Goal: Communication & Community: Answer question/provide support

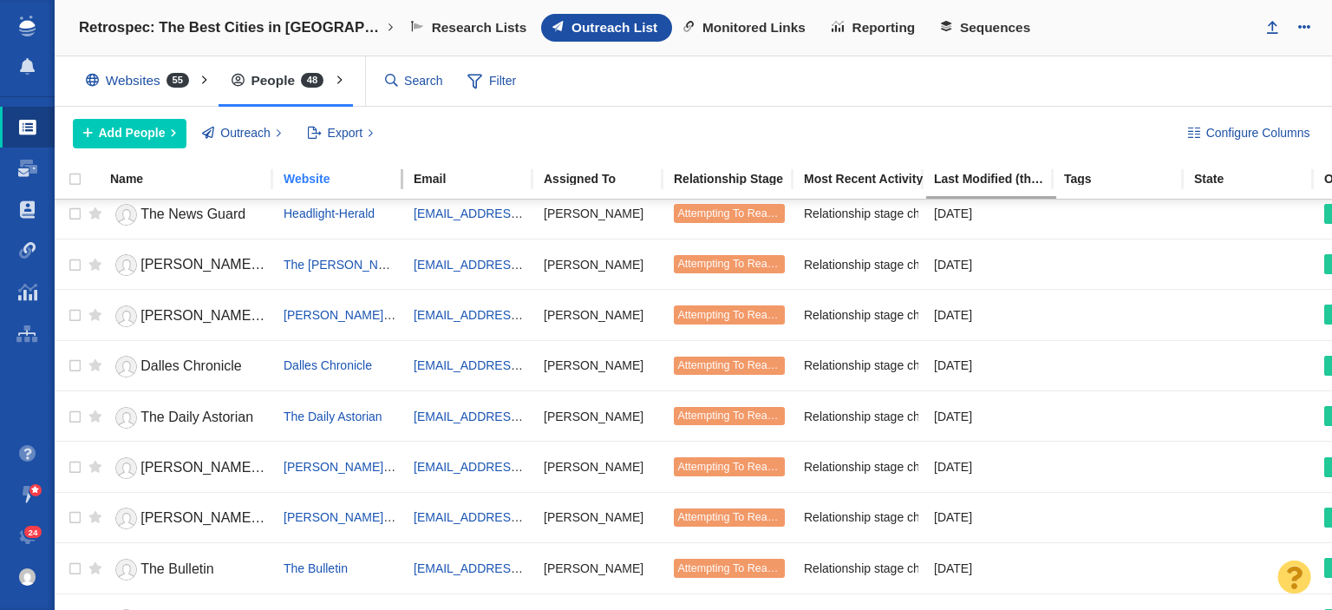
scroll to position [635, 0]
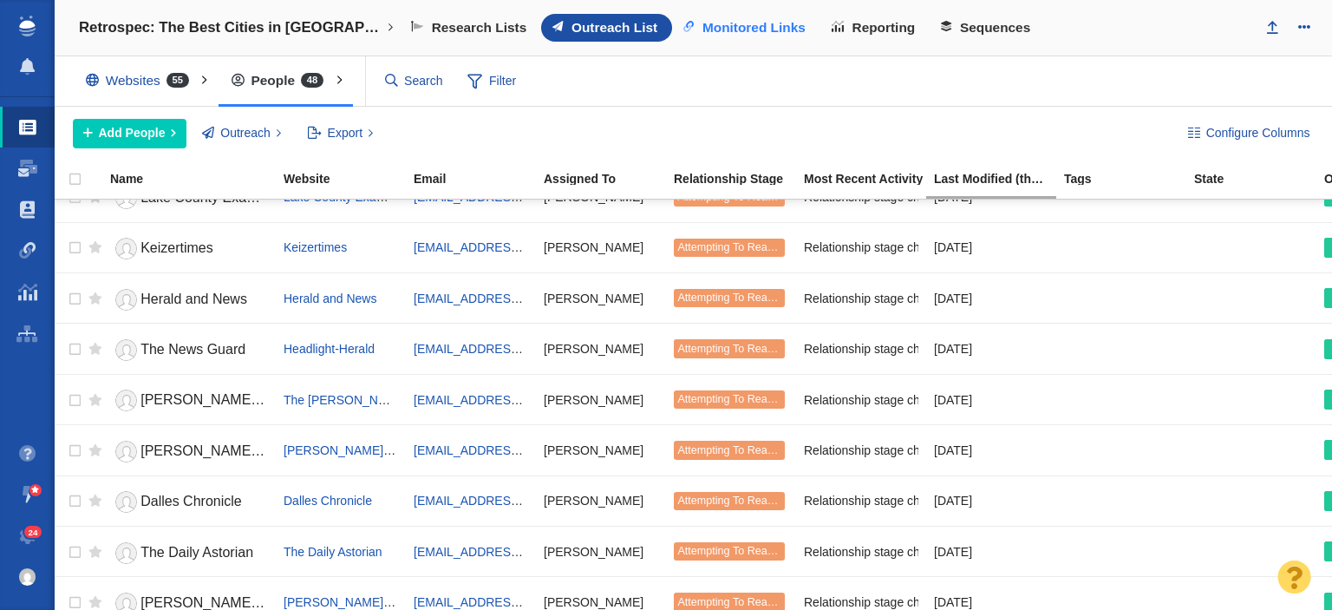
click at [736, 10] on div "Retrospec: The Best Cities in [GEOGRAPHIC_DATA] for Beginning Bikers New Projec…" at bounding box center [693, 28] width 1277 height 56
click at [739, 16] on link "Monitored Links" at bounding box center [746, 28] width 148 height 28
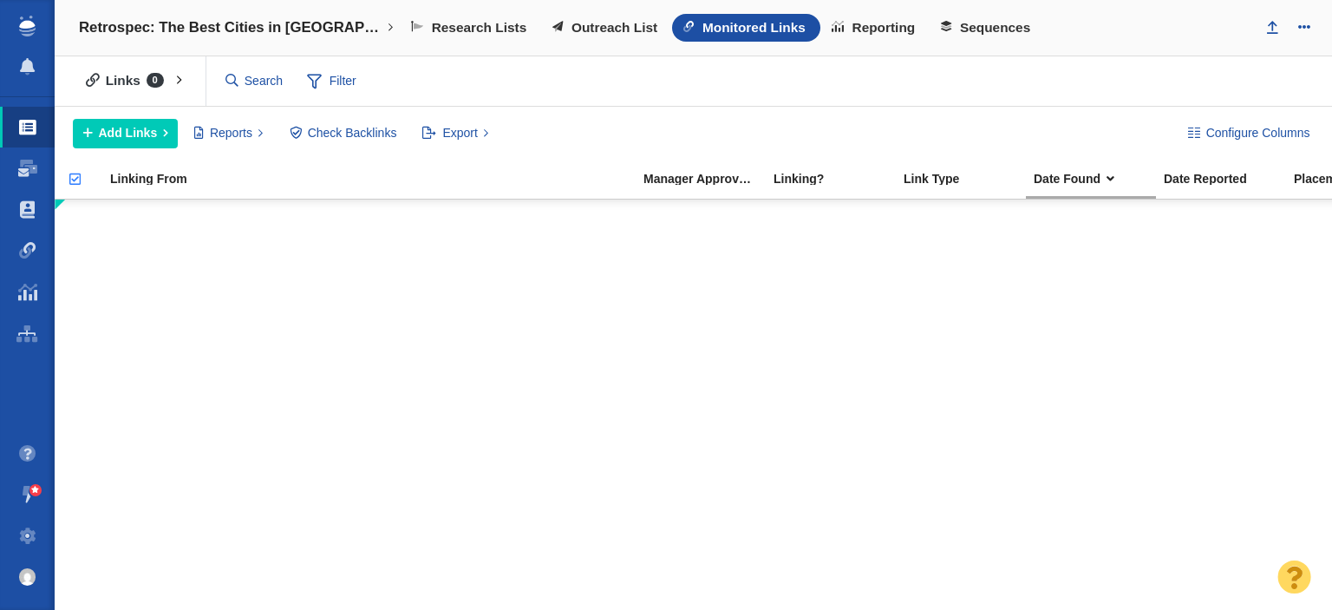
click at [0, 0] on div at bounding box center [0, 0] width 0 height 0
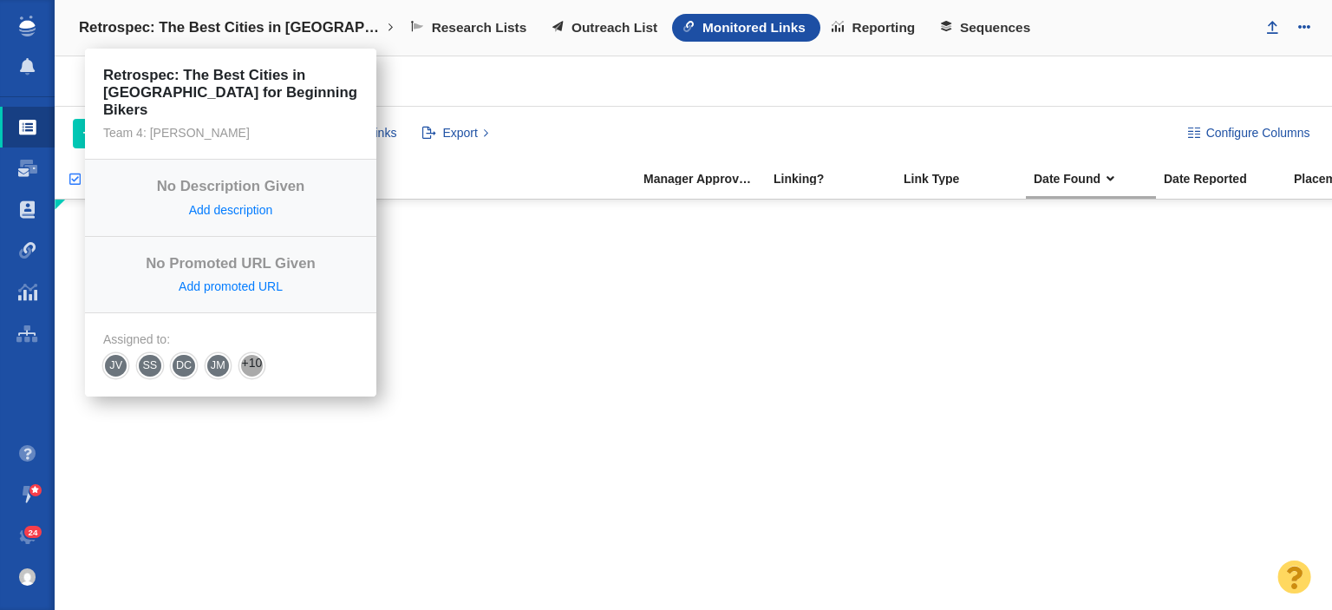
click at [156, 24] on h4 "Retrospec: The Best Cities in [GEOGRAPHIC_DATA] for Beginning Bikers" at bounding box center [230, 27] width 303 height 17
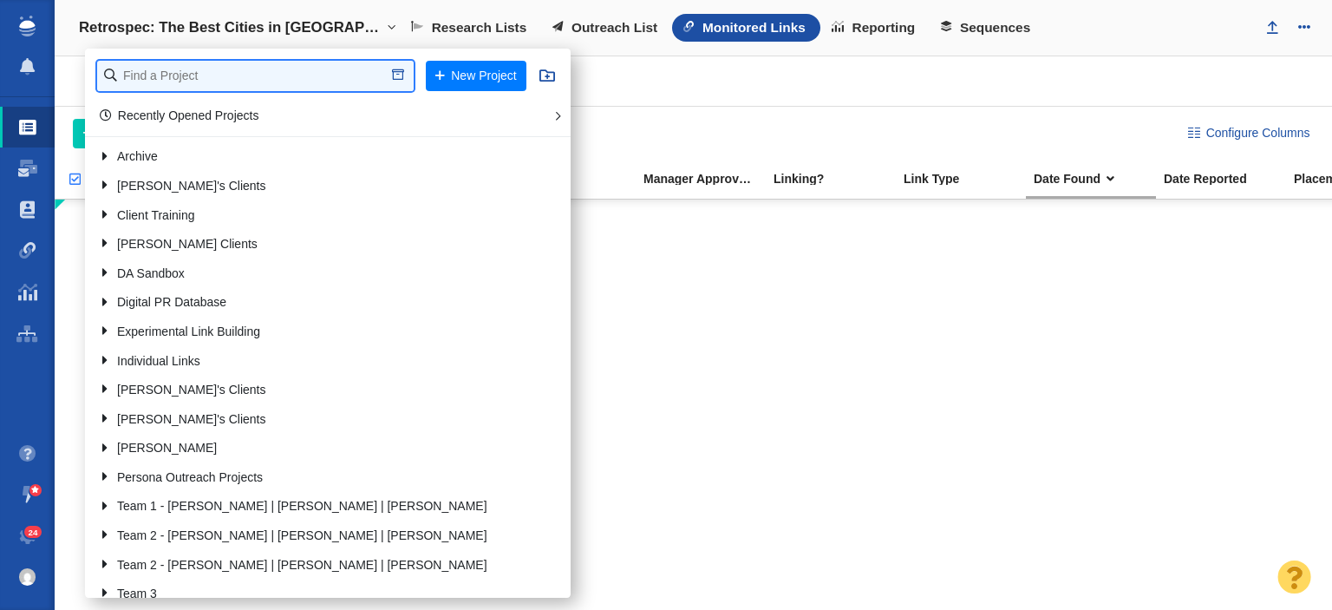
click at [170, 74] on input "text" at bounding box center [255, 76] width 317 height 30
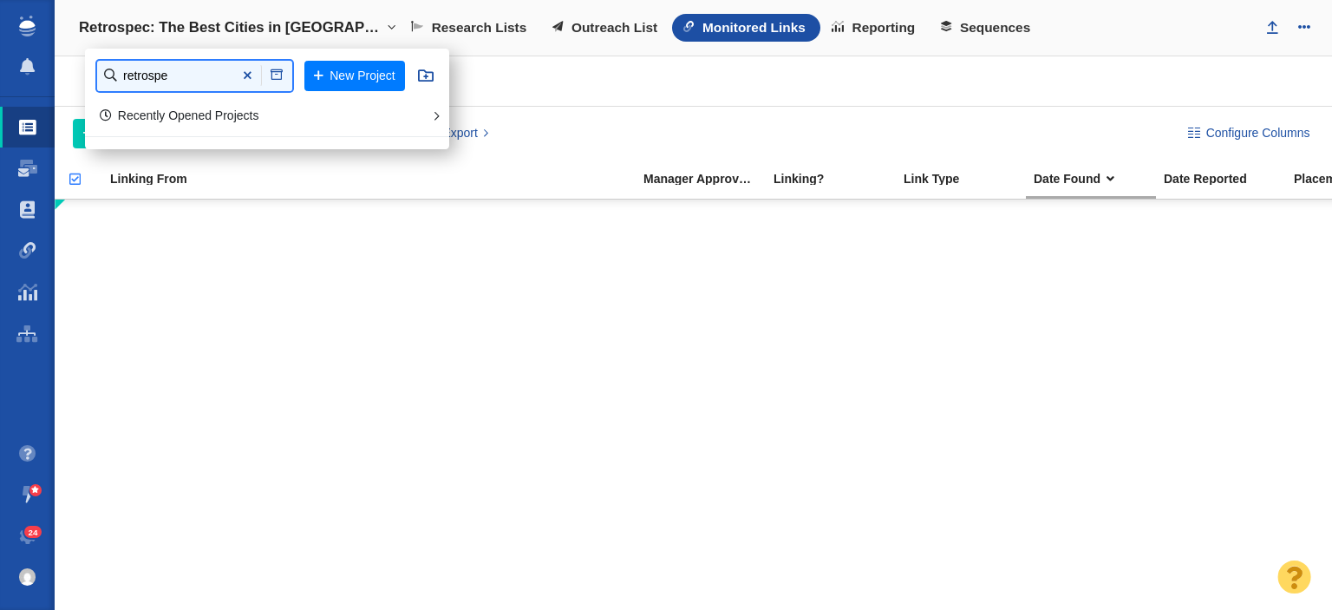
type input "retrospe"
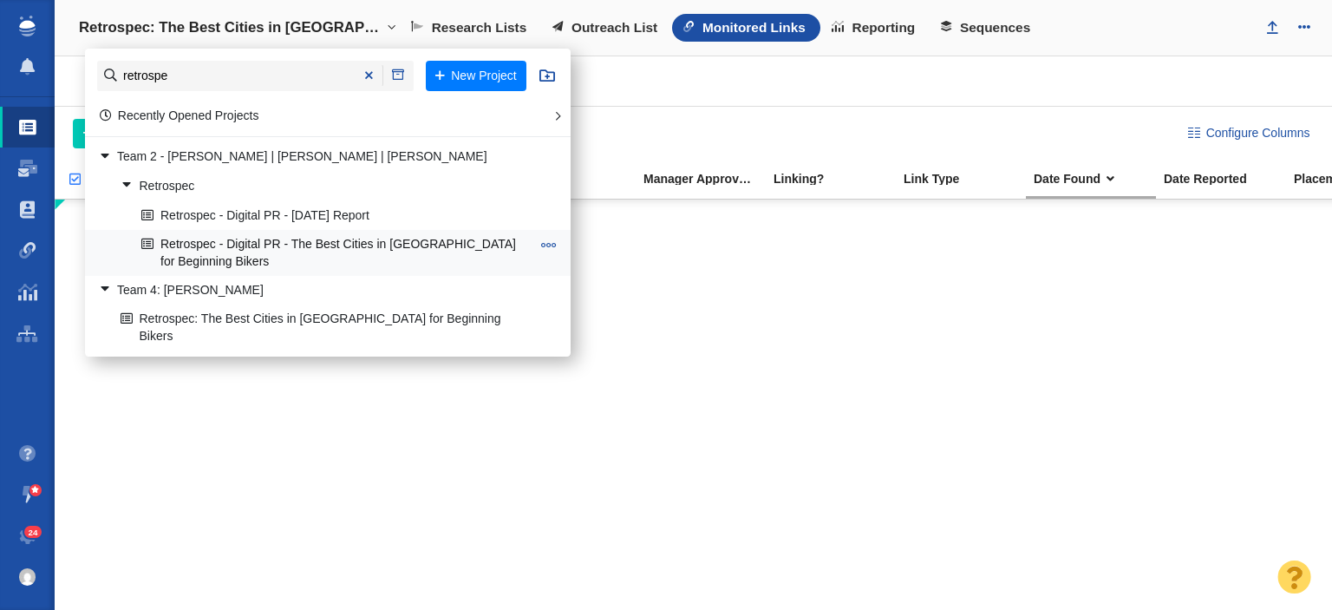
click at [225, 240] on link "Retrospec - Digital PR - The Best Cities in [GEOGRAPHIC_DATA] for Beginning Bik…" at bounding box center [336, 252] width 398 height 43
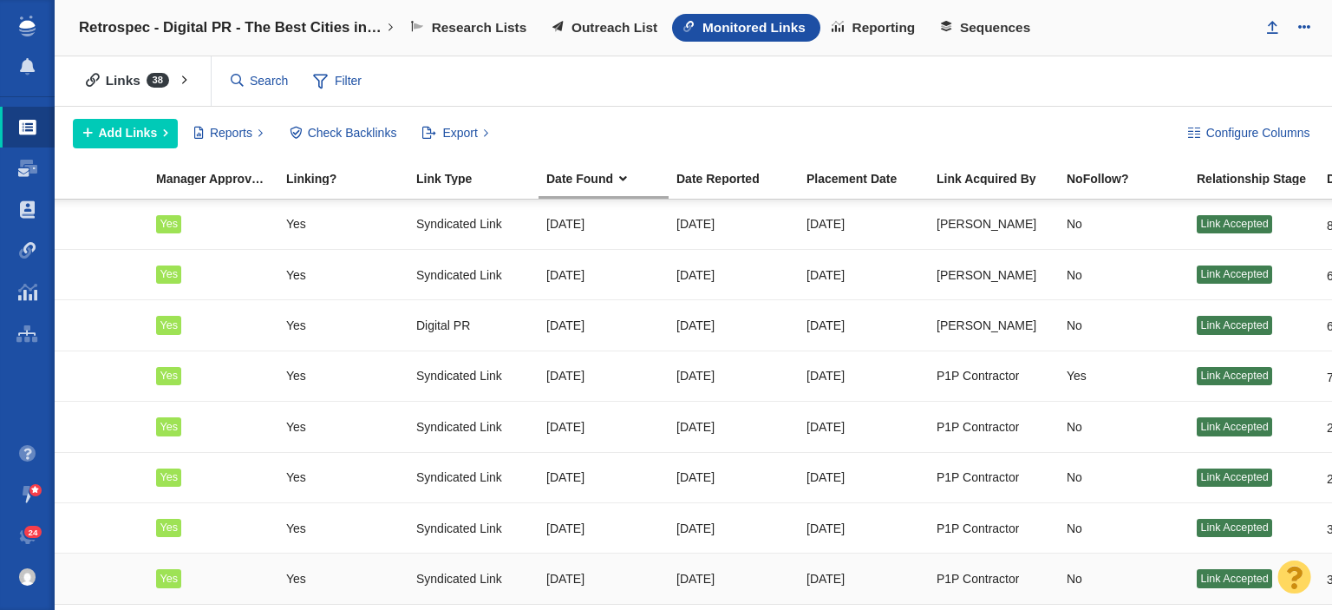
scroll to position [0, 499]
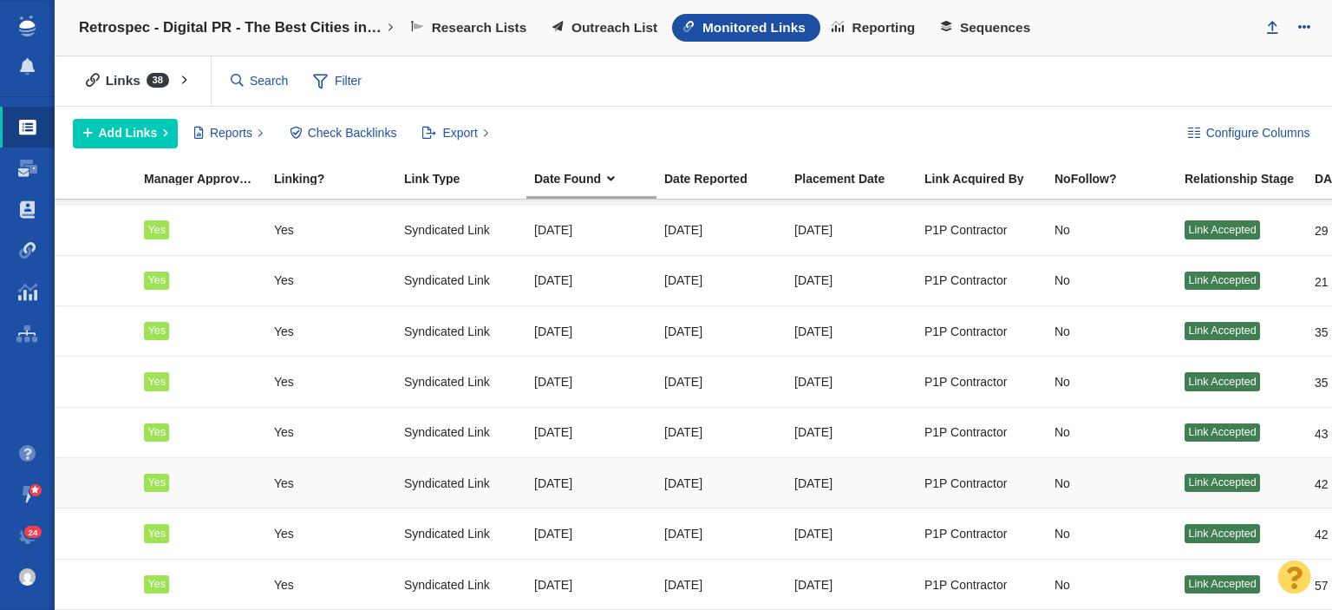
drag, startPoint x: 937, startPoint y: 576, endPoint x: 876, endPoint y: 591, distance: 62.5
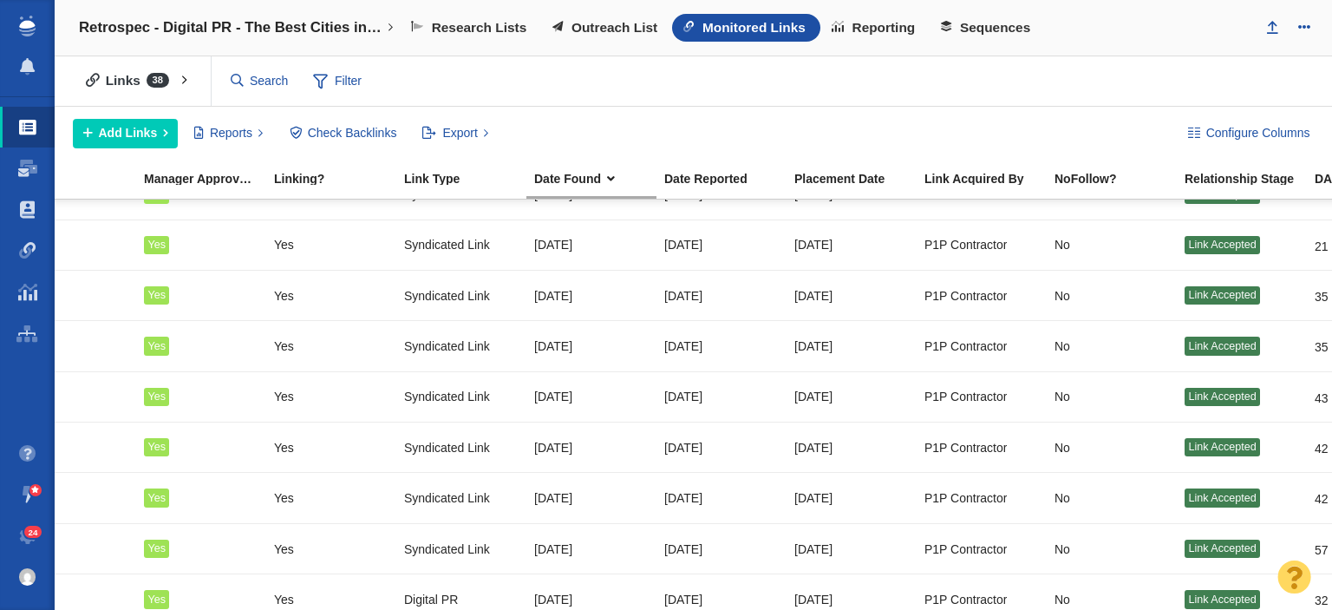
click at [870, 82] on div "Links 38 All Links Assigned To Me Recently Viewed Starred Reported current mont…" at bounding box center [693, 81] width 1277 height 50
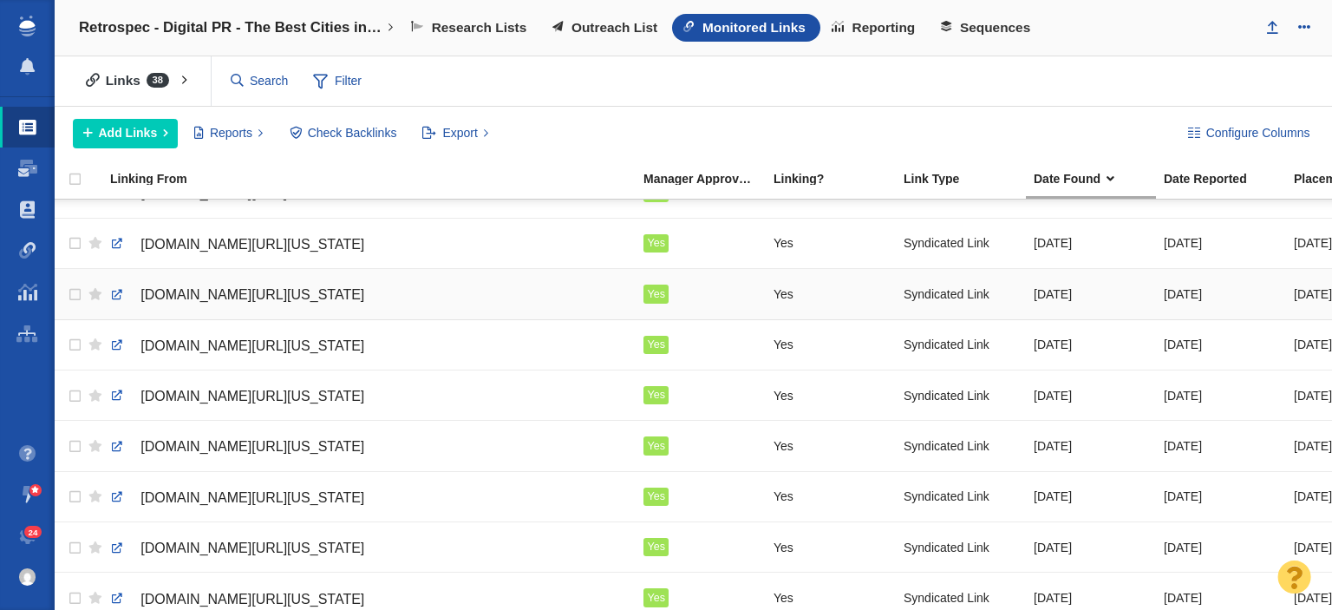
scroll to position [0, 0]
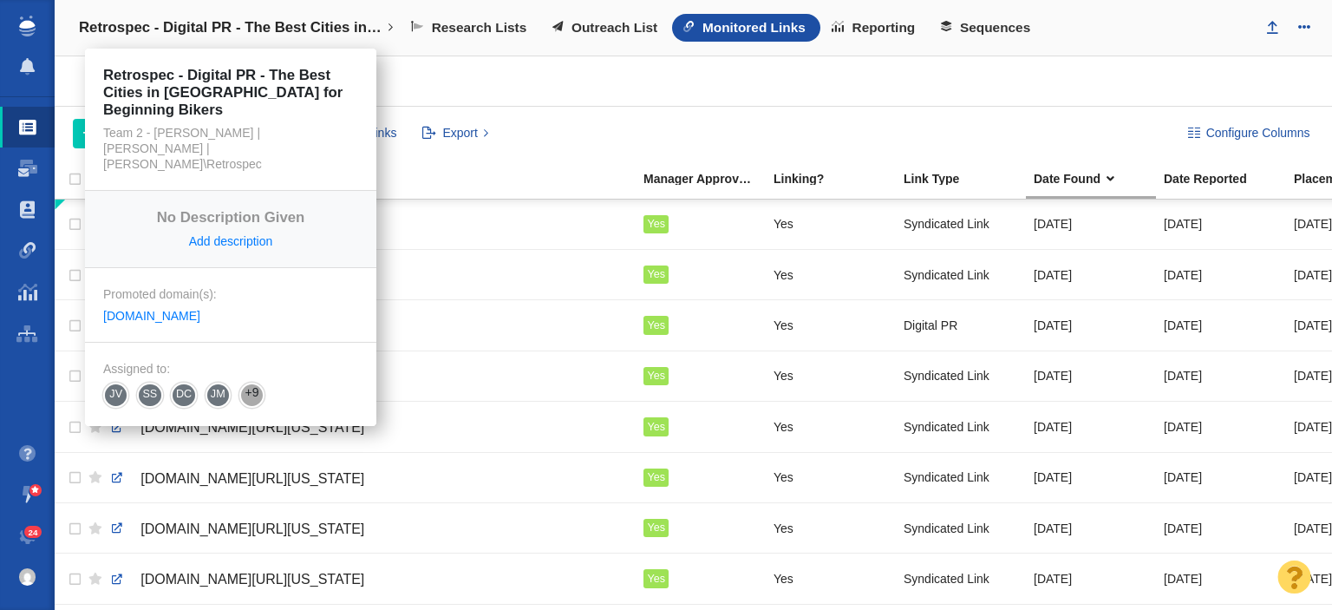
click at [295, 20] on h4 "Retrospec - Digital PR - The Best Cities in [GEOGRAPHIC_DATA] for Beginning Bik…" at bounding box center [230, 27] width 303 height 17
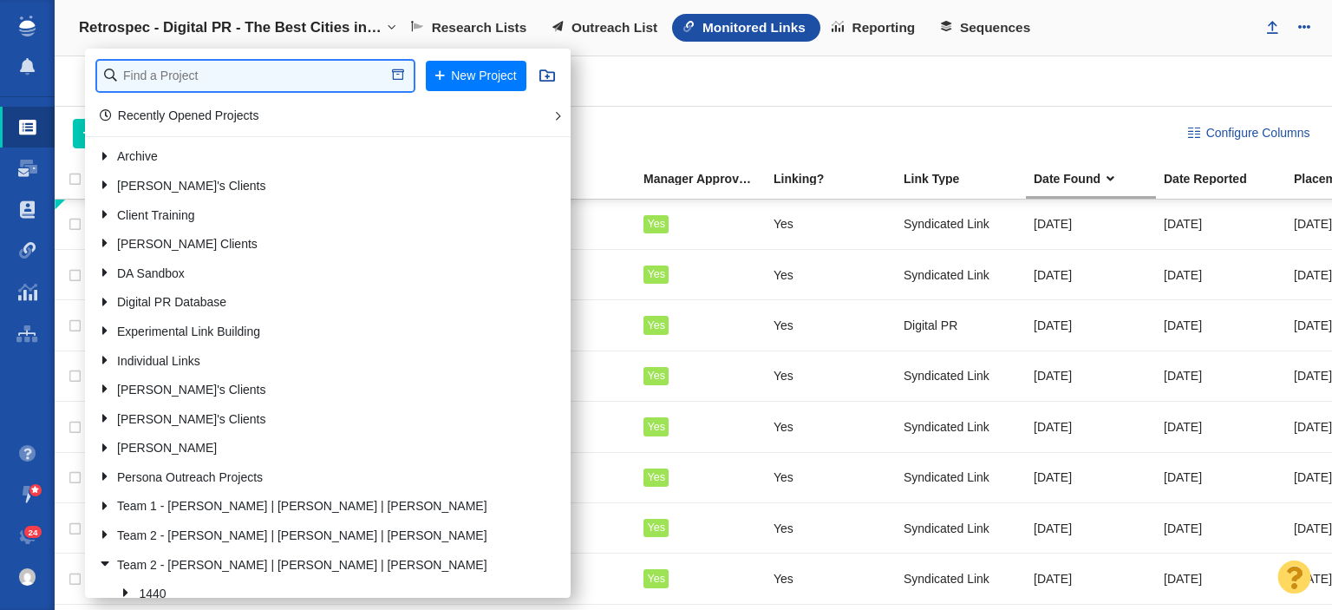
click at [243, 71] on input "text" at bounding box center [255, 76] width 317 height 30
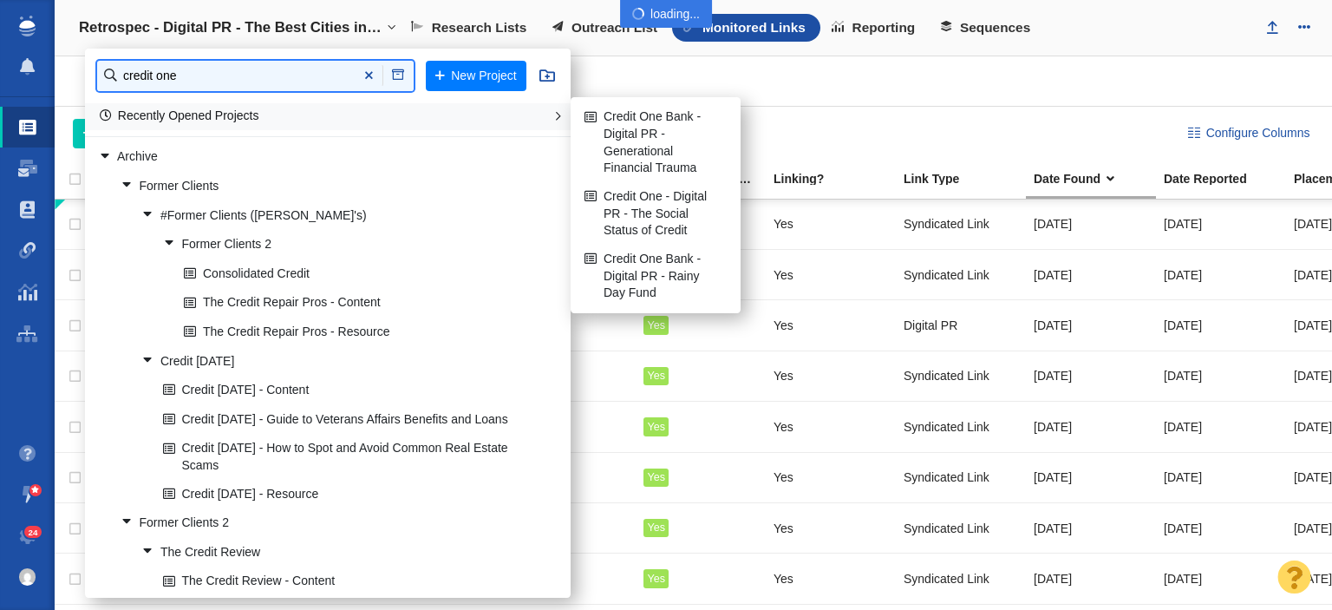
type input "credit one"
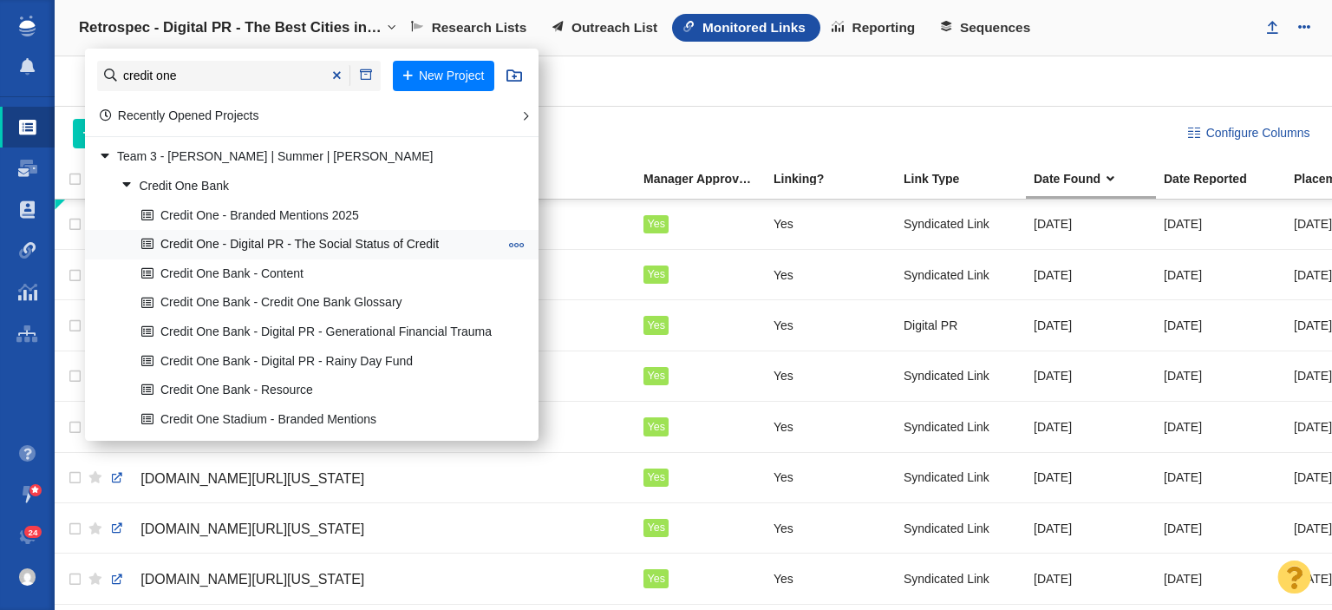
click at [311, 248] on link "Credit One - Digital PR - The Social Status of Credit" at bounding box center [319, 245] width 365 height 27
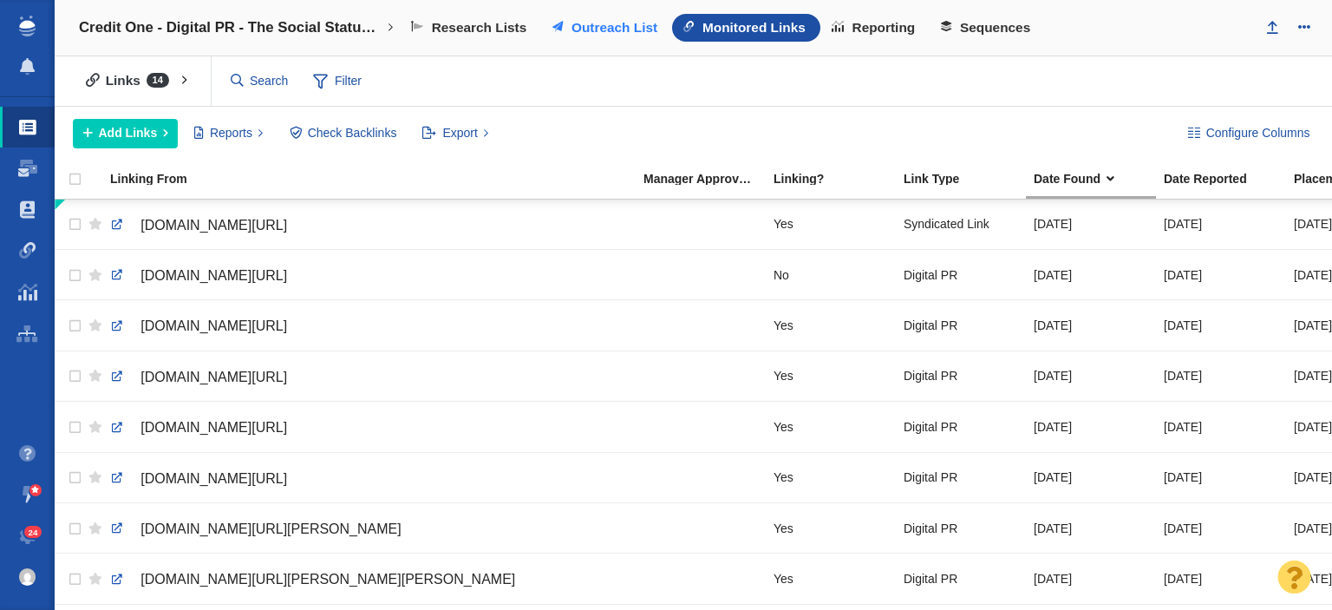
click at [636, 23] on span "Outreach List" at bounding box center [614, 28] width 86 height 16
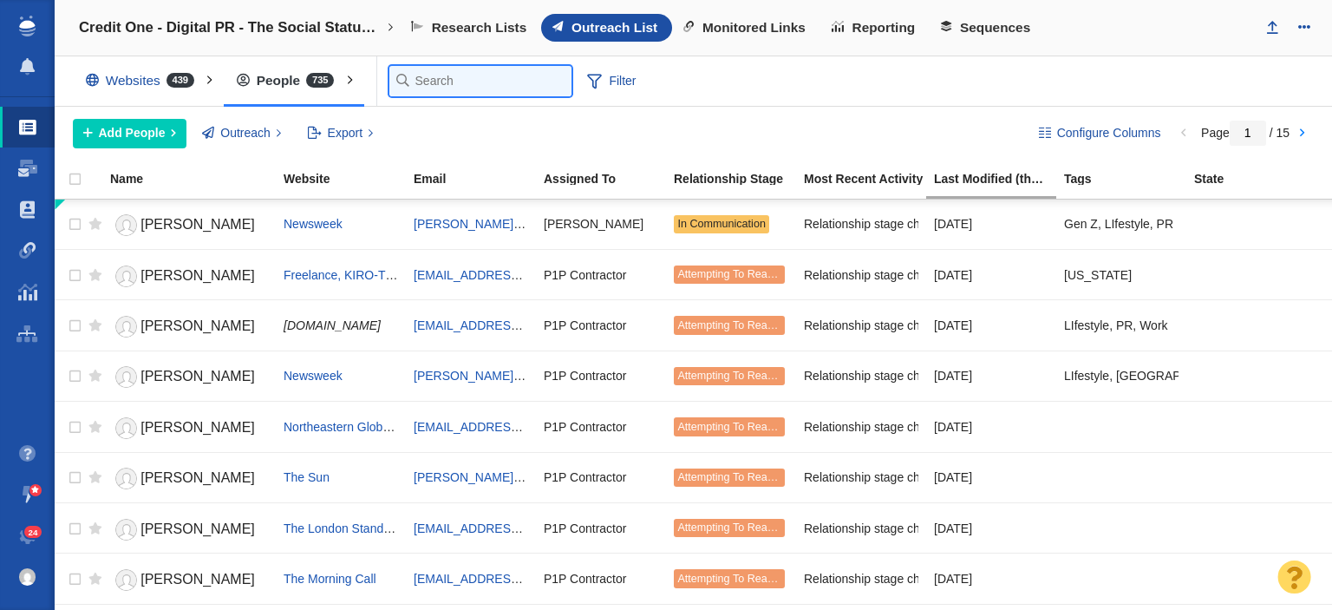
click at [431, 86] on input "text" at bounding box center [480, 81] width 182 height 30
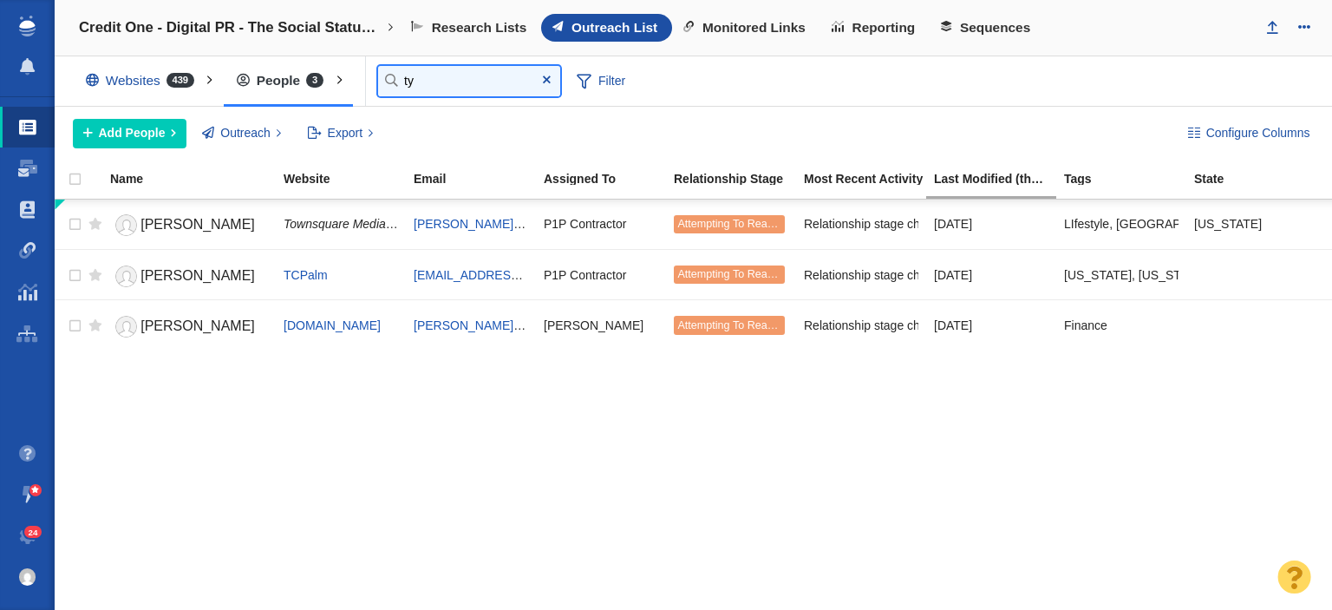
type input "t"
type input "chris"
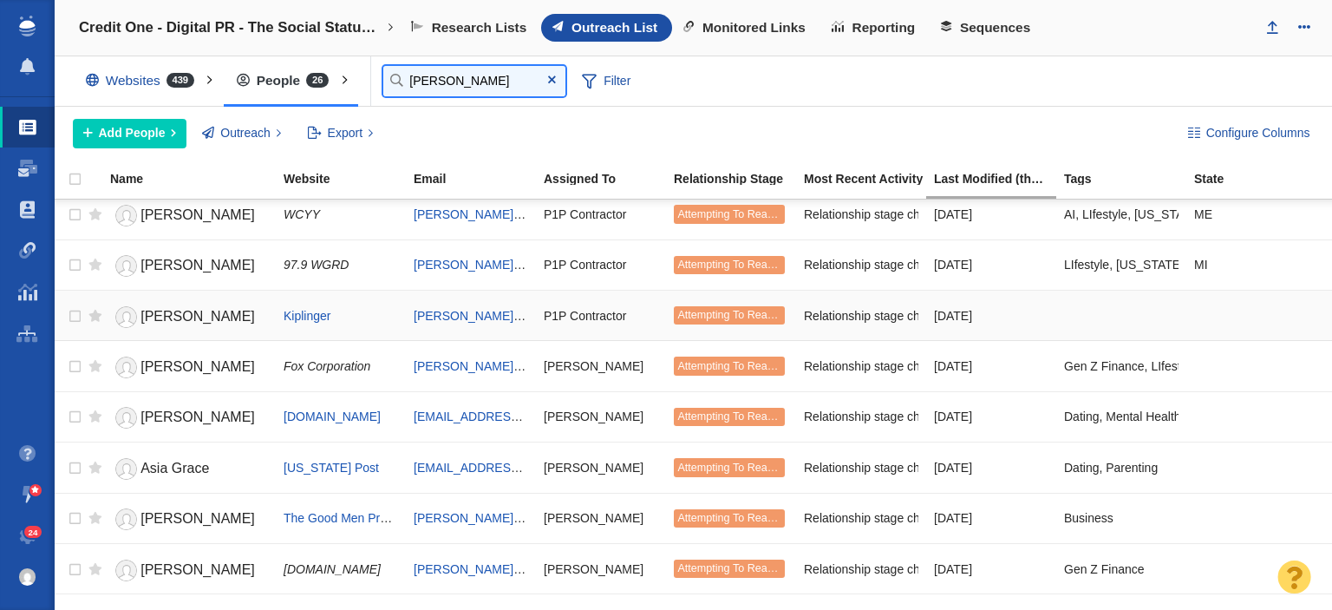
scroll to position [899, 0]
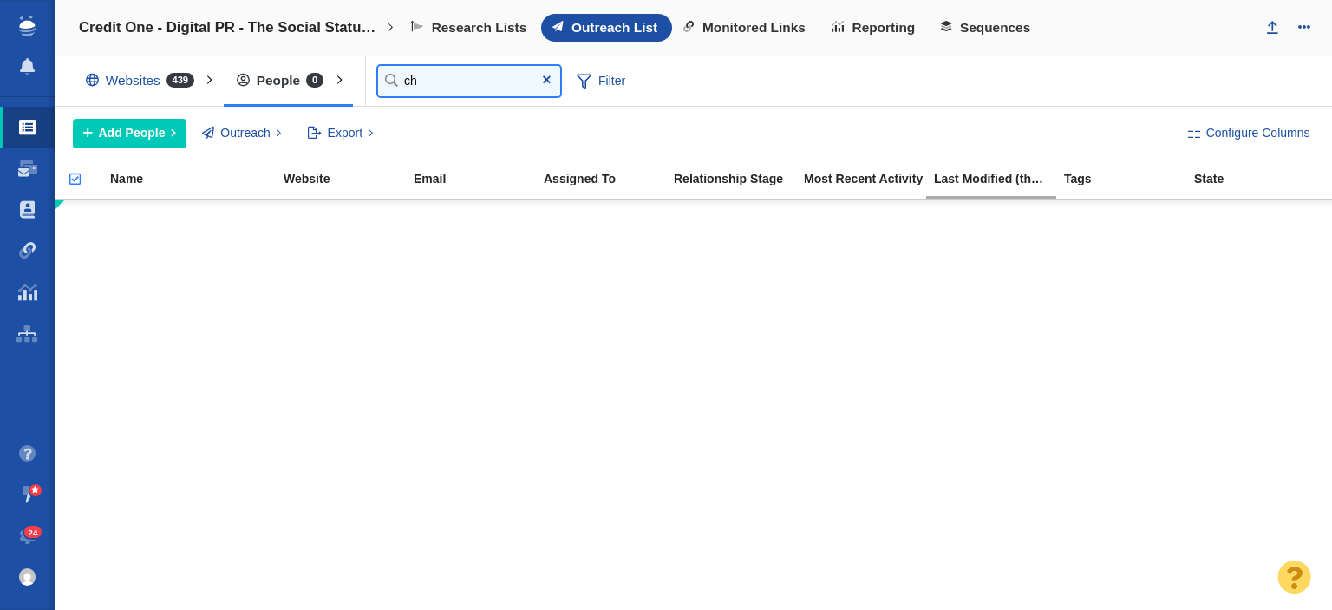
type input "c"
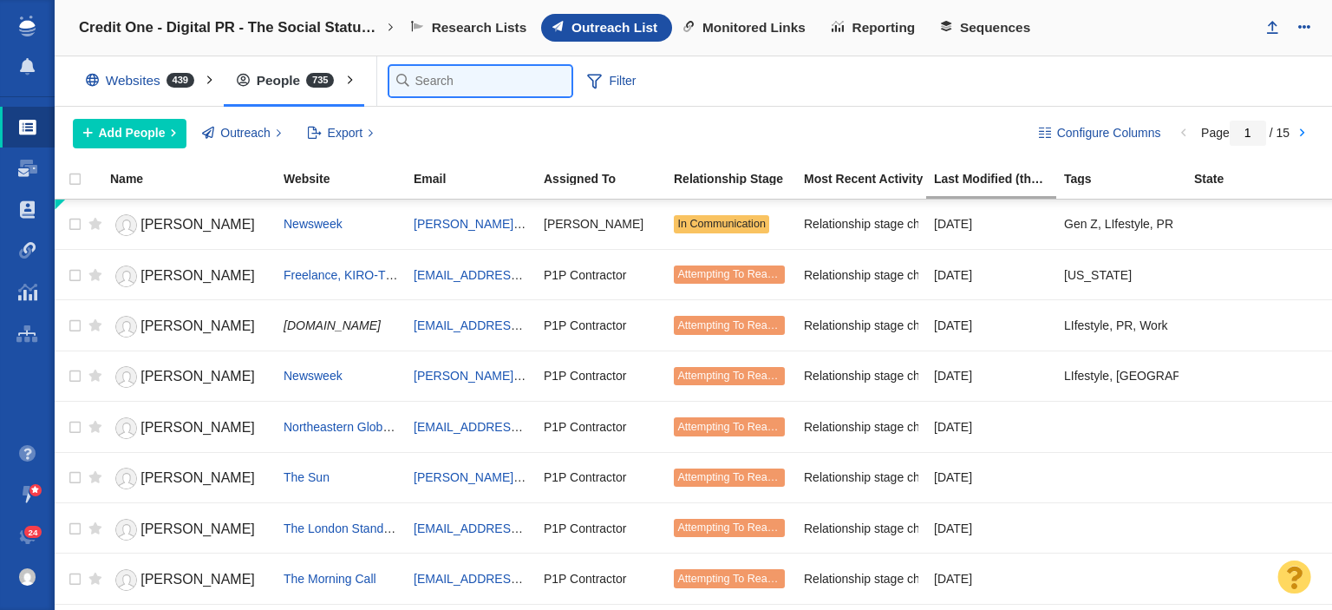
click at [412, 82] on input "text" at bounding box center [480, 81] width 182 height 30
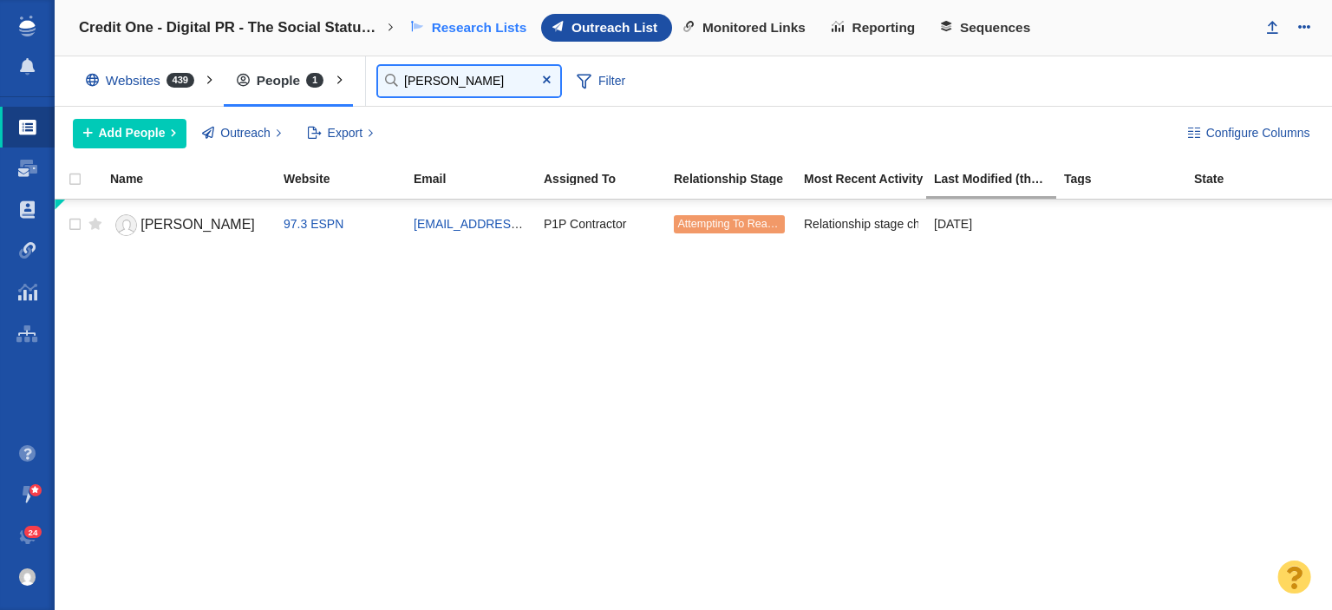
type input "jahn"
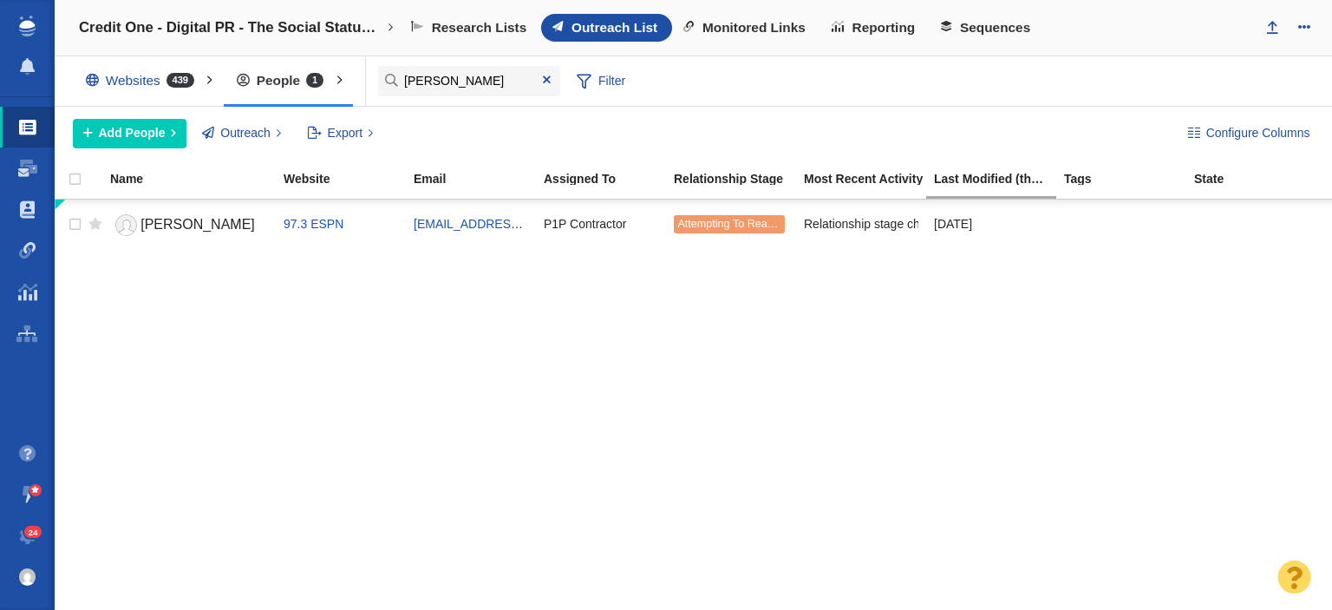
click at [127, 352] on div "Jahna Michal 97.3 ESPN jahna@catcountry1073.com P1P Contractor Attempting To Re…" at bounding box center [693, 405] width 1277 height 413
drag, startPoint x: 127, startPoint y: 241, endPoint x: 155, endPoint y: 233, distance: 28.8
click at [131, 241] on td "Jahna Michal" at bounding box center [188, 224] width 173 height 50
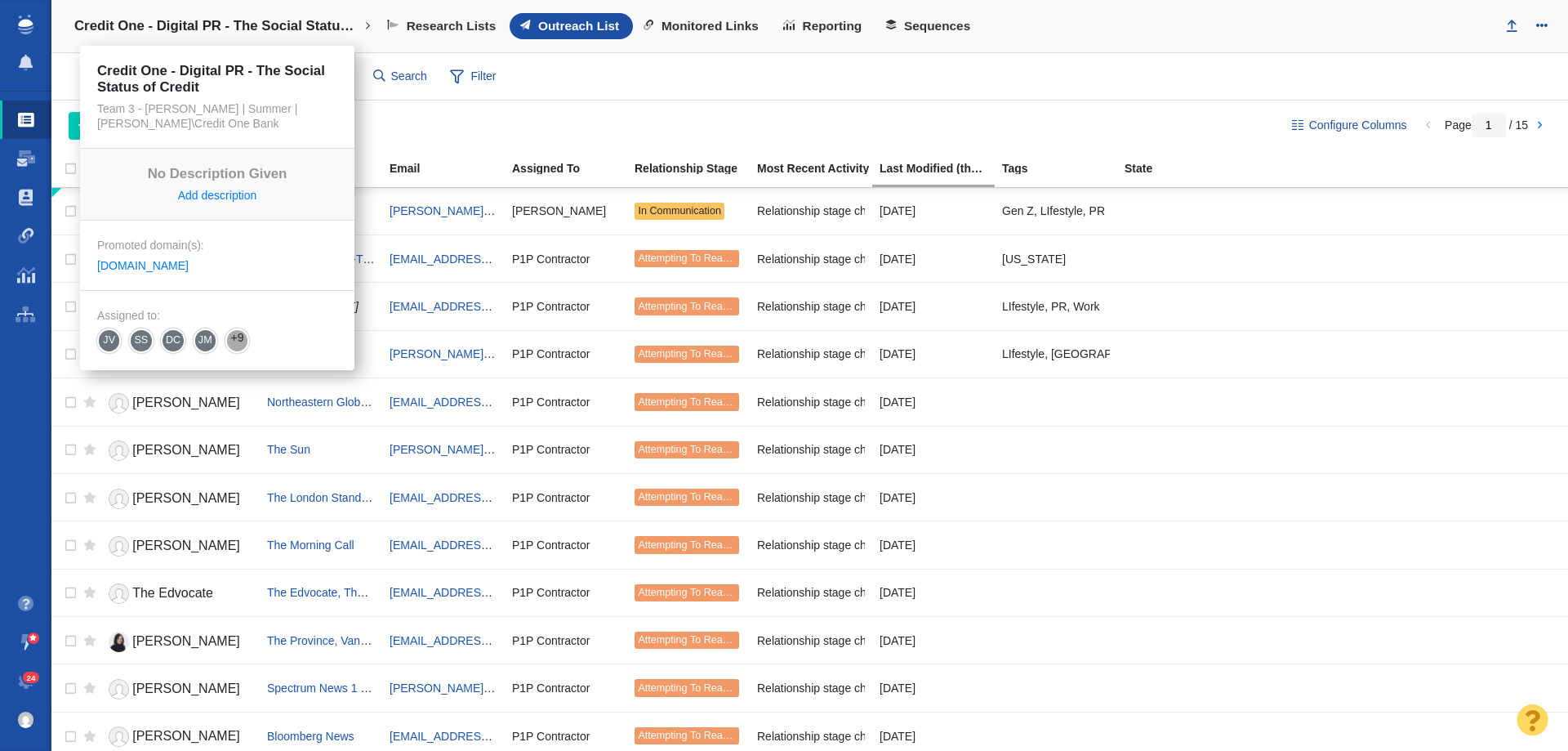
click at [215, 22] on h4 "Credit One - Digital PR - The Social Status of Credit" at bounding box center [217, 25] width 285 height 16
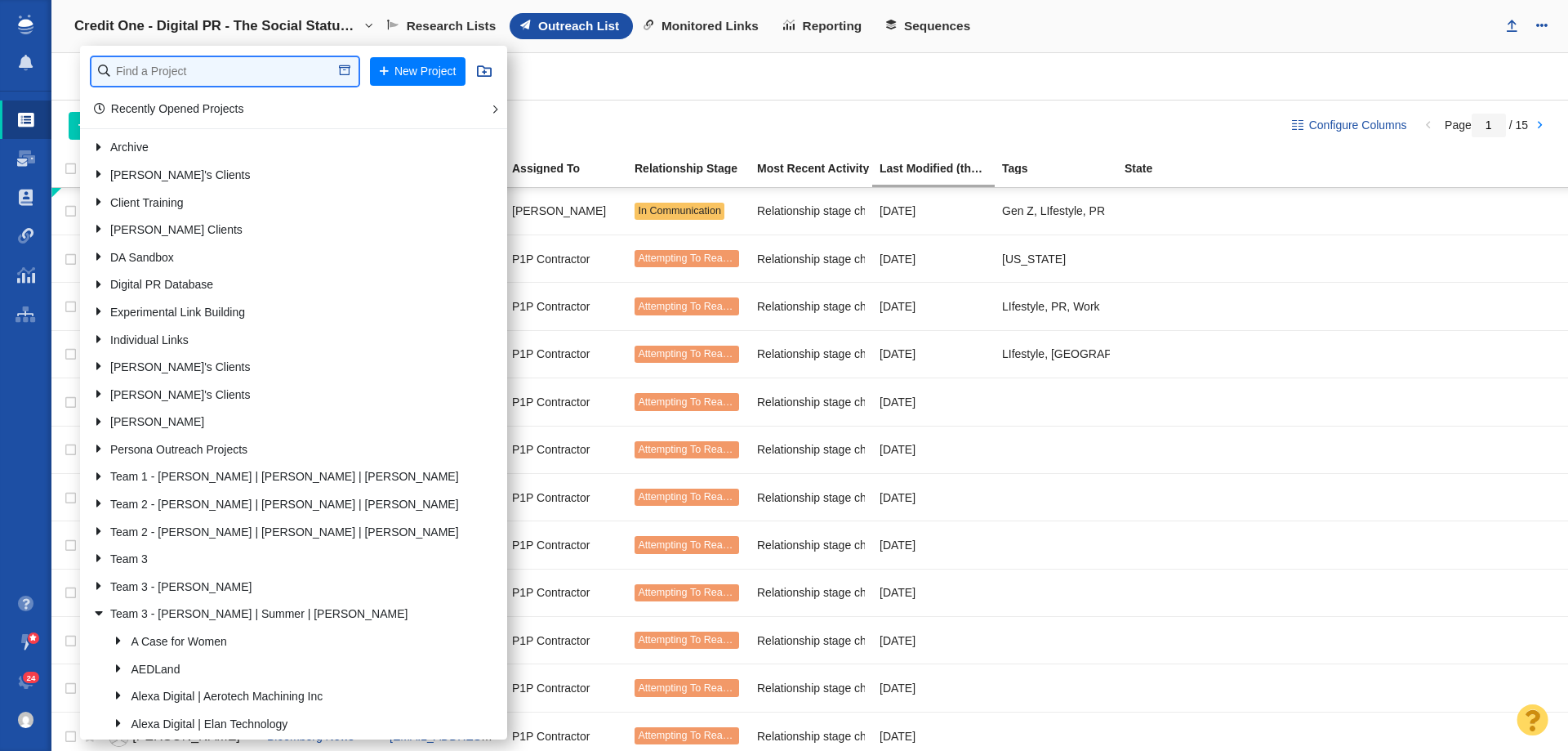
click at [198, 63] on input "text" at bounding box center [225, 72] width 267 height 28
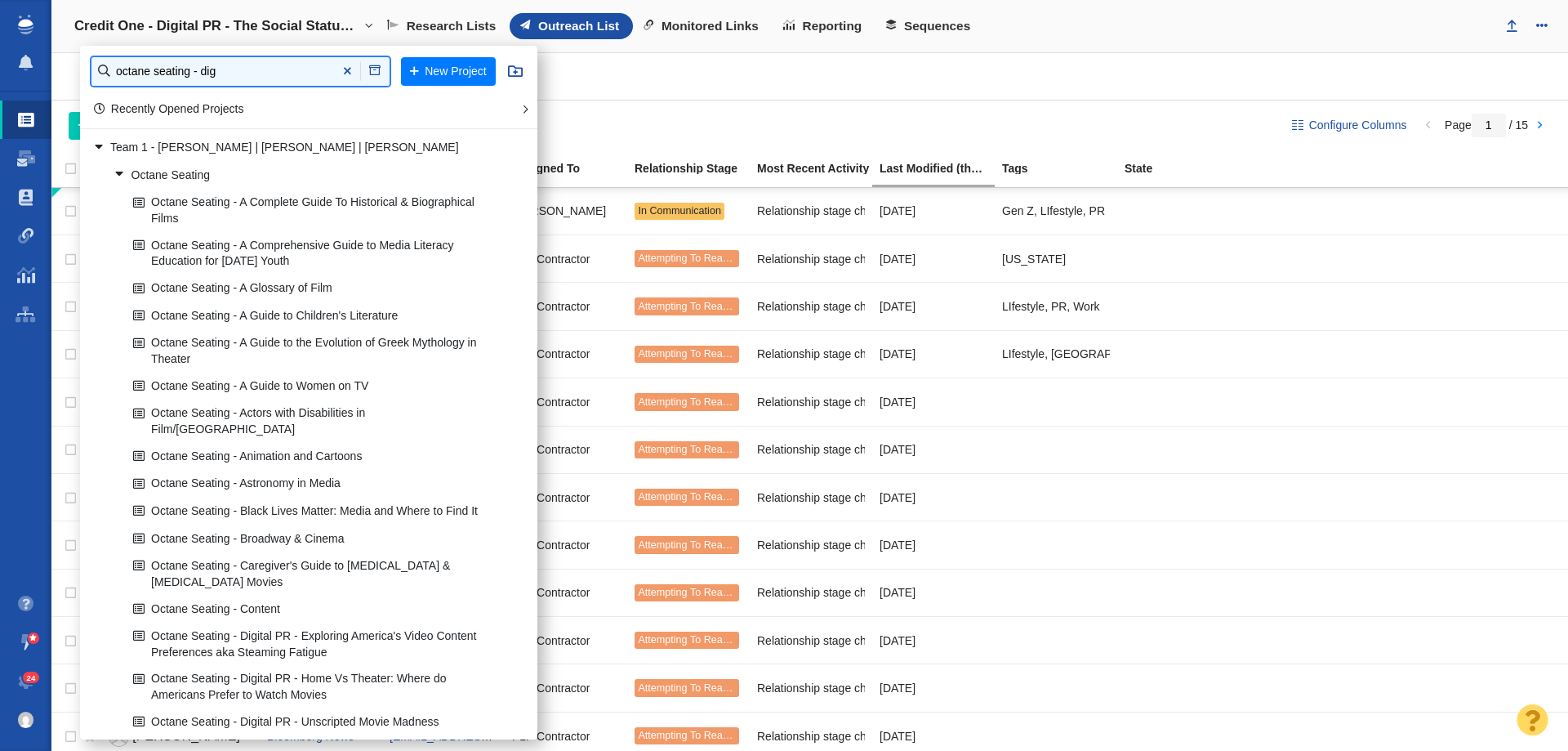
type input "octane seating - dig"
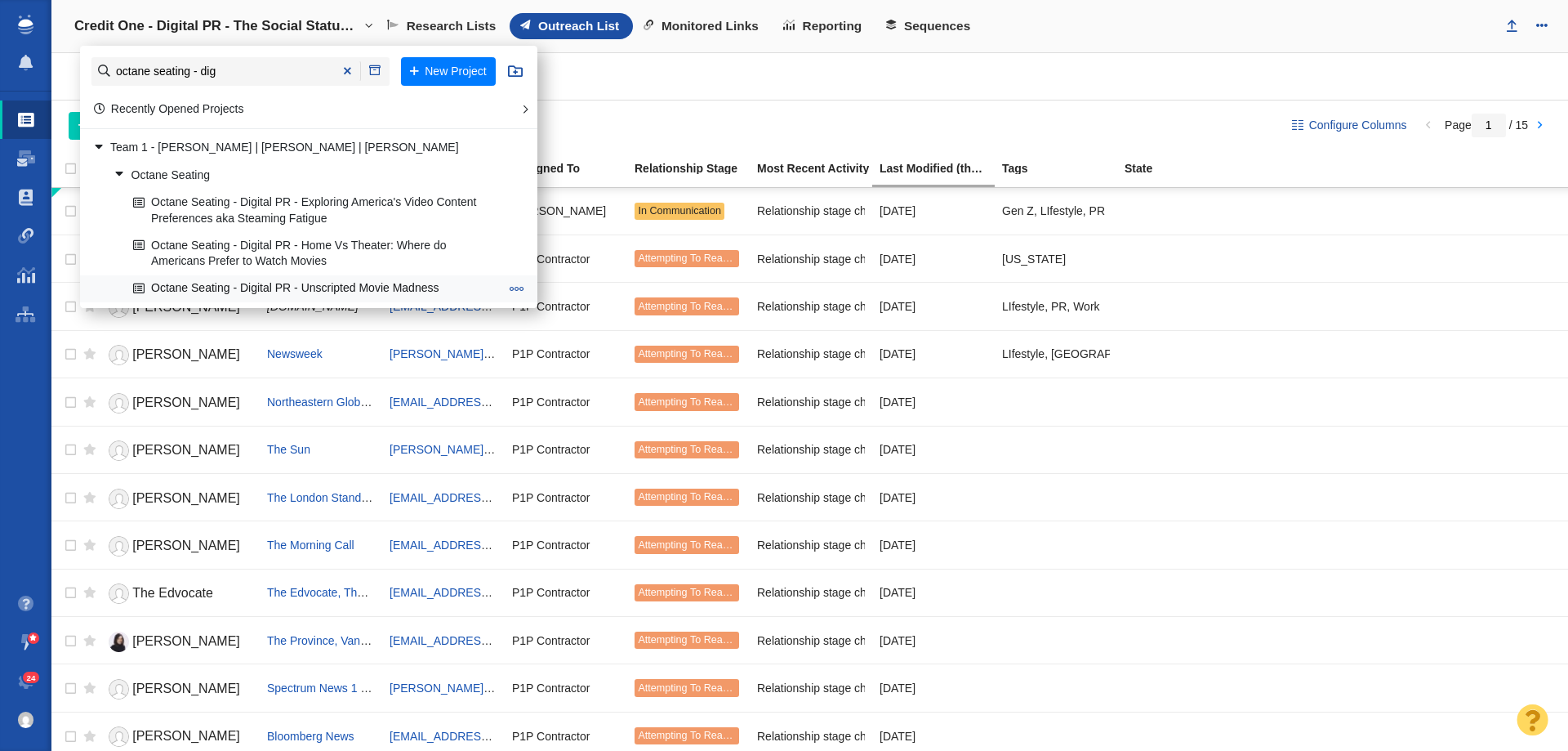
click at [225, 288] on link "Octane Seating - Digital PR - Unscripted Movie Madness" at bounding box center [316, 288] width 375 height 25
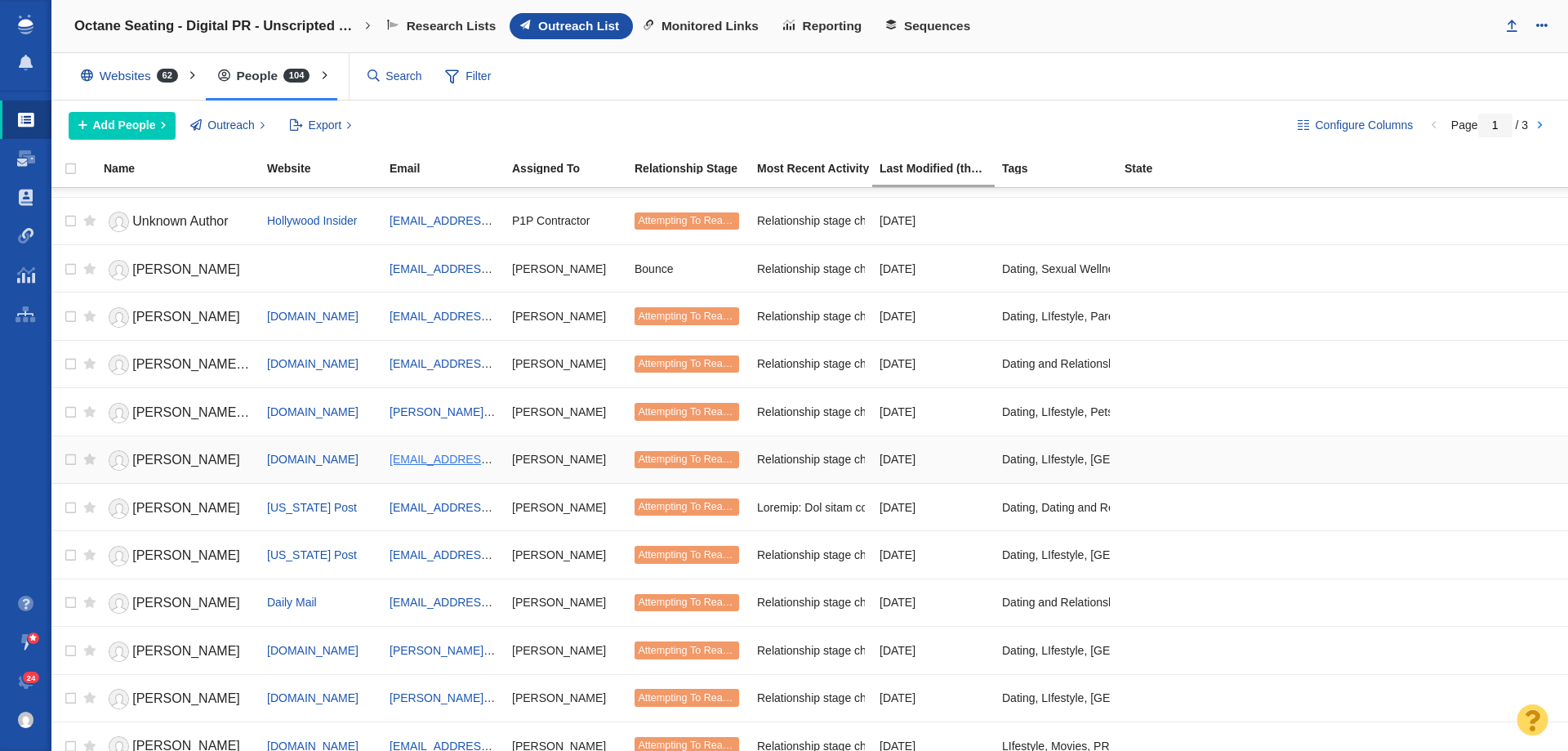
scroll to position [981, 0]
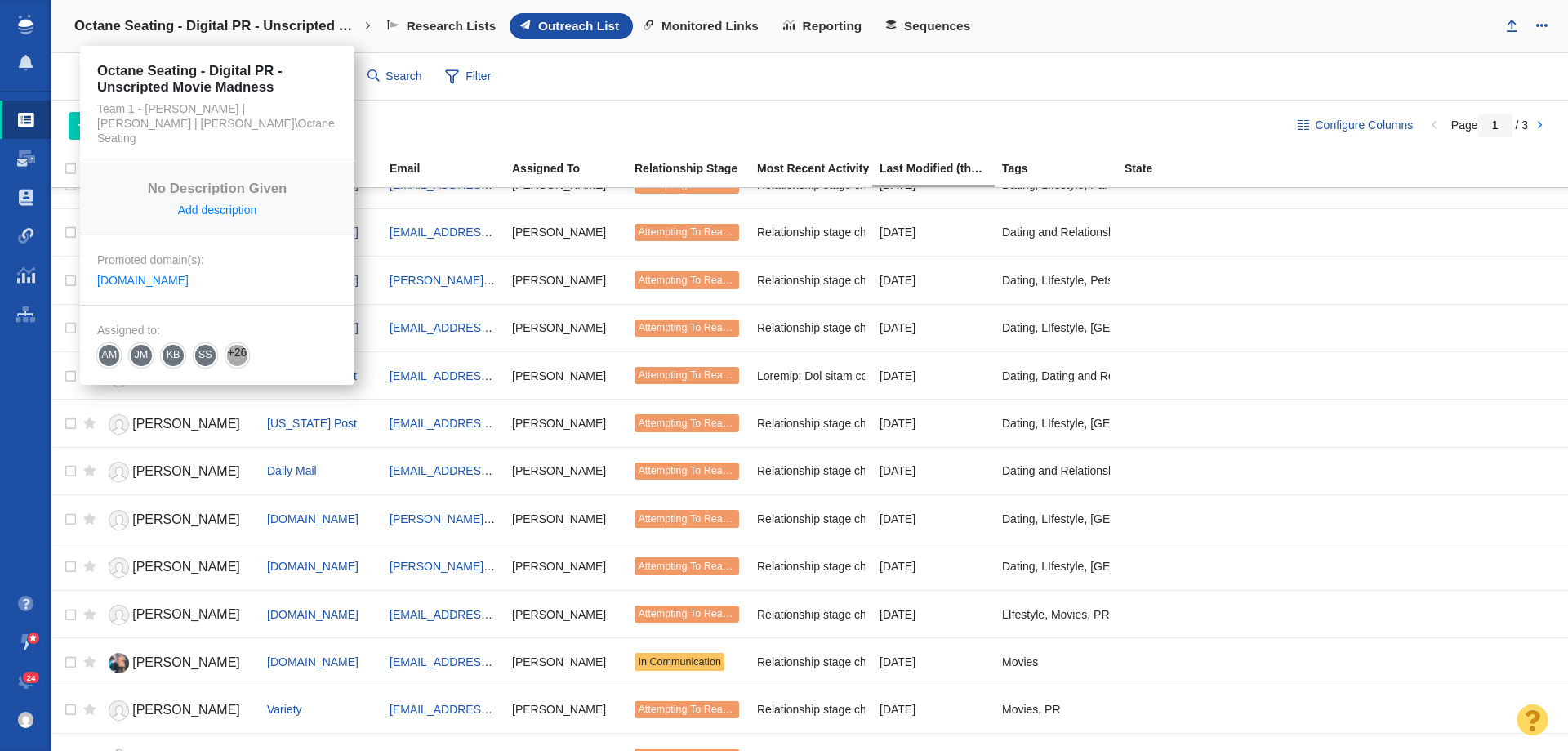
click at [255, 19] on h4 "Octane Seating - Digital PR - Unscripted Movie Madness" at bounding box center [217, 25] width 285 height 16
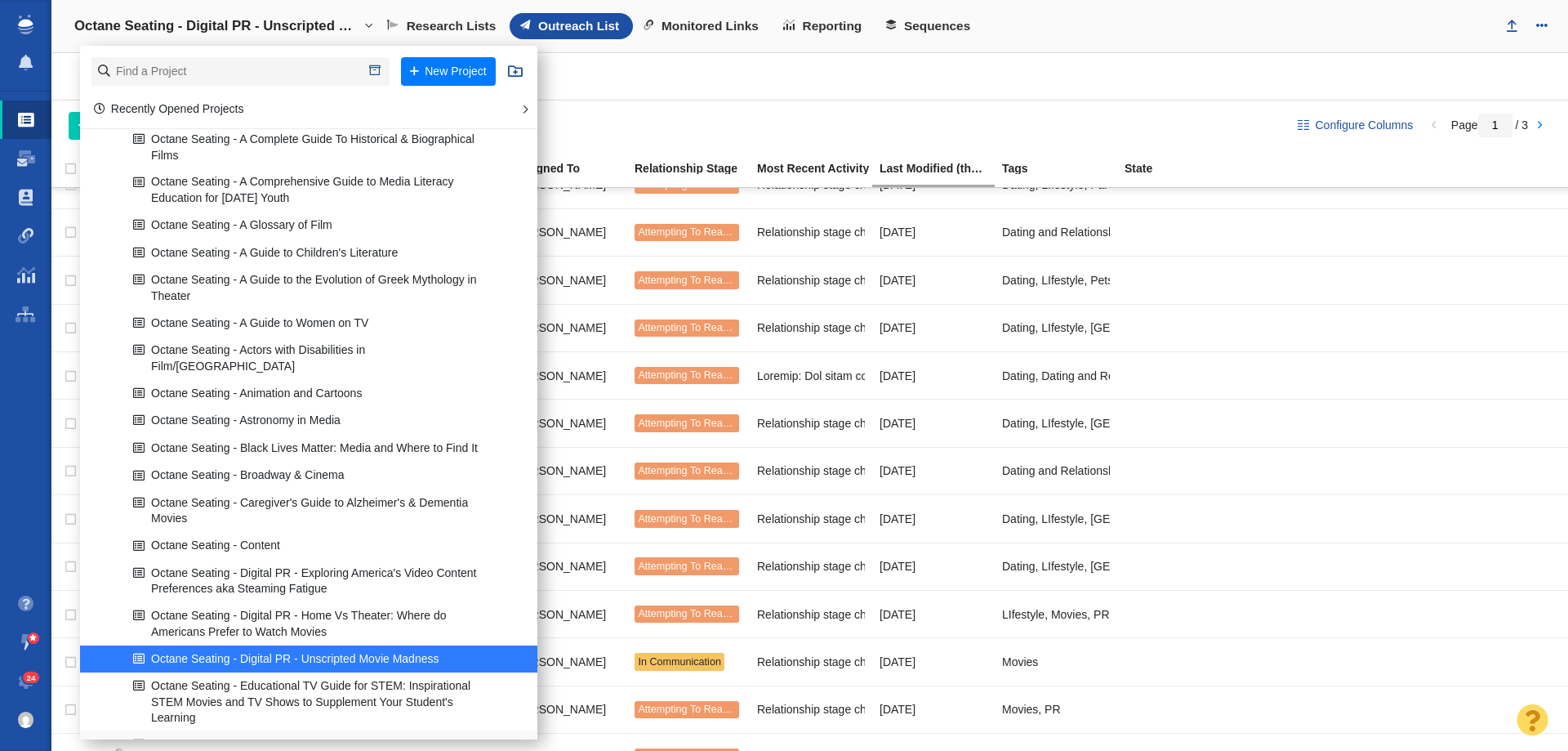
scroll to position [1553, 0]
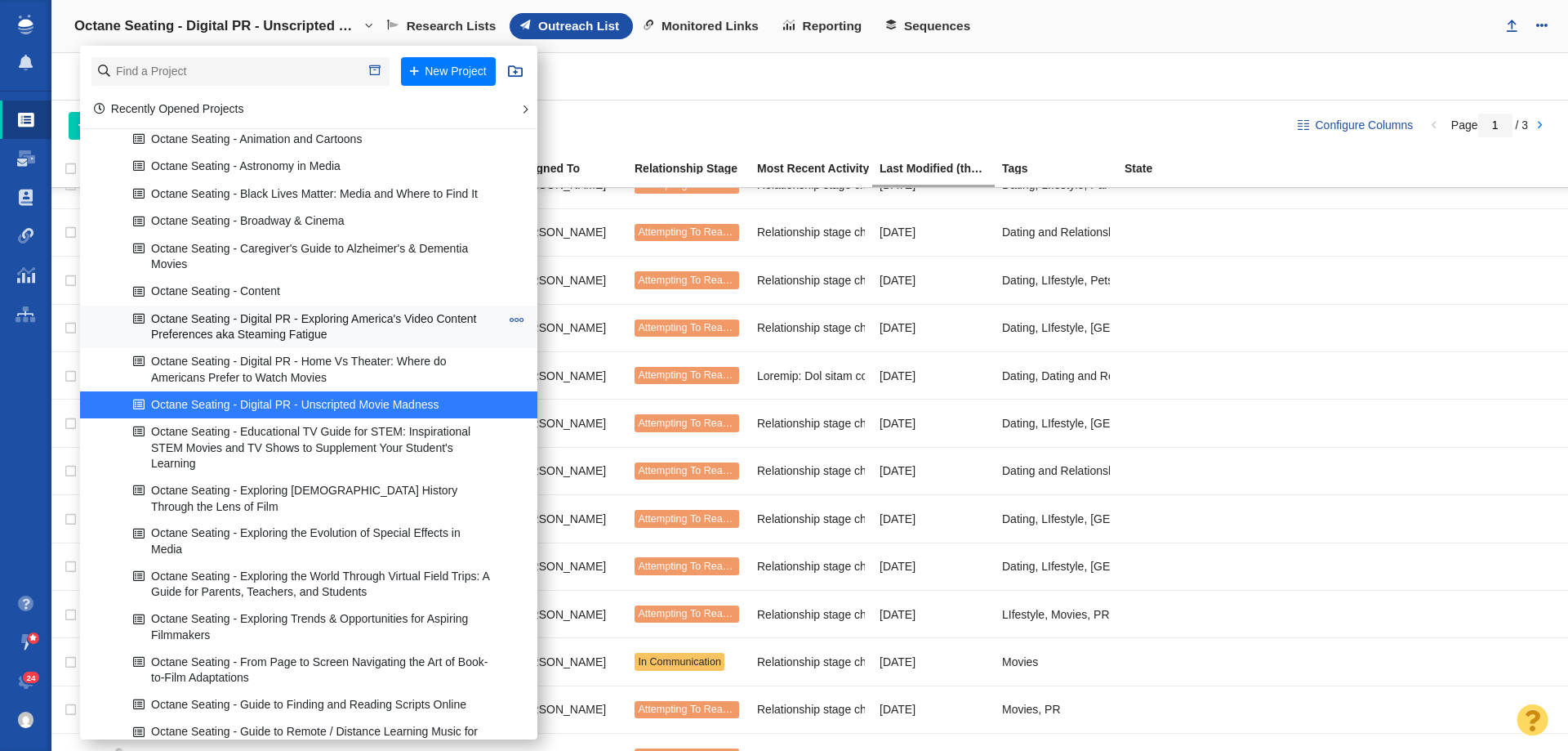
click at [286, 310] on link "Octane Seating - Digital PR - Exploring America's Video Content Preferences aka…" at bounding box center [316, 326] width 375 height 41
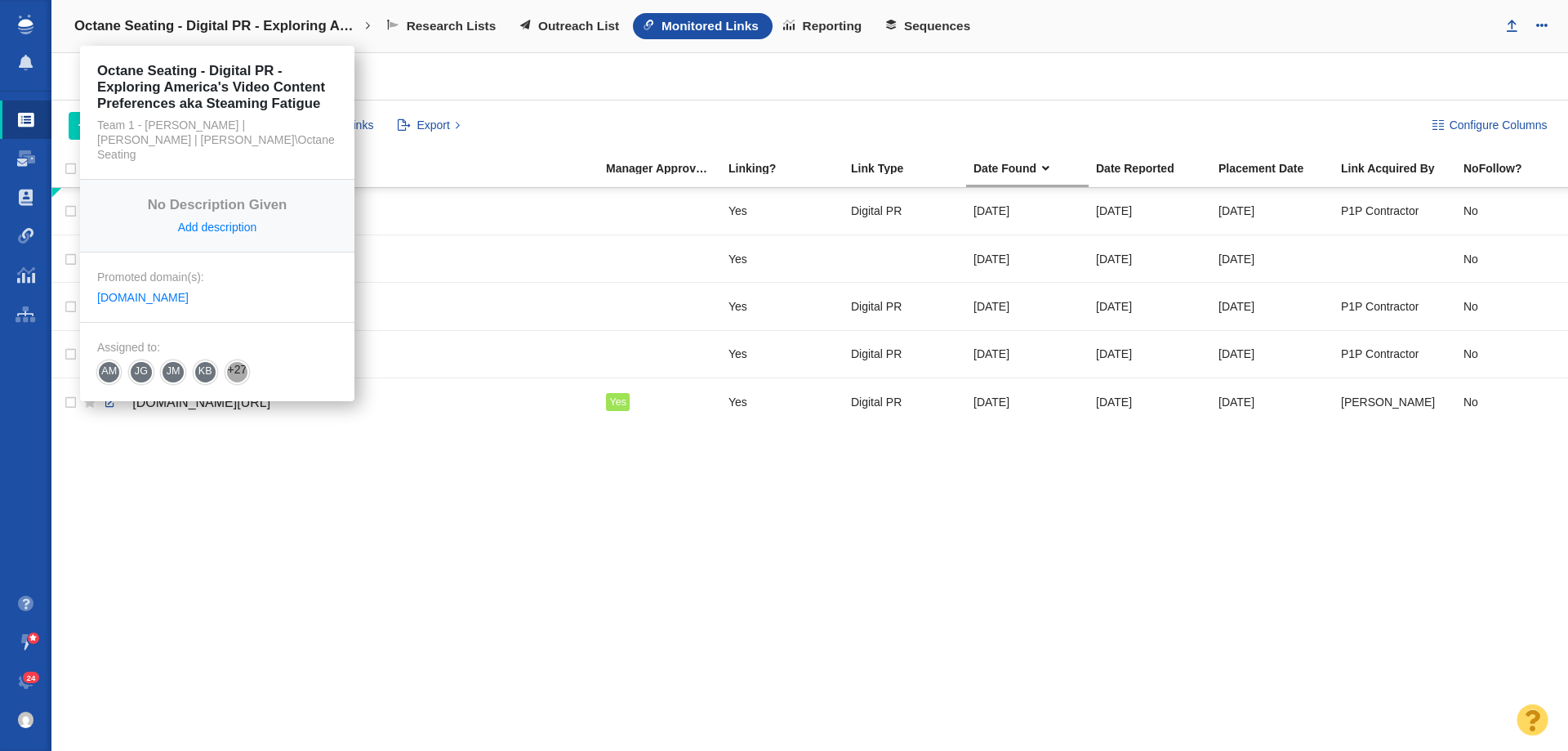
click at [222, 20] on h4 "Octane Seating - Digital PR - Exploring America's Video Content Preferences aka…" at bounding box center [217, 25] width 285 height 16
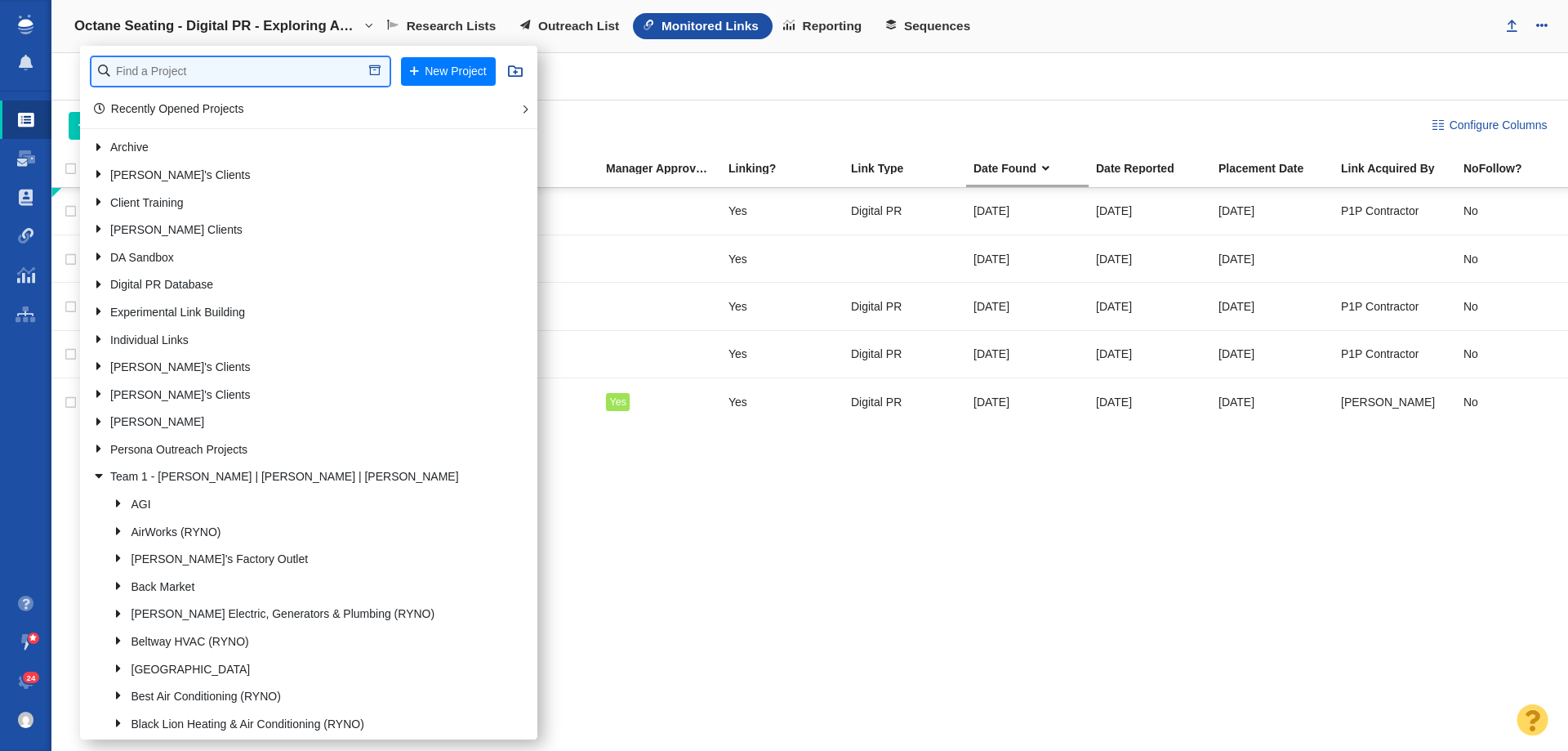
click at [205, 64] on input "text" at bounding box center [240, 72] width 299 height 28
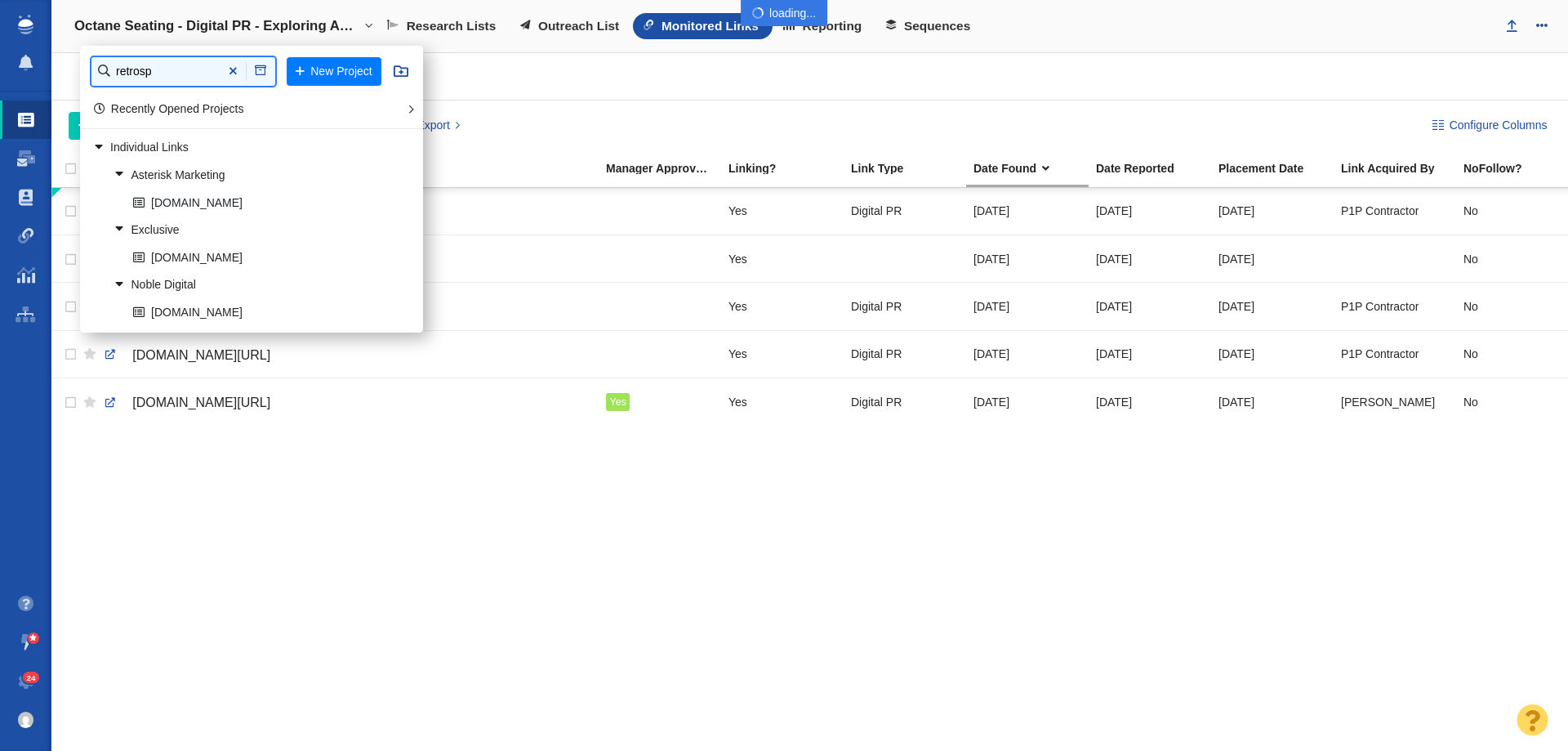
click at [154, 77] on input "retrosp" at bounding box center [183, 72] width 184 height 28
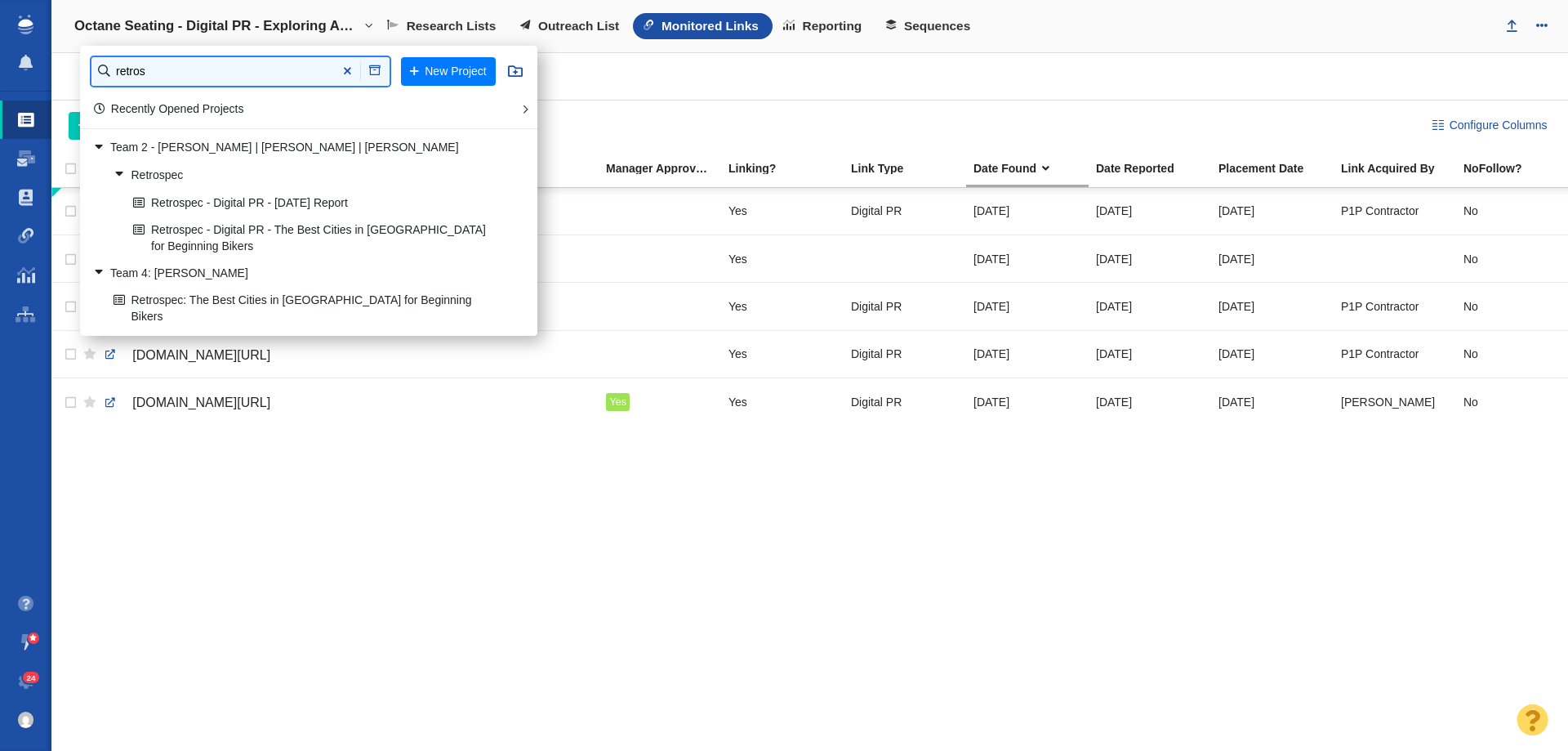
type input "retros"
click at [196, 209] on link "Retrospec - Digital PR - [DATE] Report" at bounding box center [316, 203] width 375 height 25
click at [346, 504] on div "www.gq.co.za/culture/streaming-fatigue-hits-gen-z-hardest-as-choice-cost-and-fo…" at bounding box center [810, 468] width 1516 height 563
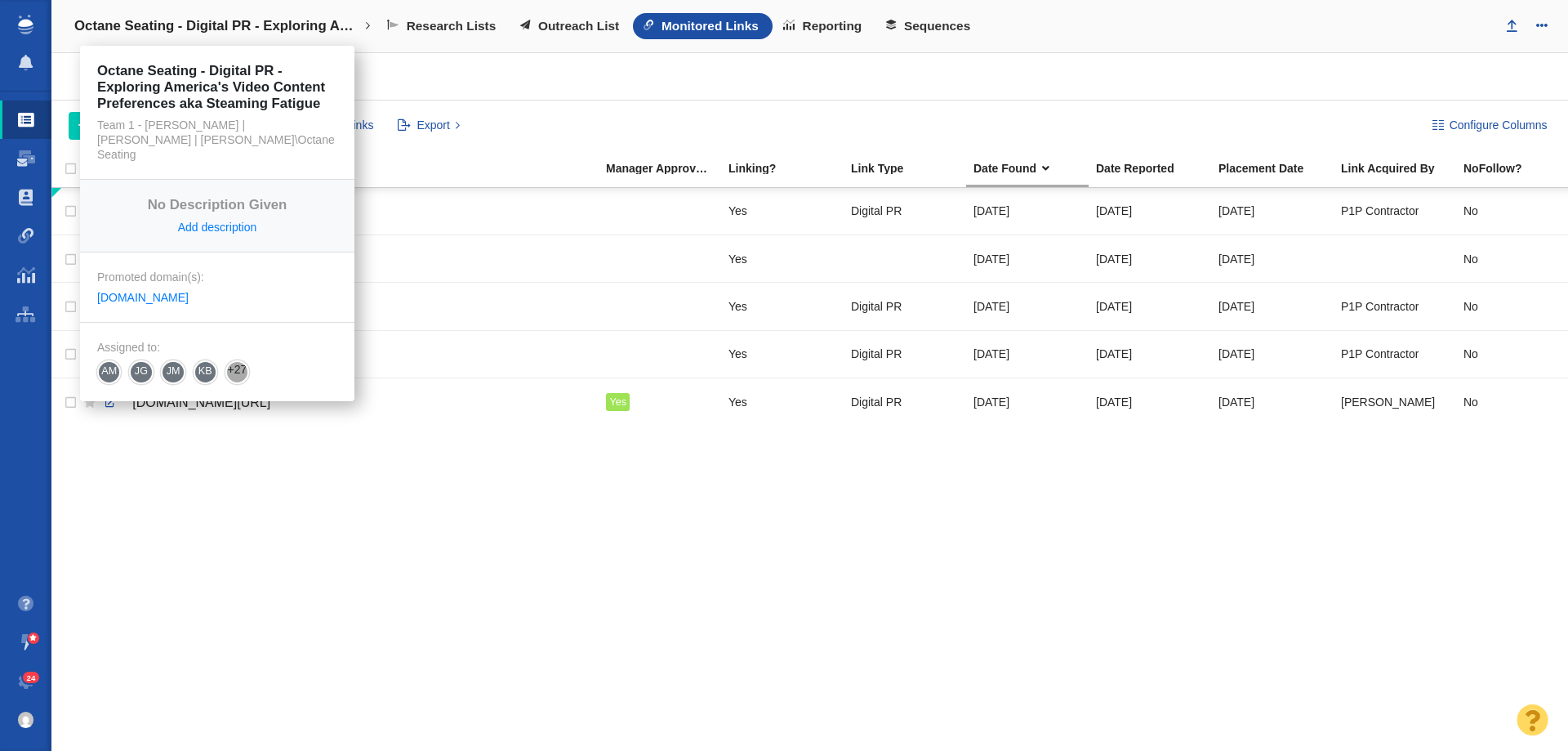
click at [267, 23] on h4 "Octane Seating - Digital PR - Exploring America's Video Content Preferences aka…" at bounding box center [217, 25] width 285 height 16
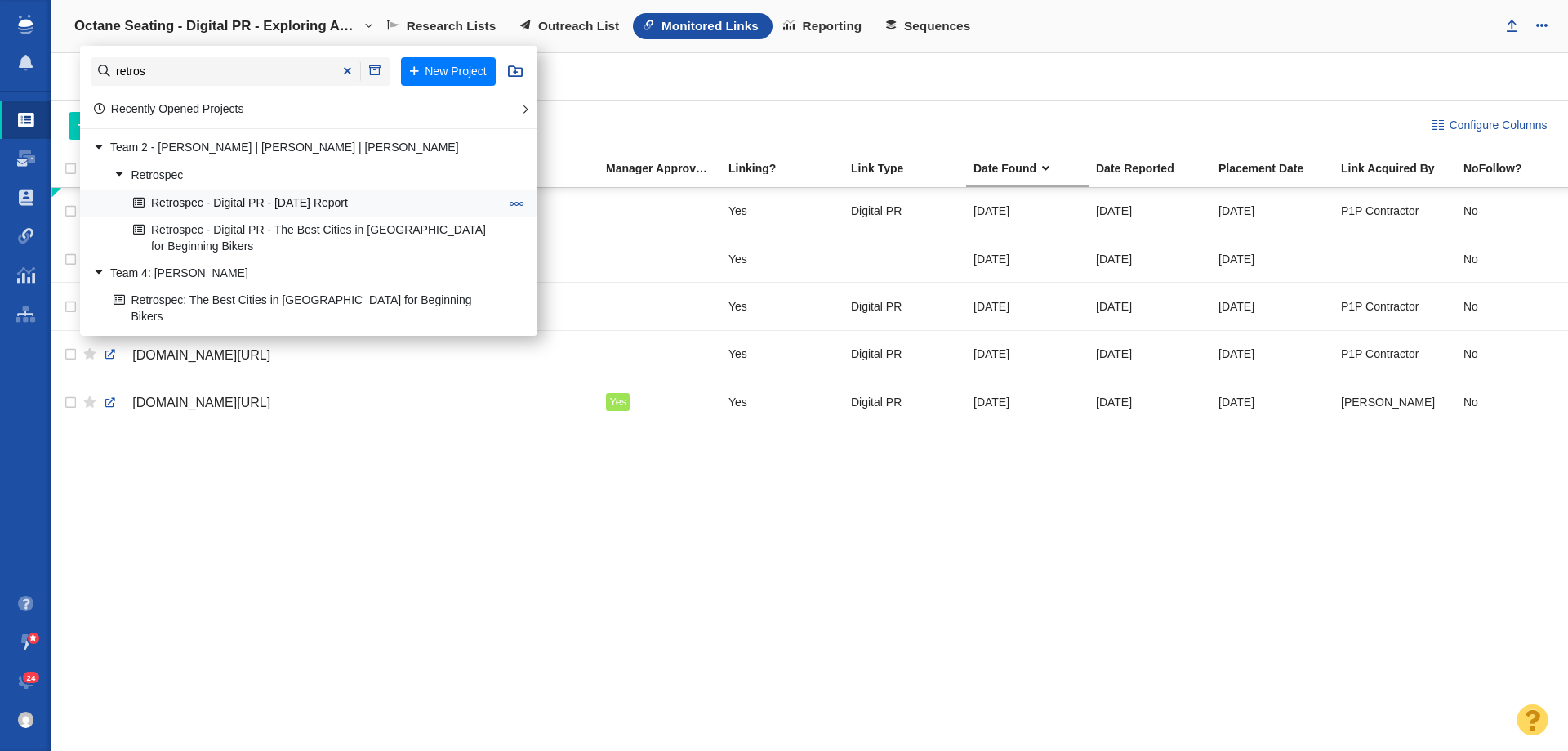
click at [243, 204] on link "Retrospec - Digital PR - [DATE] Report" at bounding box center [316, 203] width 375 height 25
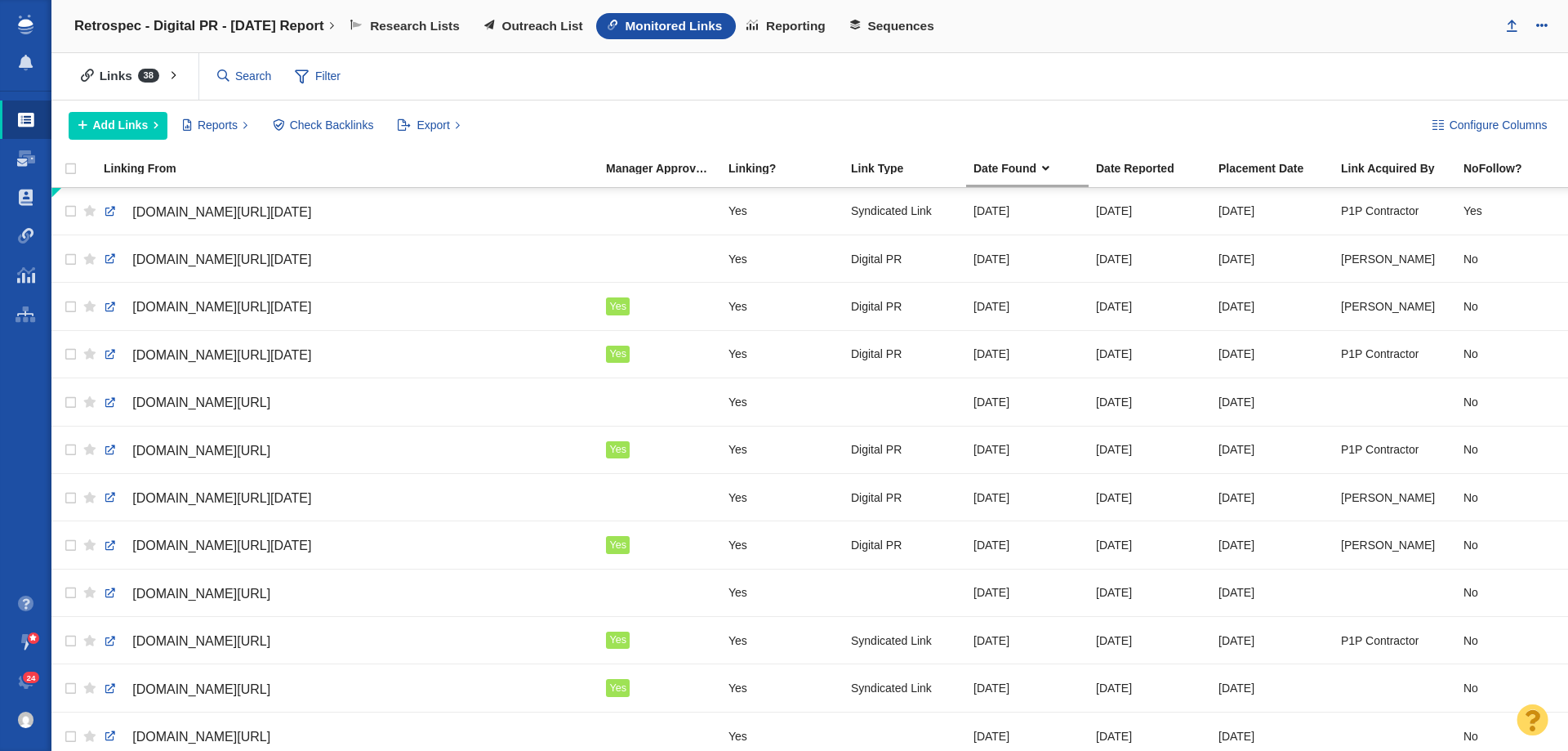
drag, startPoint x: 1456, startPoint y: 5, endPoint x: 1037, endPoint y: 99, distance: 429.4
click at [1037, 99] on div "Links 38 All Links Assigned To Me Recently Viewed Starred Reported current mont…" at bounding box center [810, 76] width 1516 height 47
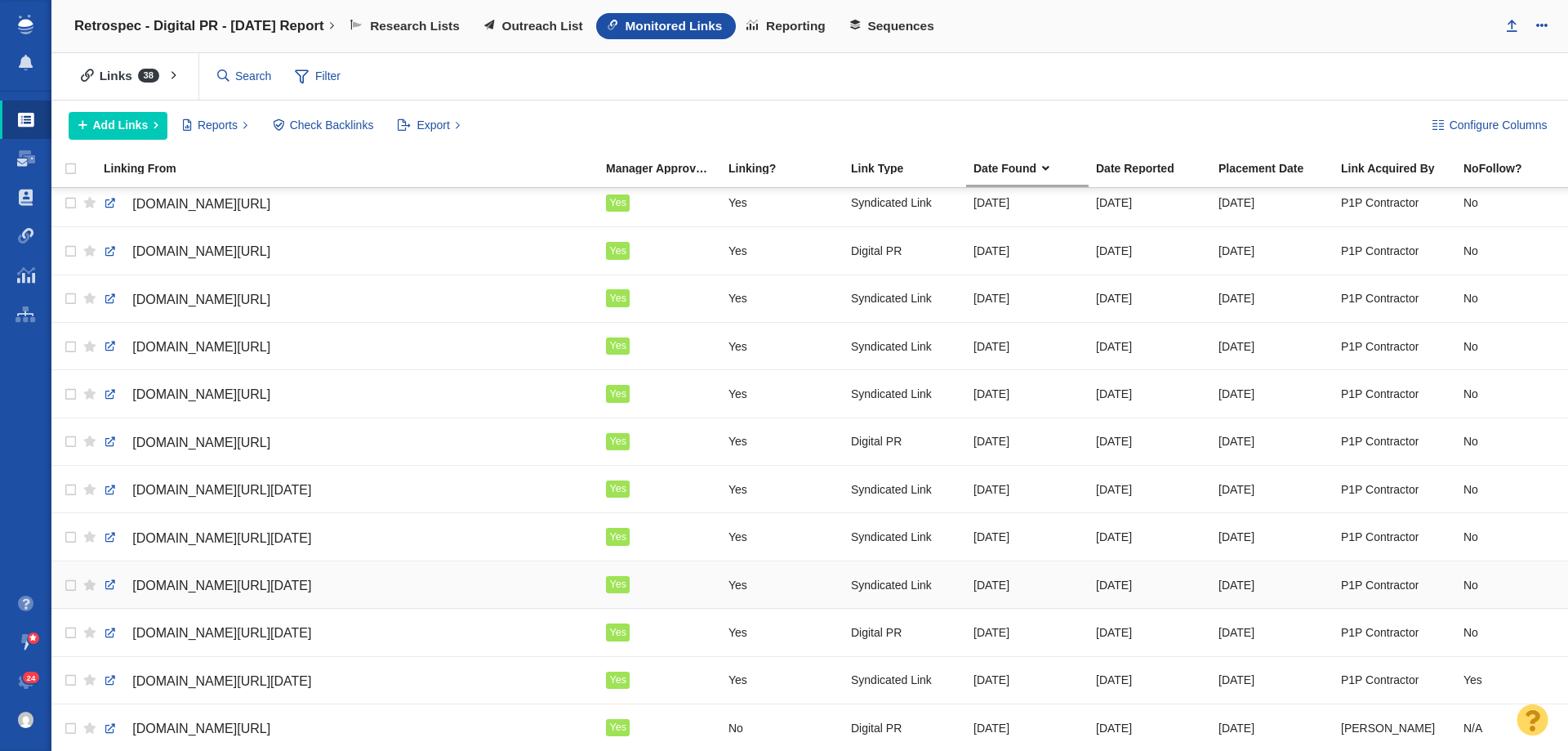
scroll to position [1262, 0]
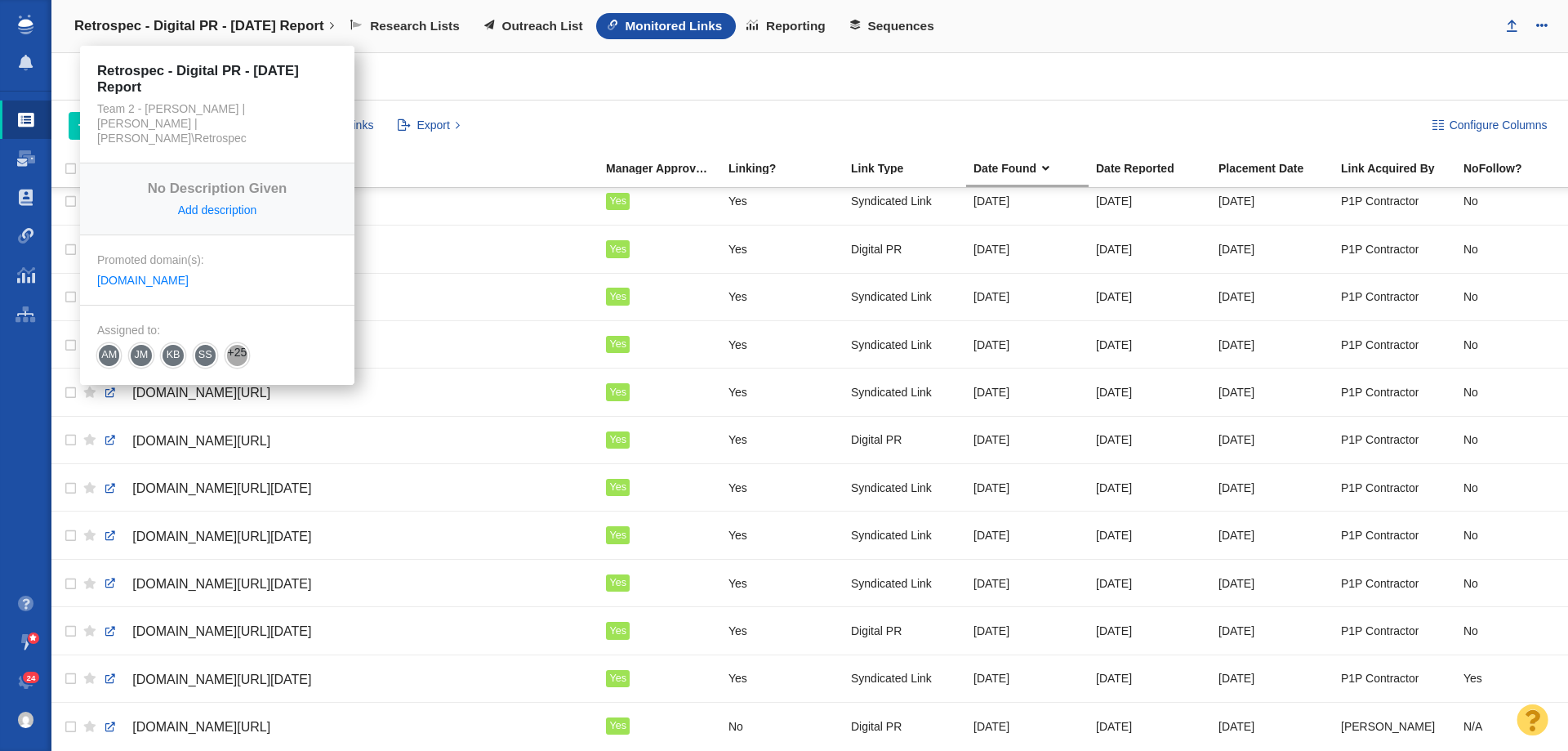
click at [259, 15] on link "Retrospec - Digital PR - [DATE] Report" at bounding box center [204, 26] width 283 height 40
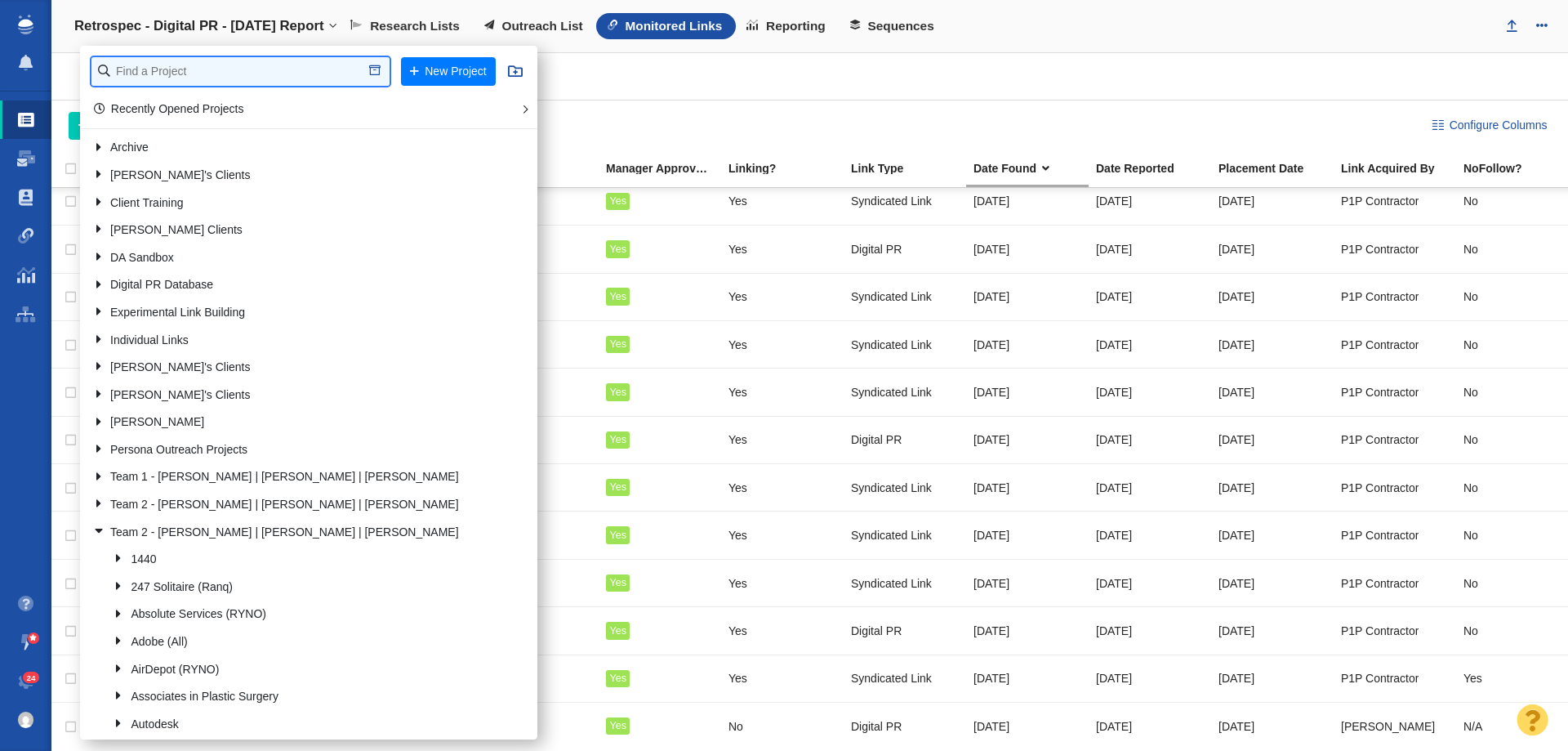
click at [243, 63] on input "text" at bounding box center [240, 72] width 299 height 28
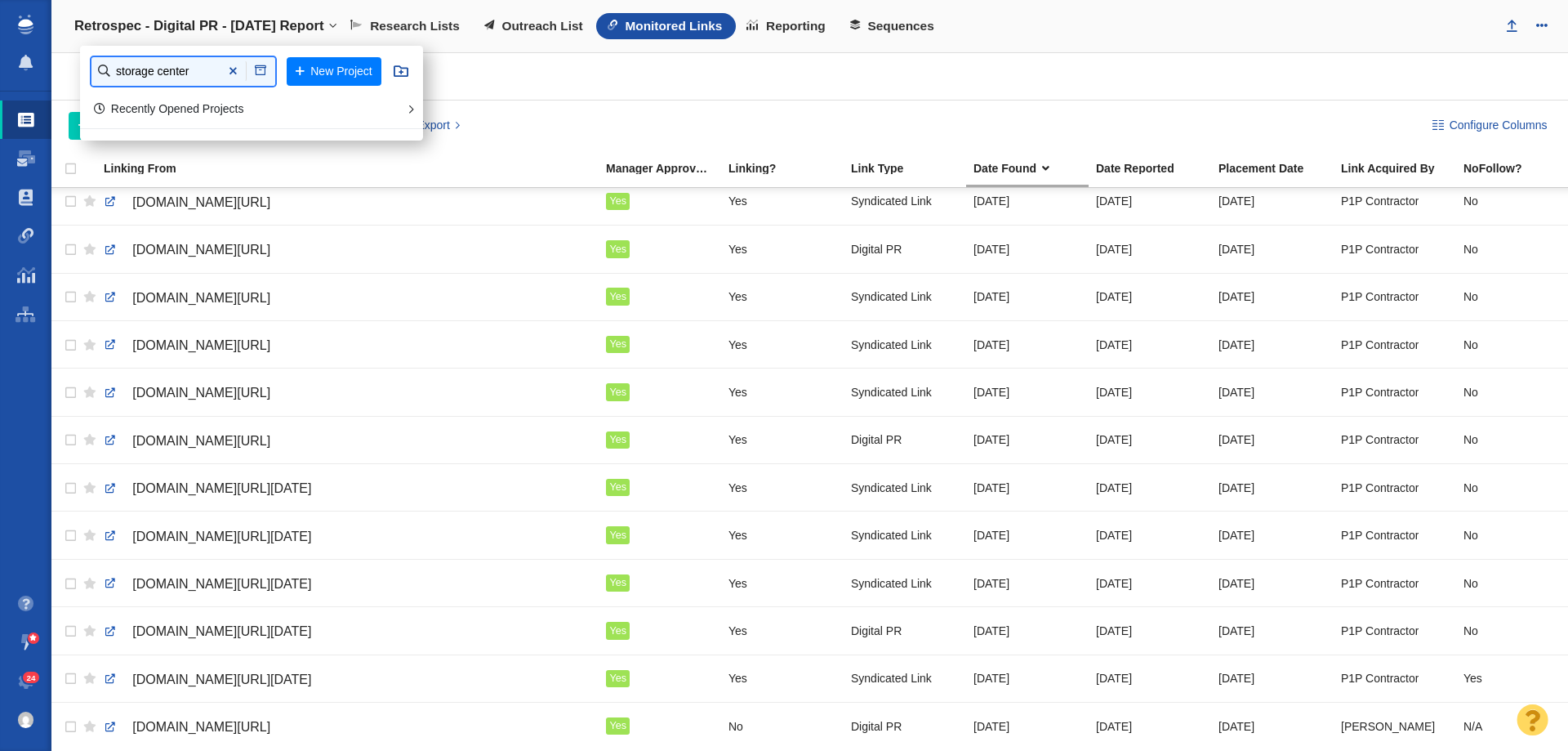
type input "storage center"
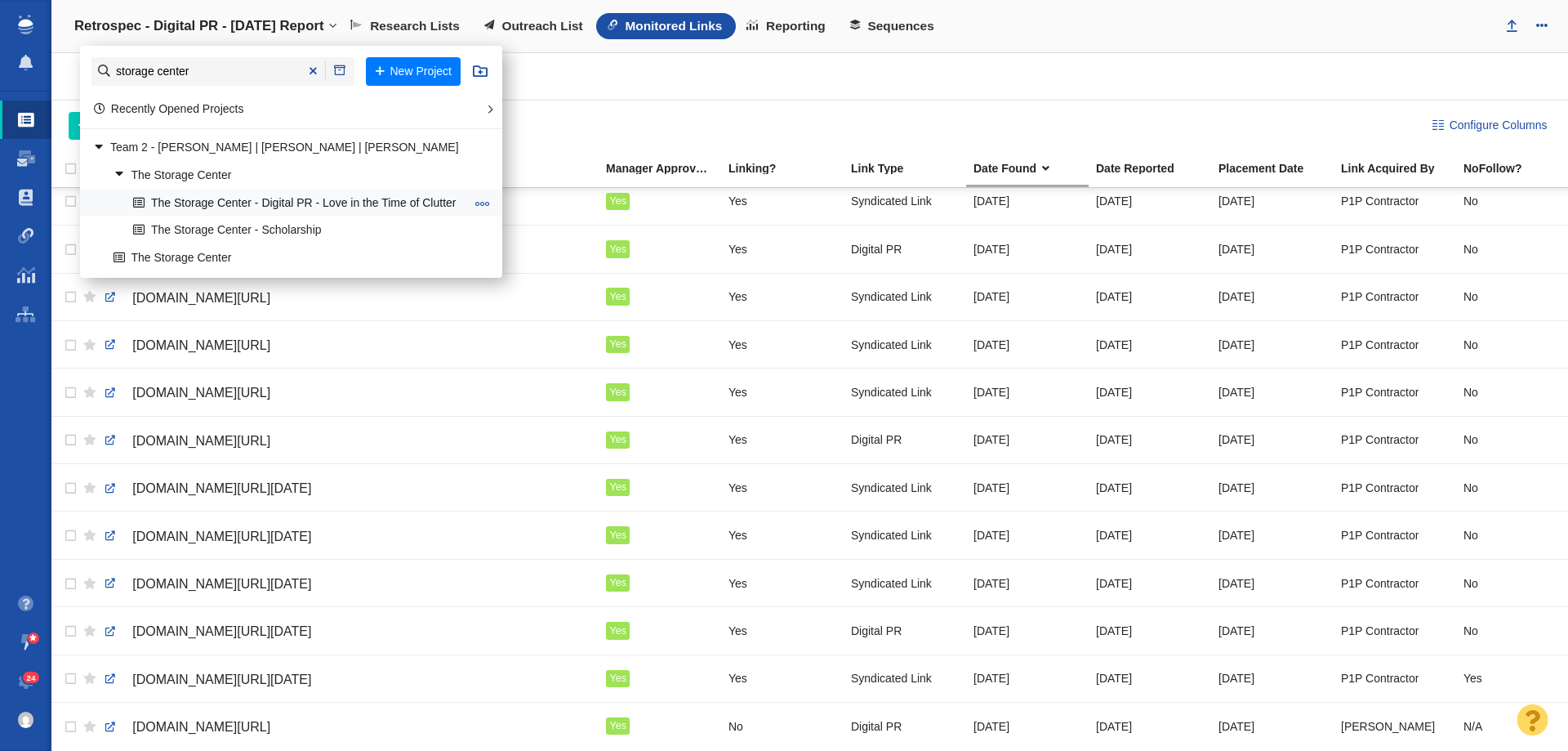
click at [274, 201] on link "The Storage Center - Digital PR - Love in the Time of Clutter" at bounding box center [299, 203] width 340 height 25
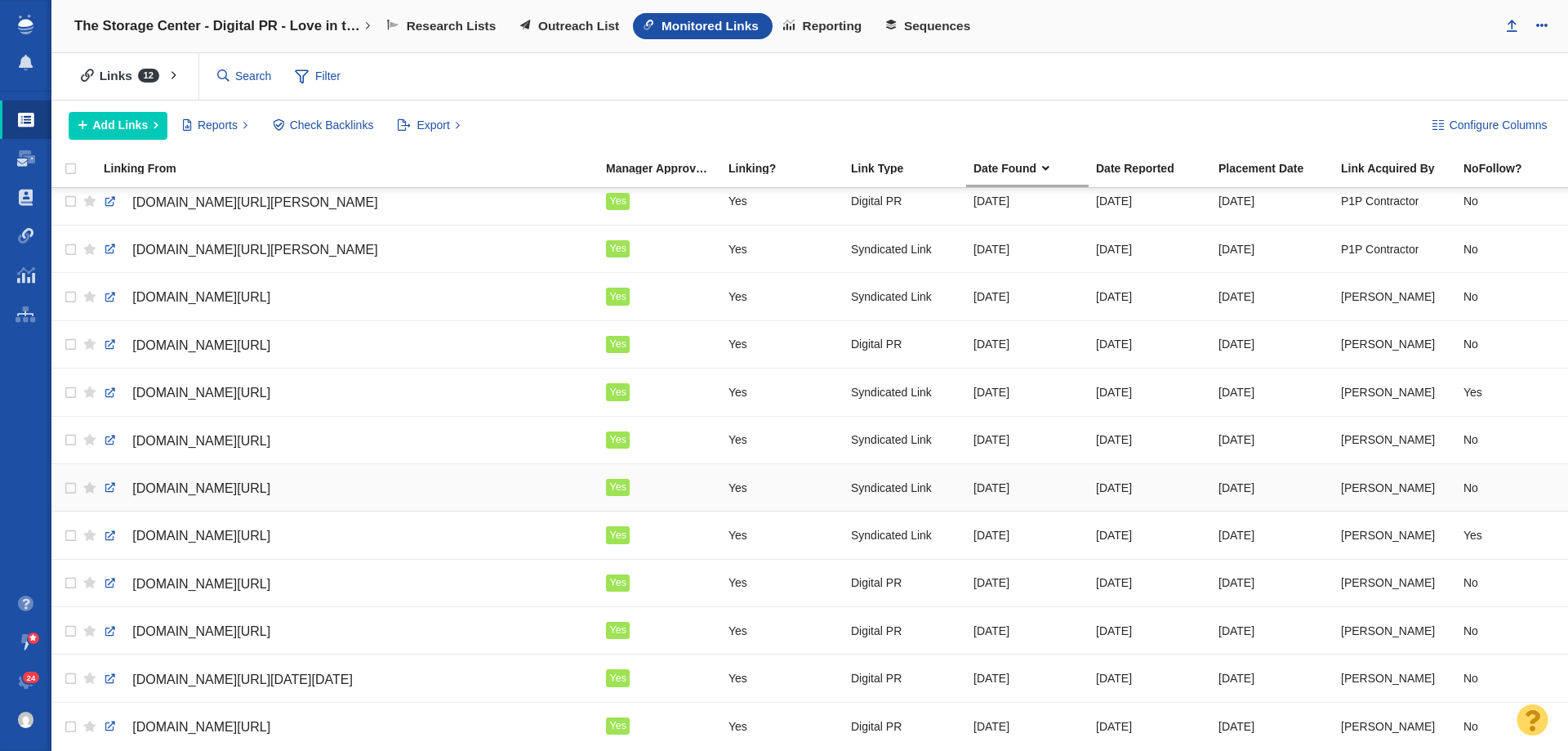
scroll to position [22, 0]
click at [238, 482] on span "[DOMAIN_NAME][URL]" at bounding box center [201, 488] width 138 height 14
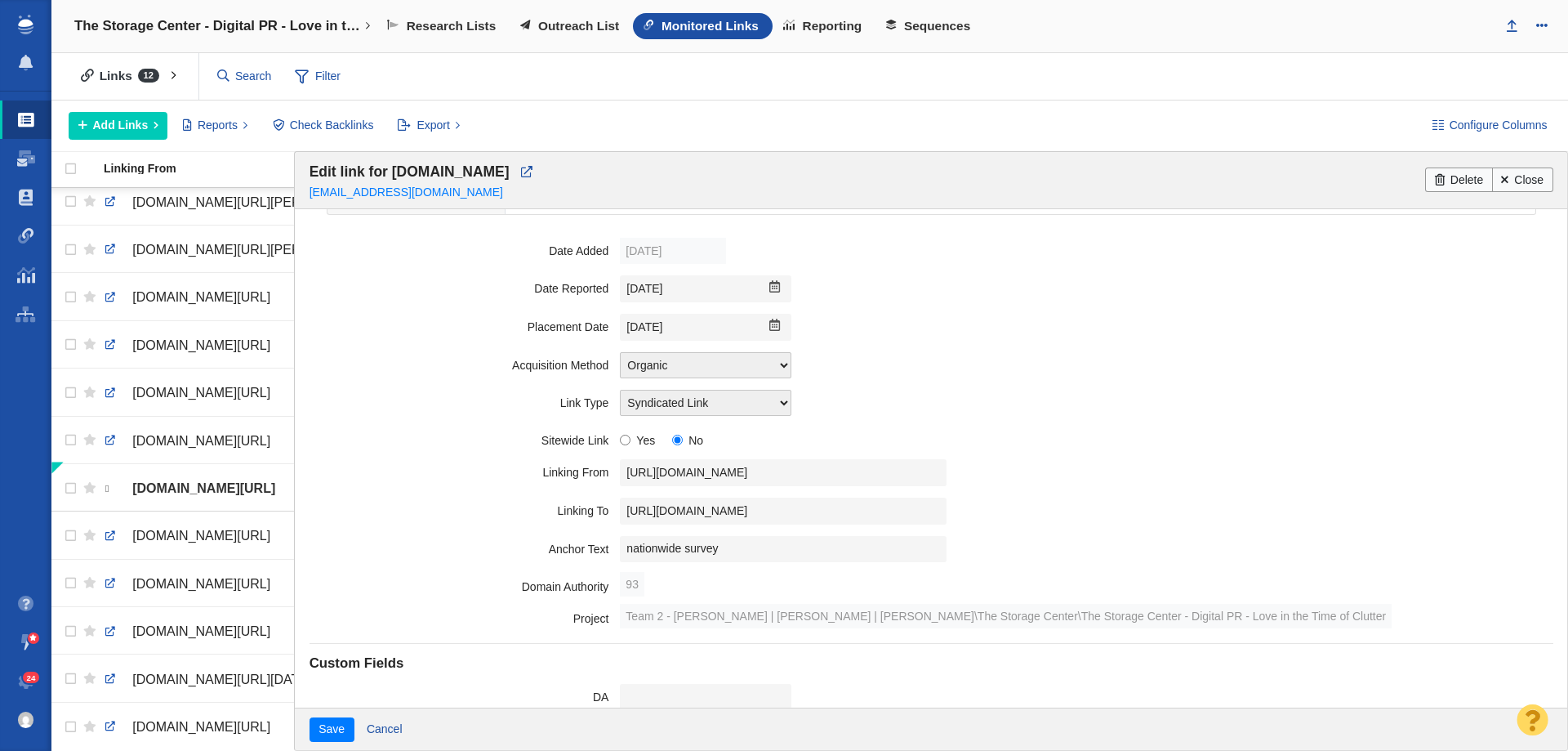
scroll to position [163, 0]
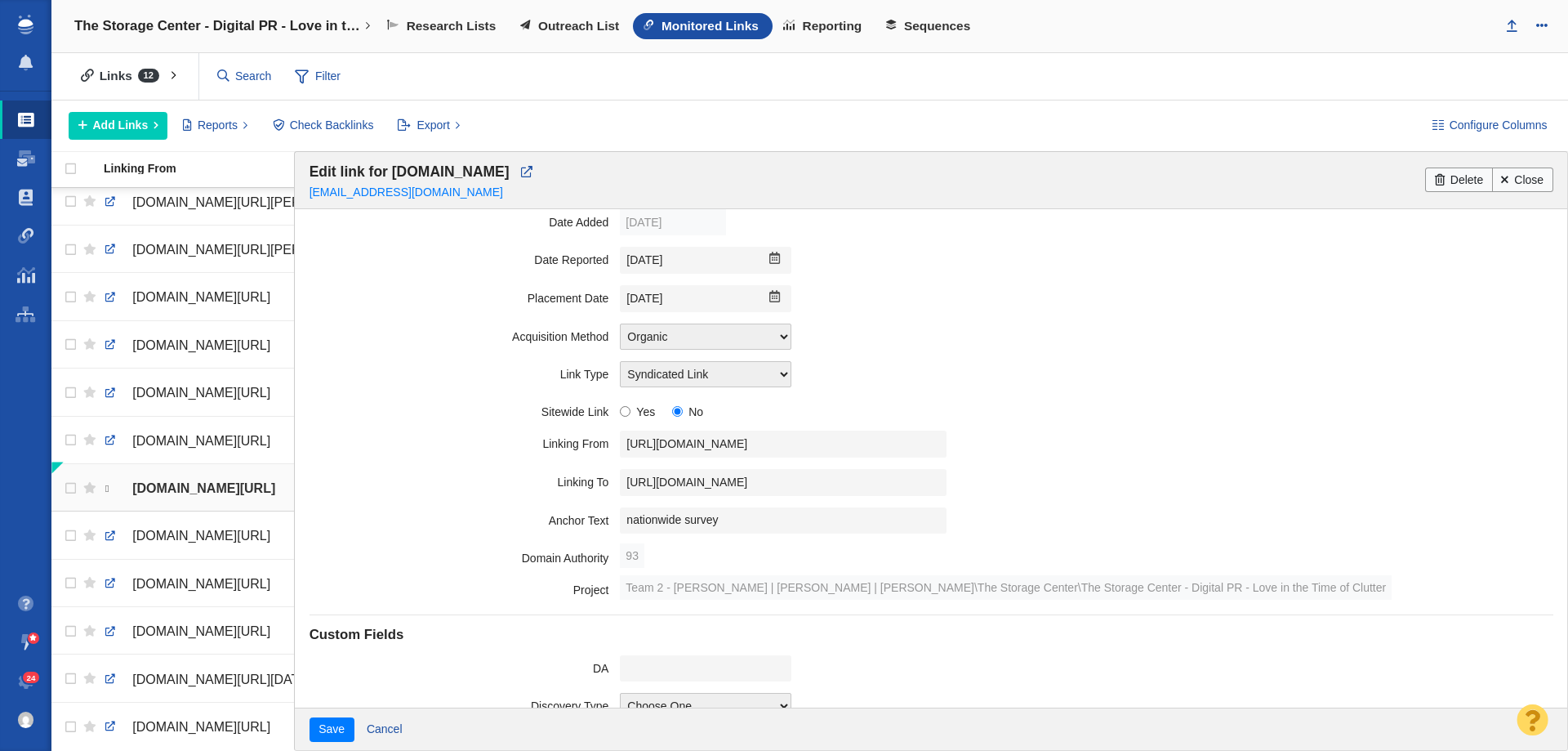
click at [107, 488] on link at bounding box center [106, 489] width 8 height 15
click at [110, 628] on link at bounding box center [110, 631] width 15 height 15
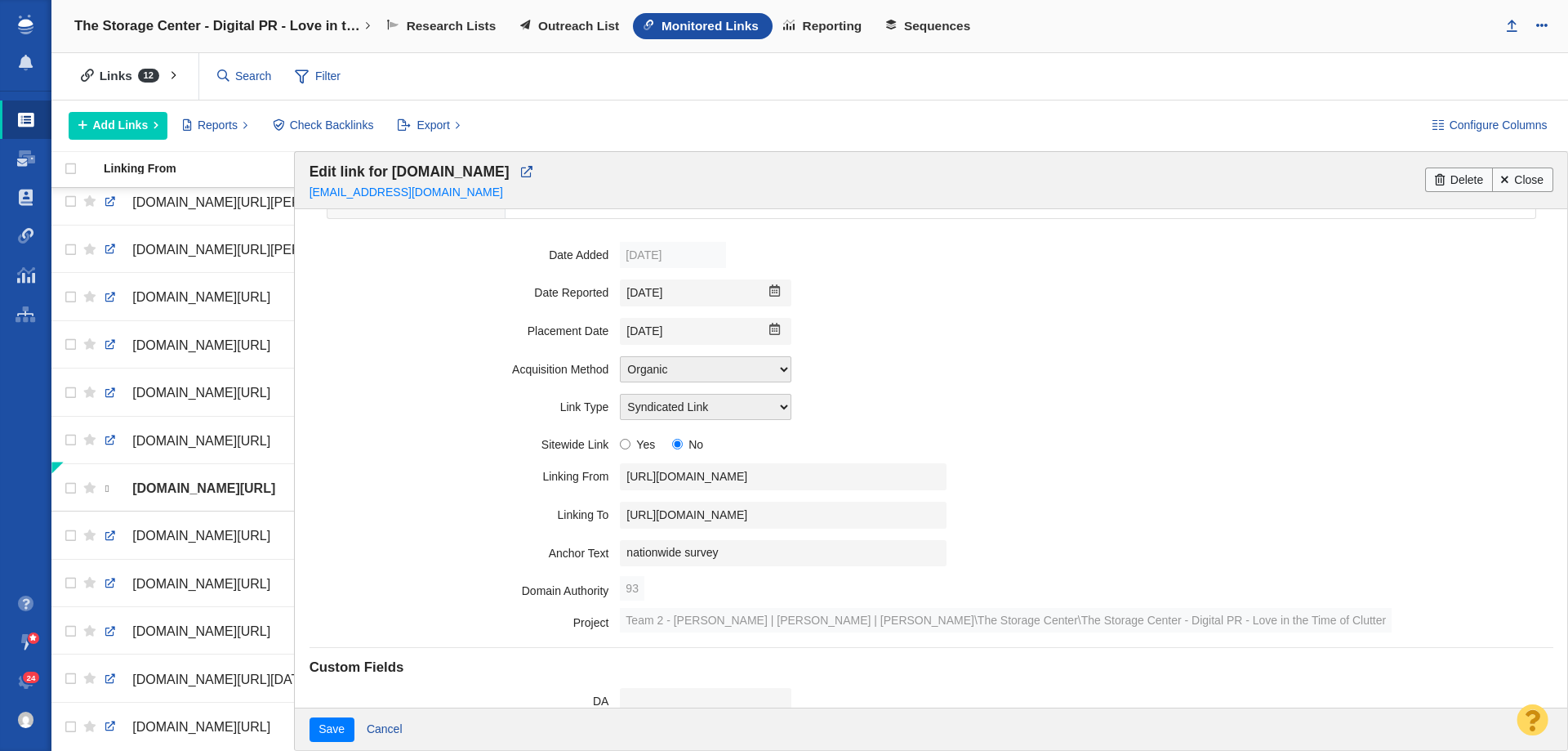
scroll to position [130, 0]
click at [654, 414] on select "Choose One Guest Post - Organic Guest Post - Partnership Resource Link Fresh Me…" at bounding box center [705, 408] width 171 height 26
select select "212820608"
click at [620, 395] on select "Choose One Guest Post - Organic Guest Post - Partnership Resource Link Fresh Me…" at bounding box center [705, 408] width 171 height 26
click at [331, 741] on button "Save" at bounding box center [332, 729] width 45 height 24
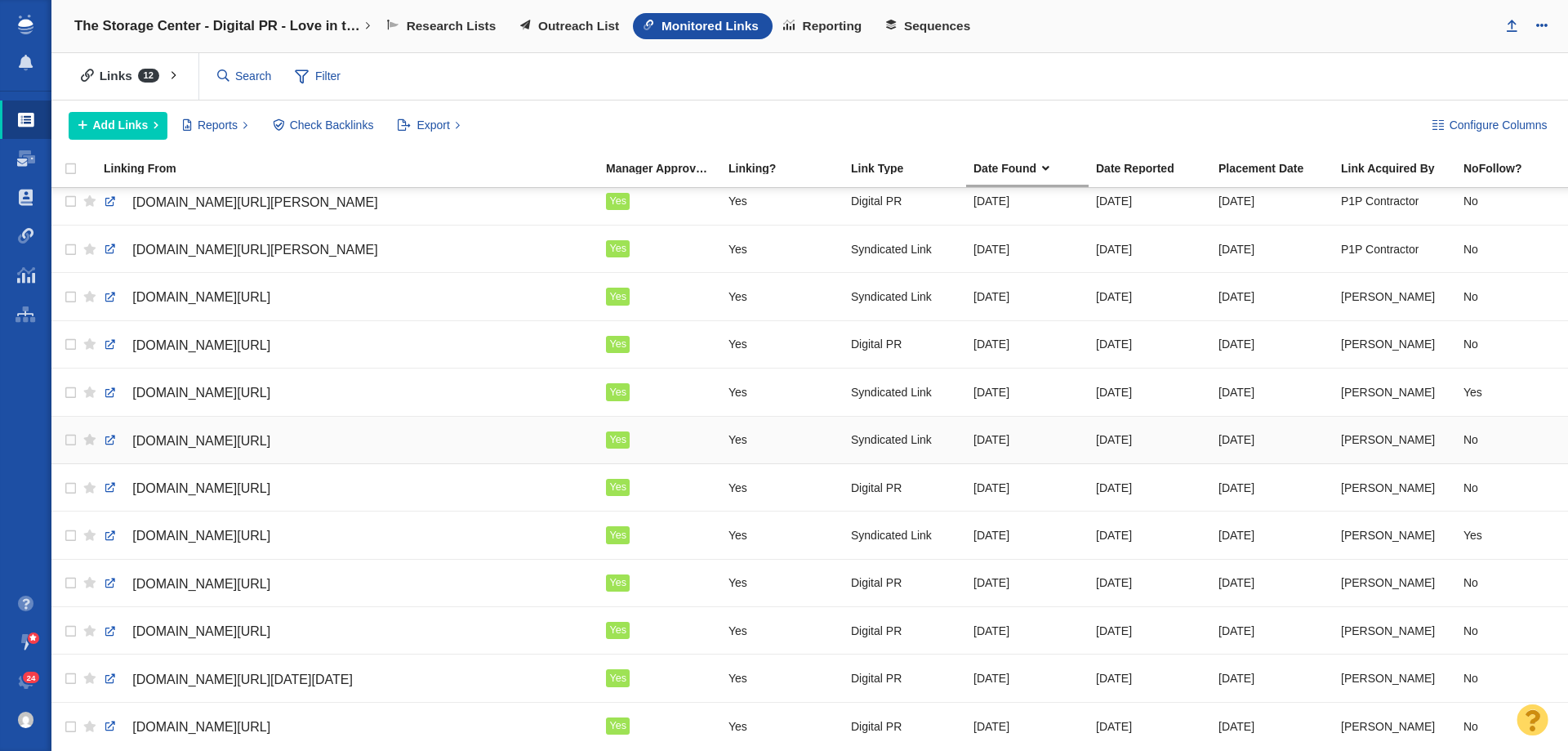
scroll to position [22, 0]
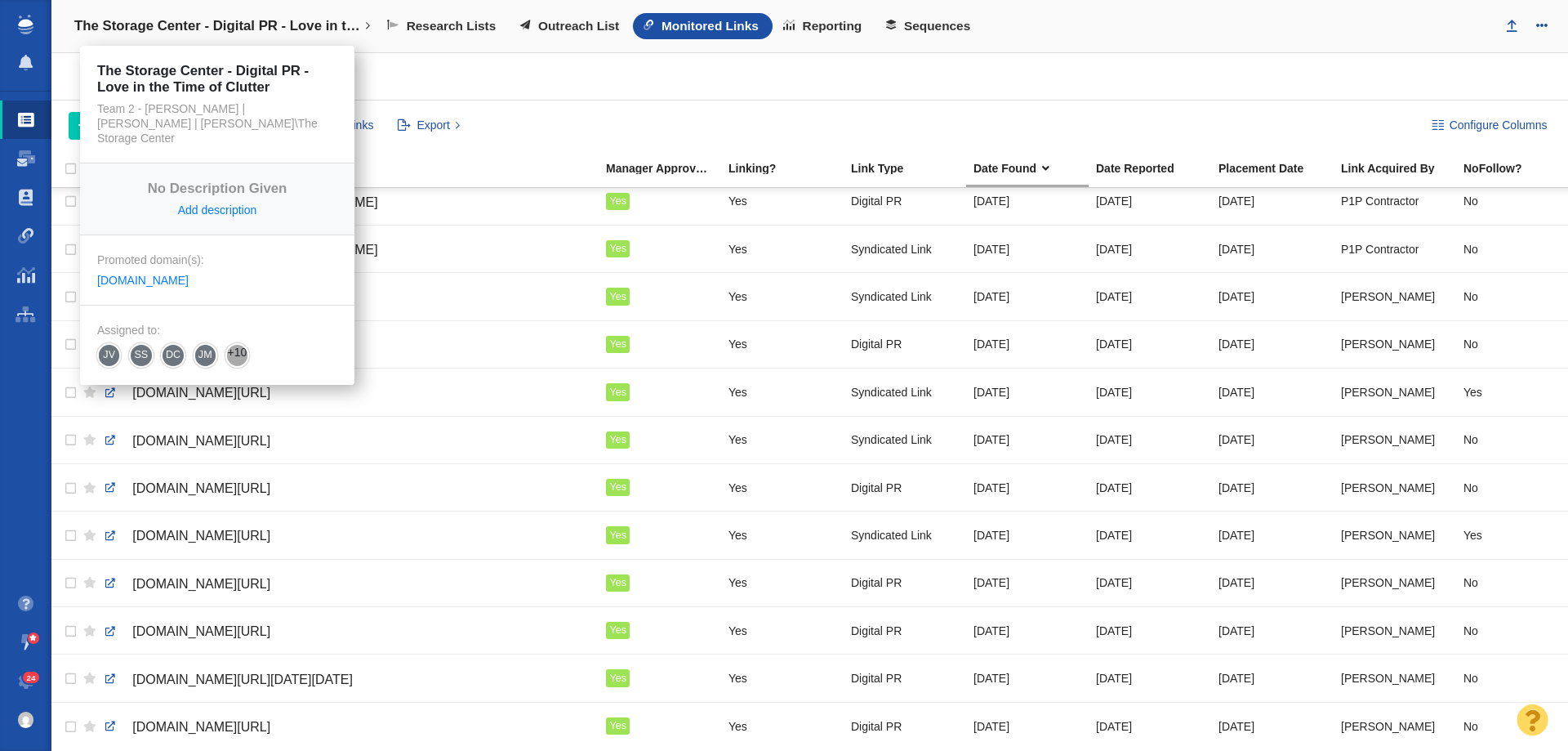
click at [276, 29] on h4 "The Storage Center - Digital PR - Love in the Time of Clutter" at bounding box center [217, 25] width 285 height 16
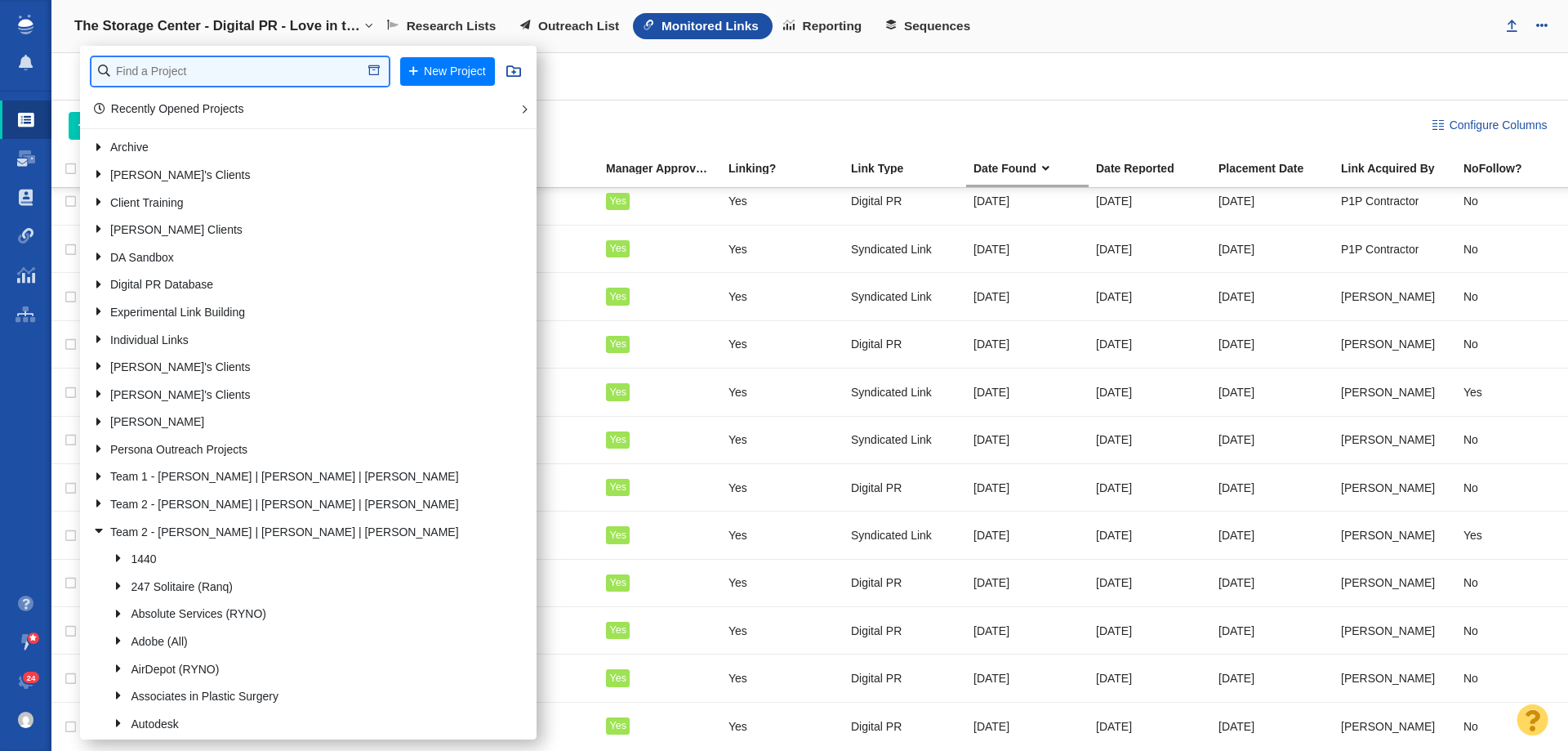
click at [245, 83] on input "text" at bounding box center [240, 72] width 298 height 28
type input "emci"
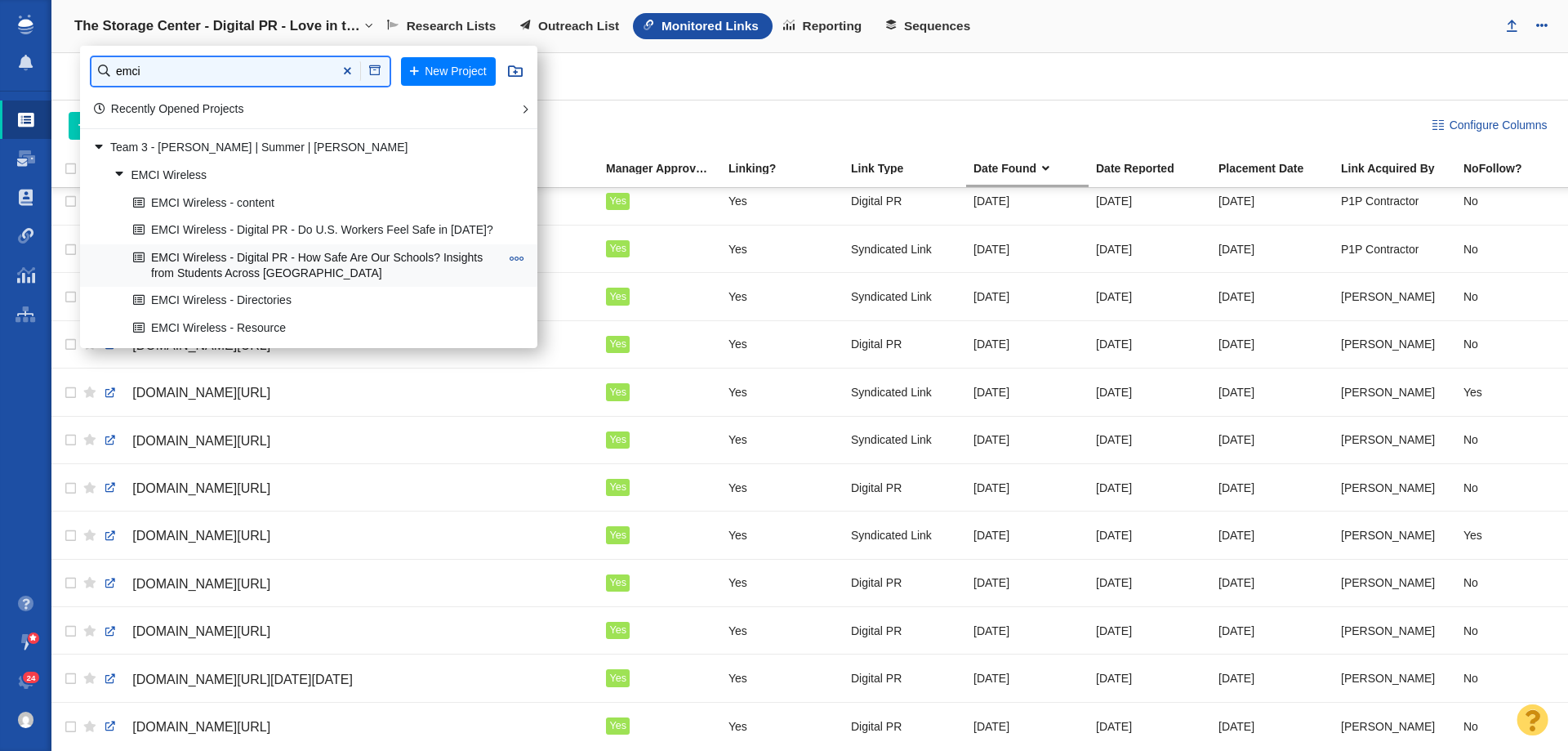
scroll to position [0, 0]
click at [257, 225] on link "EMCI Wireless - Digital PR - Do U.S. Workers Feel Safe in [DATE]?" at bounding box center [316, 231] width 375 height 25
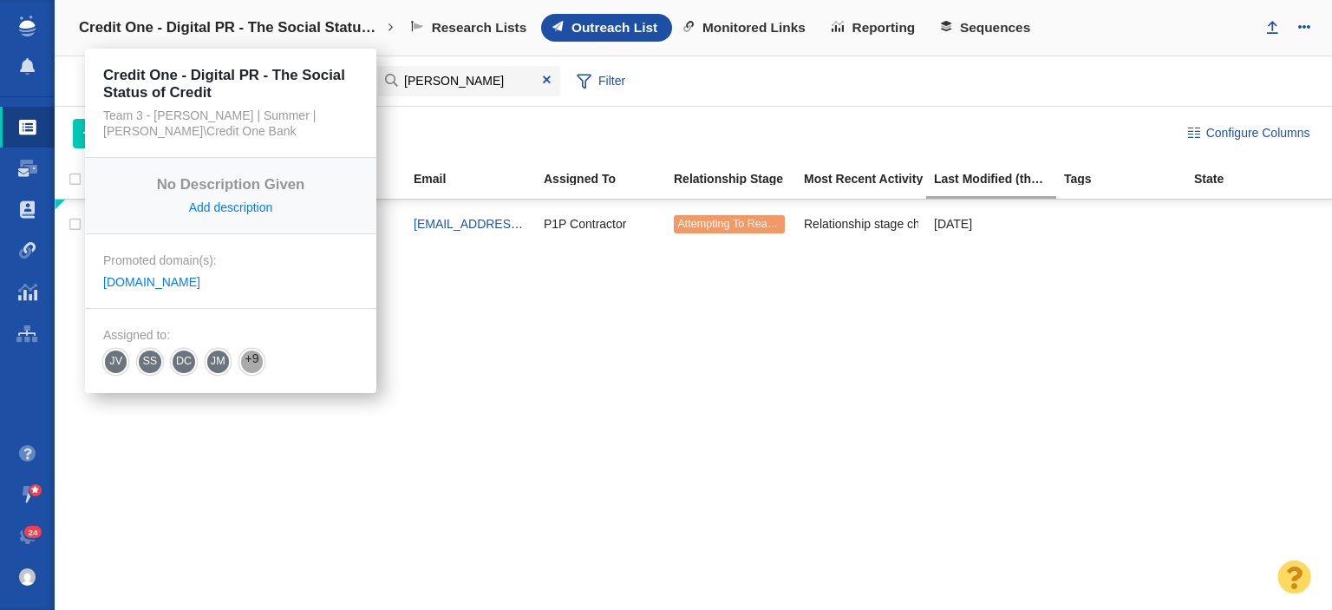
click at [327, 23] on h4 "Credit One - Digital PR - The Social Status of Credit" at bounding box center [230, 27] width 303 height 17
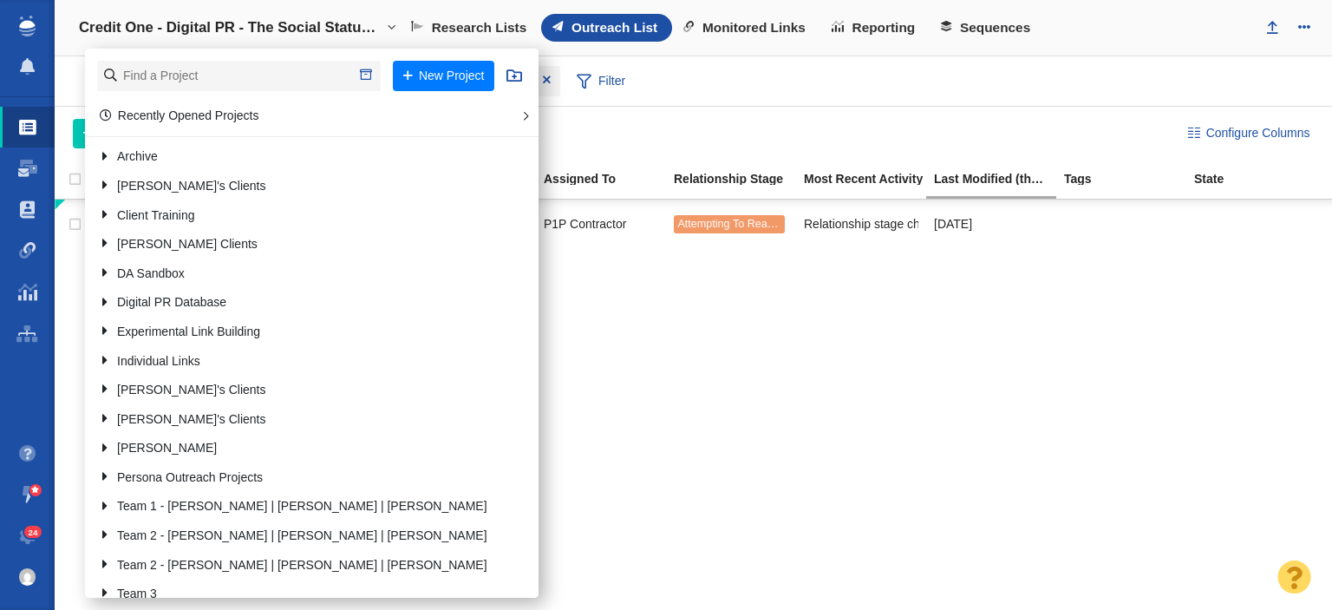
drag, startPoint x: 789, startPoint y: 405, endPoint x: 677, endPoint y: 323, distance: 138.4
click at [788, 406] on div "[PERSON_NAME] 97.3 ESPN [EMAIL_ADDRESS][DOMAIN_NAME] P1P Contractor Attempting …" at bounding box center [693, 405] width 1277 height 413
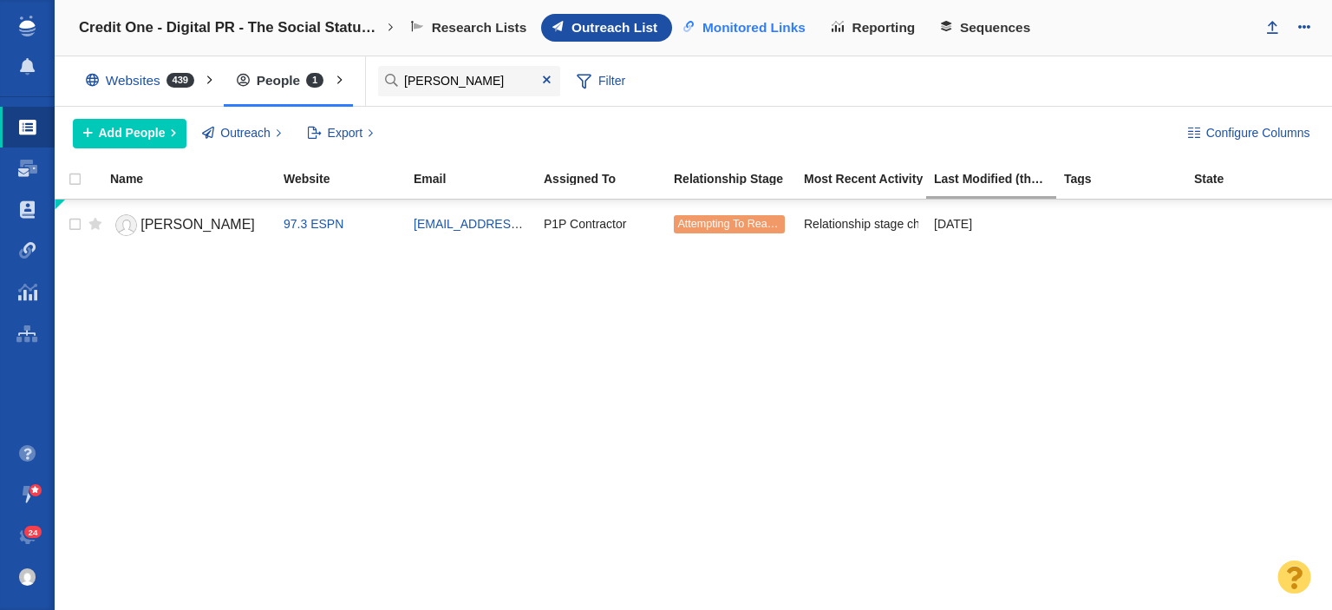
click at [780, 23] on span "Monitored Links" at bounding box center [753, 28] width 103 height 16
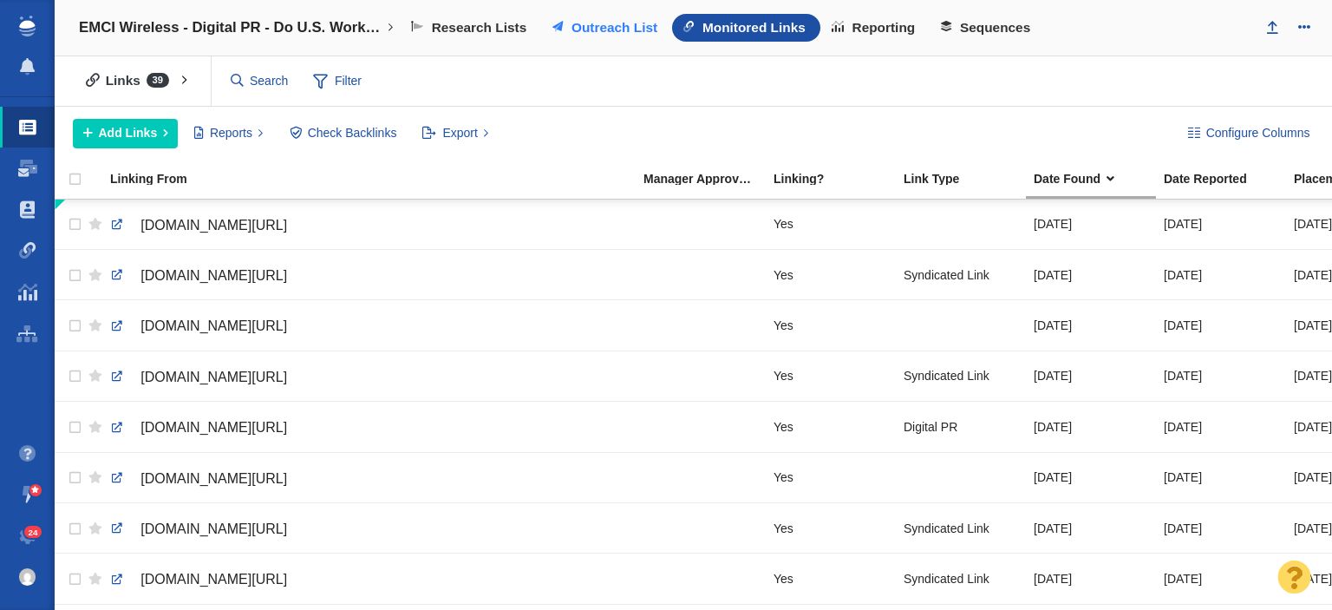
click at [577, 22] on span "Outreach List" at bounding box center [614, 28] width 86 height 16
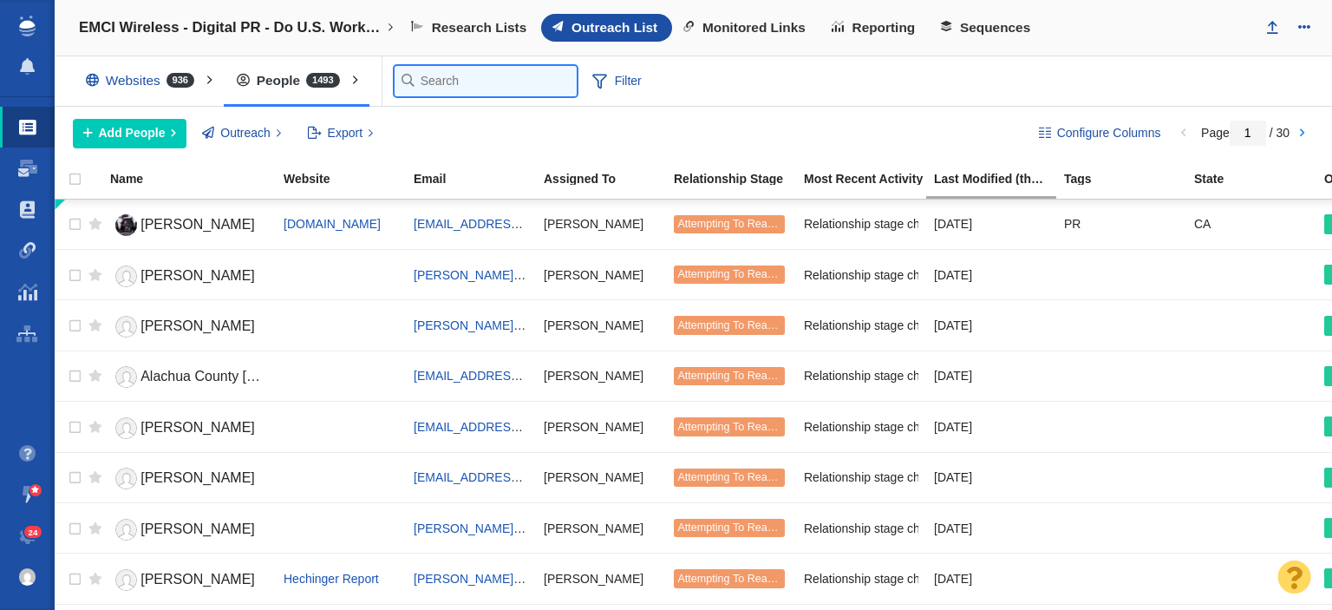
click at [413, 81] on input "text" at bounding box center [486, 81] width 182 height 30
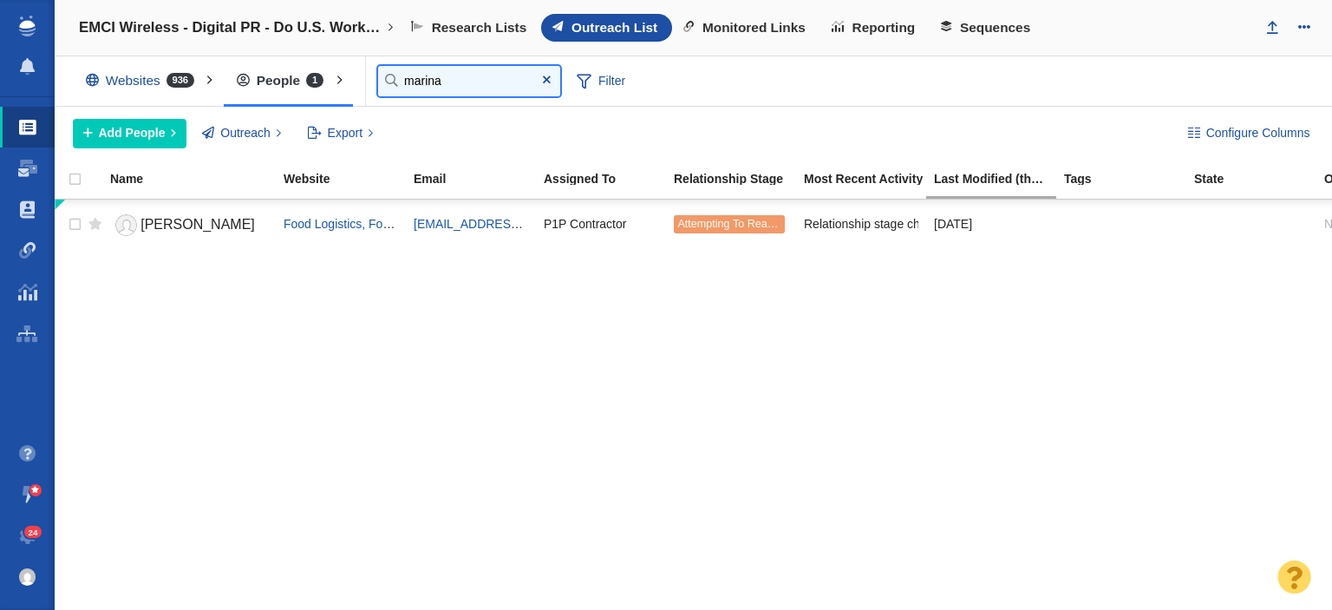
type input "marina"
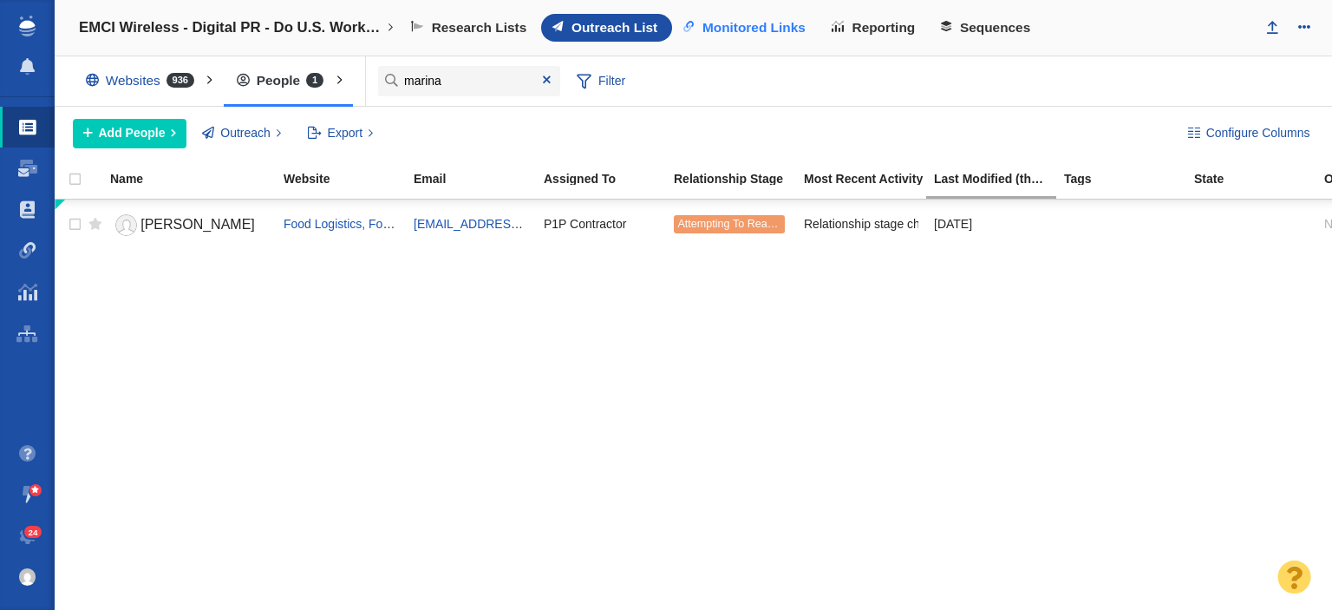
click at [773, 37] on link "Monitored Links" at bounding box center [746, 28] width 148 height 28
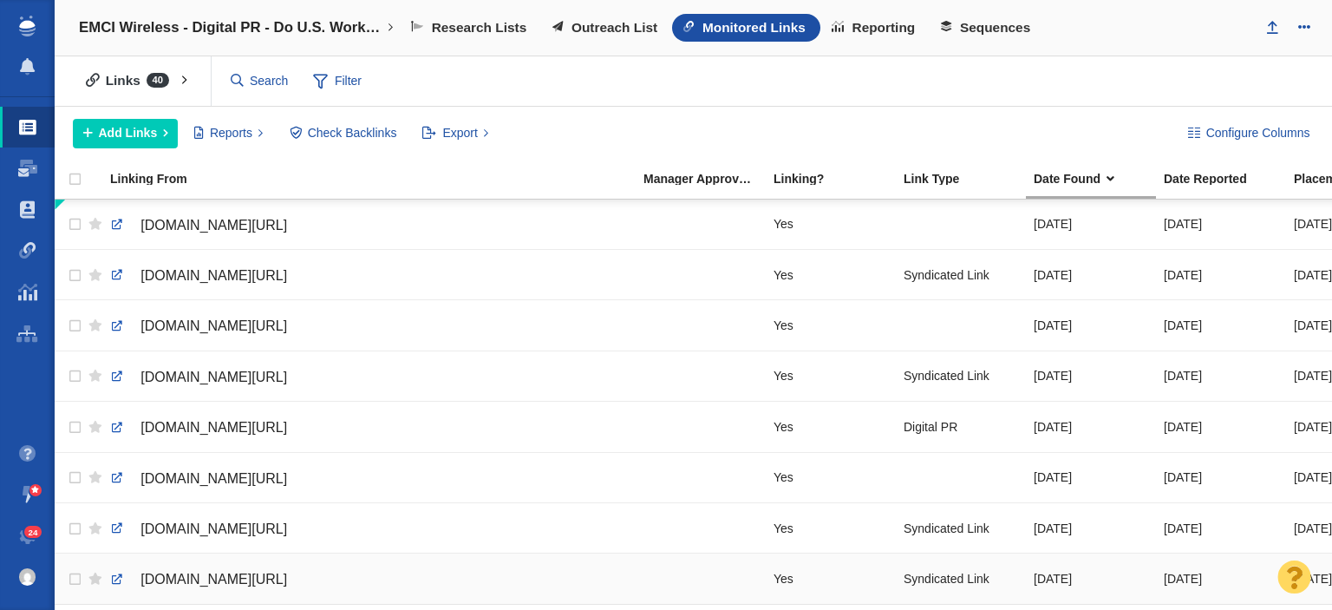
scroll to position [0, 1292]
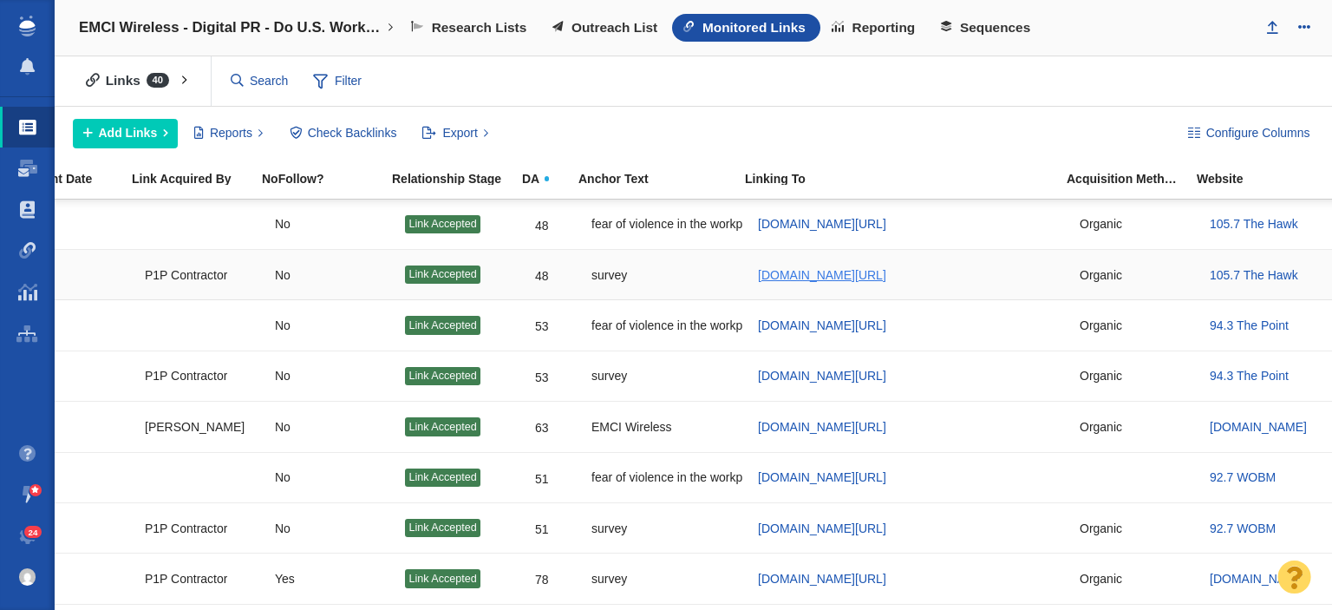
click at [818, 276] on span "www.emciwireless.com/our-blog/do-u-s-workers-feel-safe-in-2025/" at bounding box center [822, 275] width 128 height 14
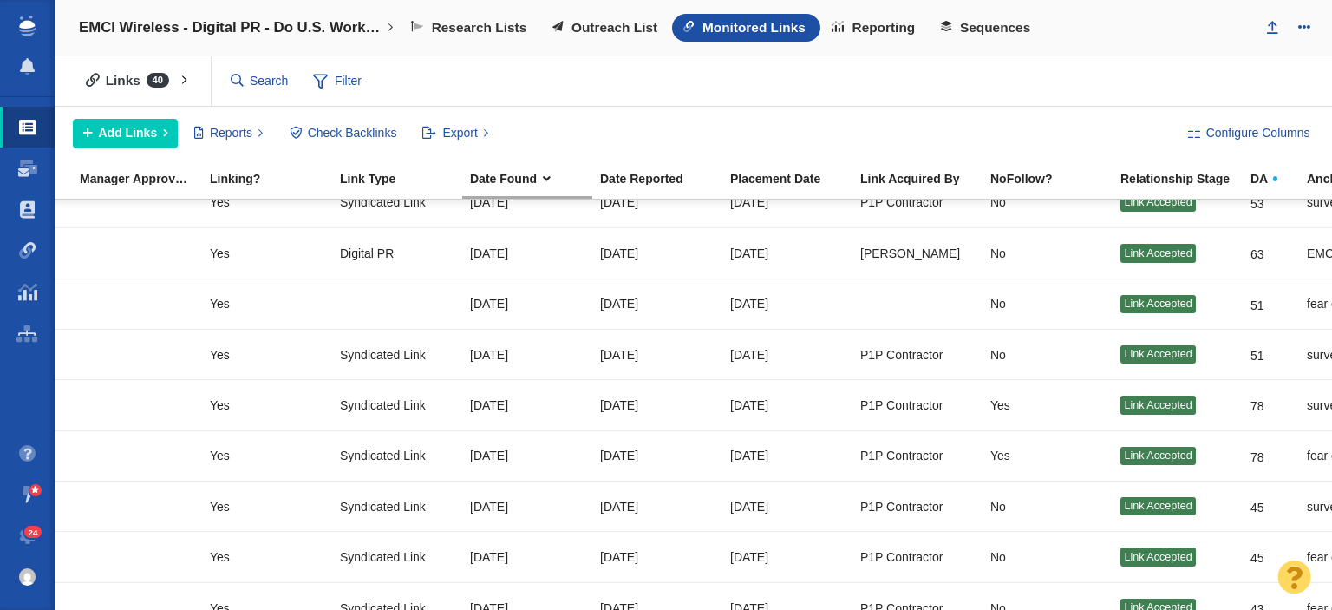
scroll to position [0, 0]
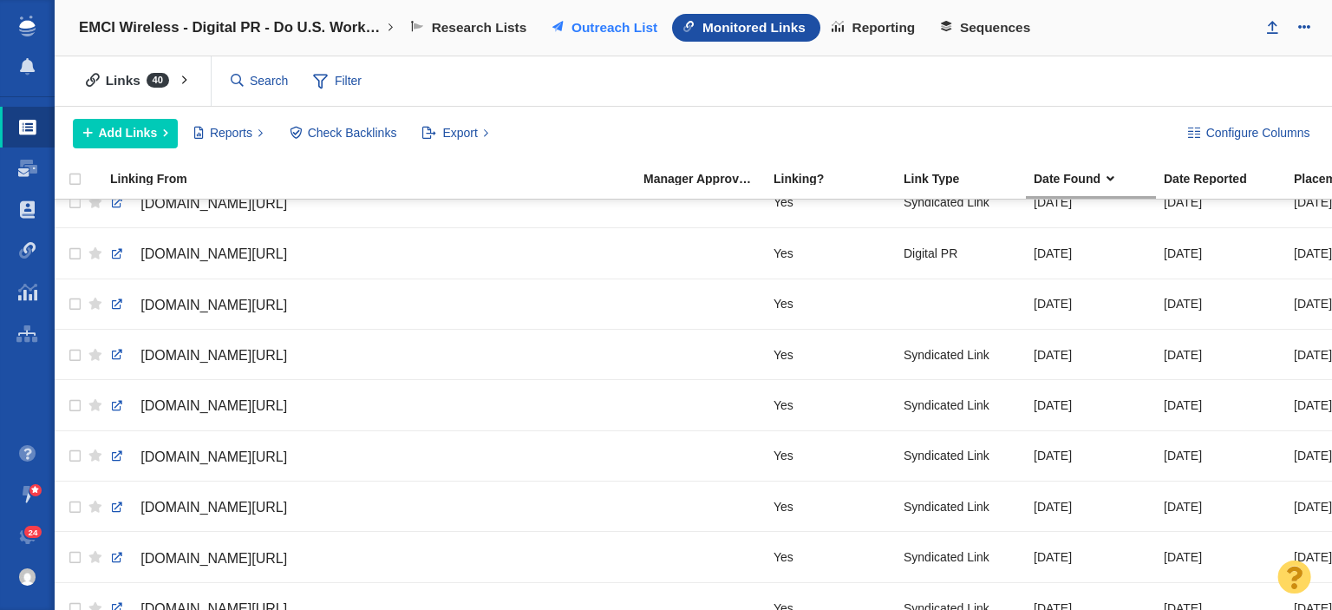
click at [606, 35] on span "Outreach List" at bounding box center [614, 28] width 86 height 16
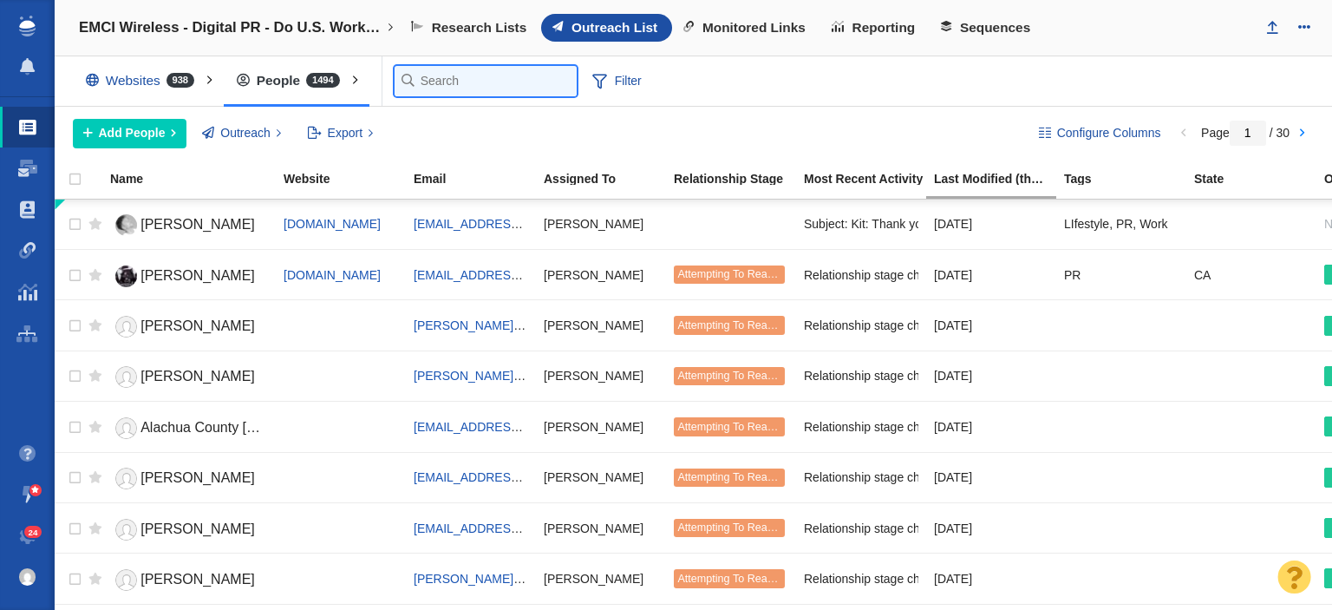
click at [434, 89] on input "text" at bounding box center [486, 81] width 182 height 30
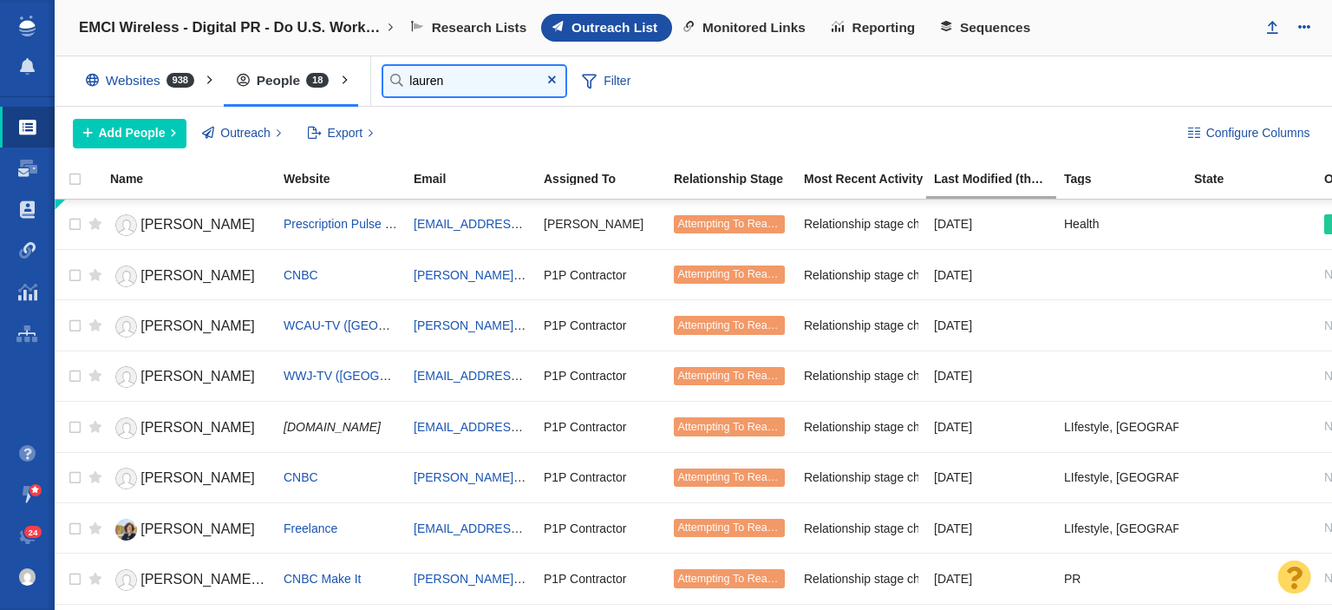
click at [433, 78] on input "lauren" at bounding box center [474, 81] width 182 height 30
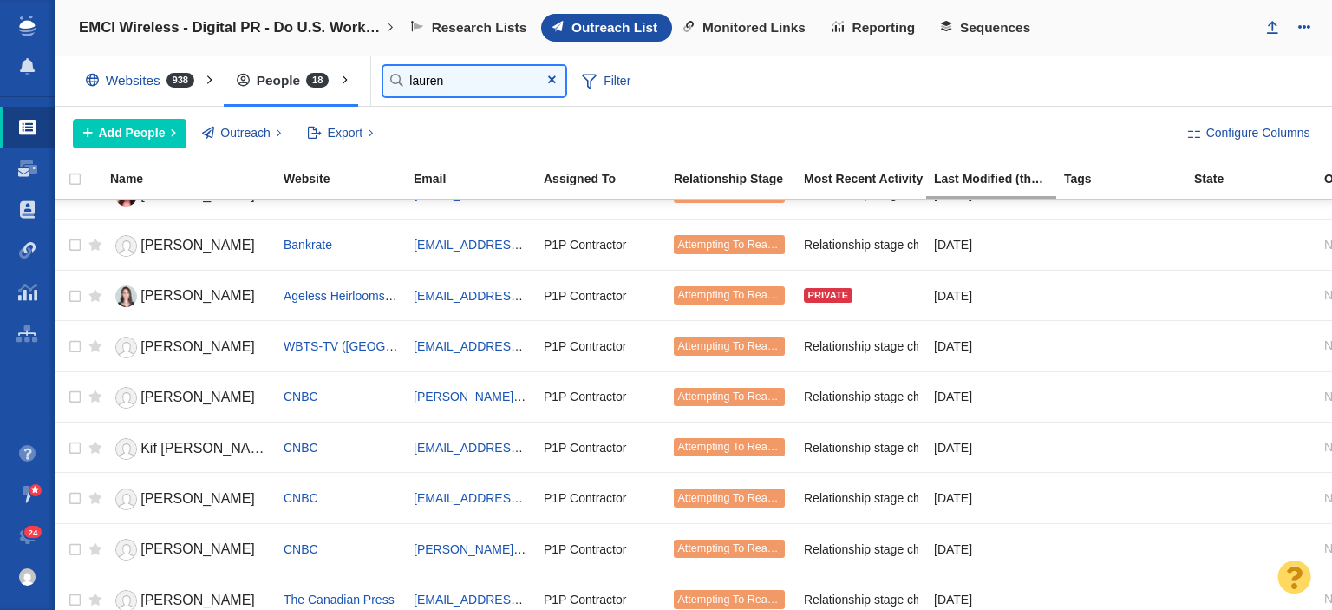
scroll to position [509, 0]
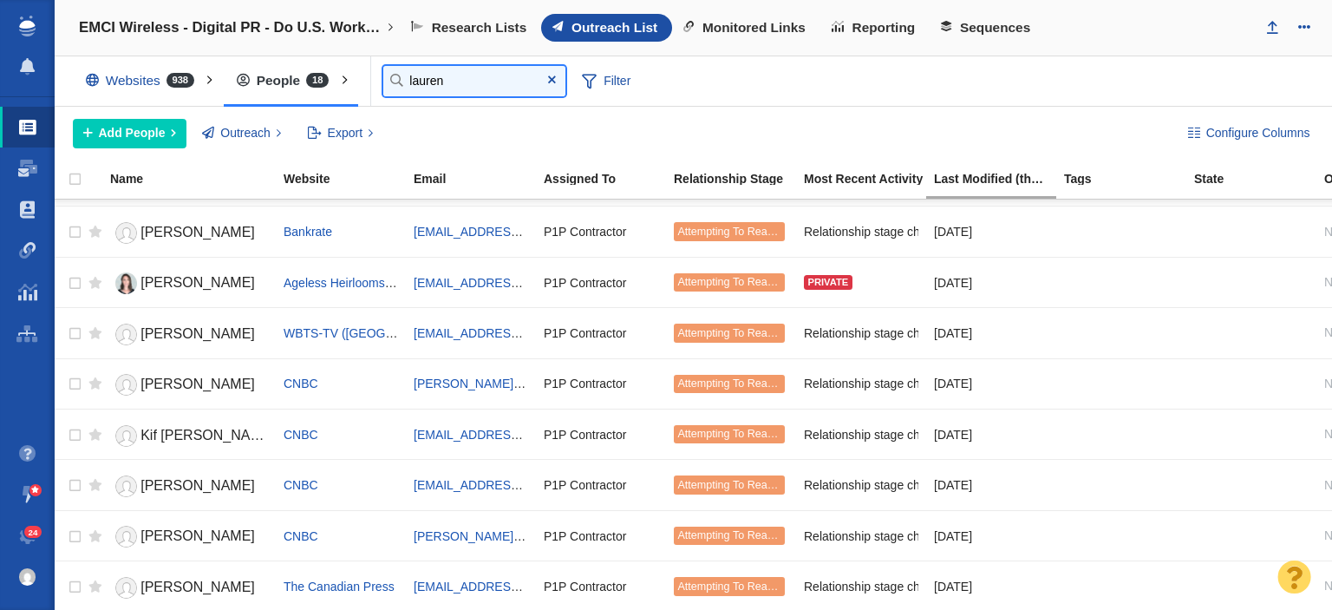
click at [453, 83] on input "lauren" at bounding box center [474, 81] width 182 height 30
type input "l"
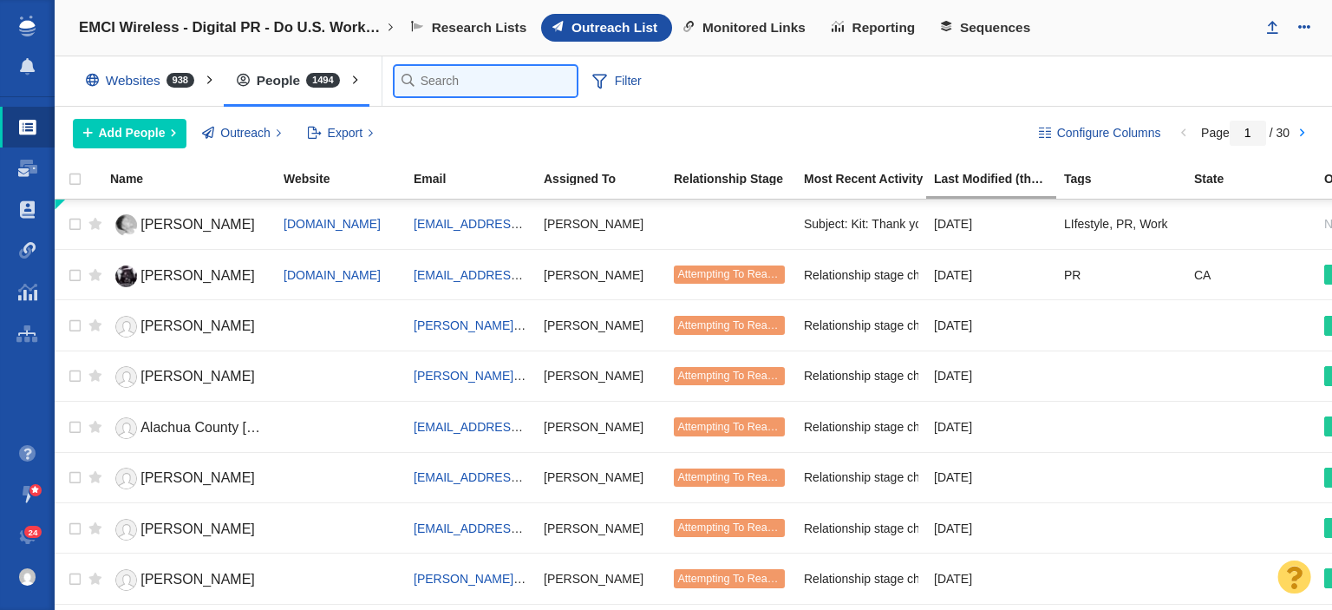
click at [421, 82] on input "text" at bounding box center [486, 81] width 182 height 30
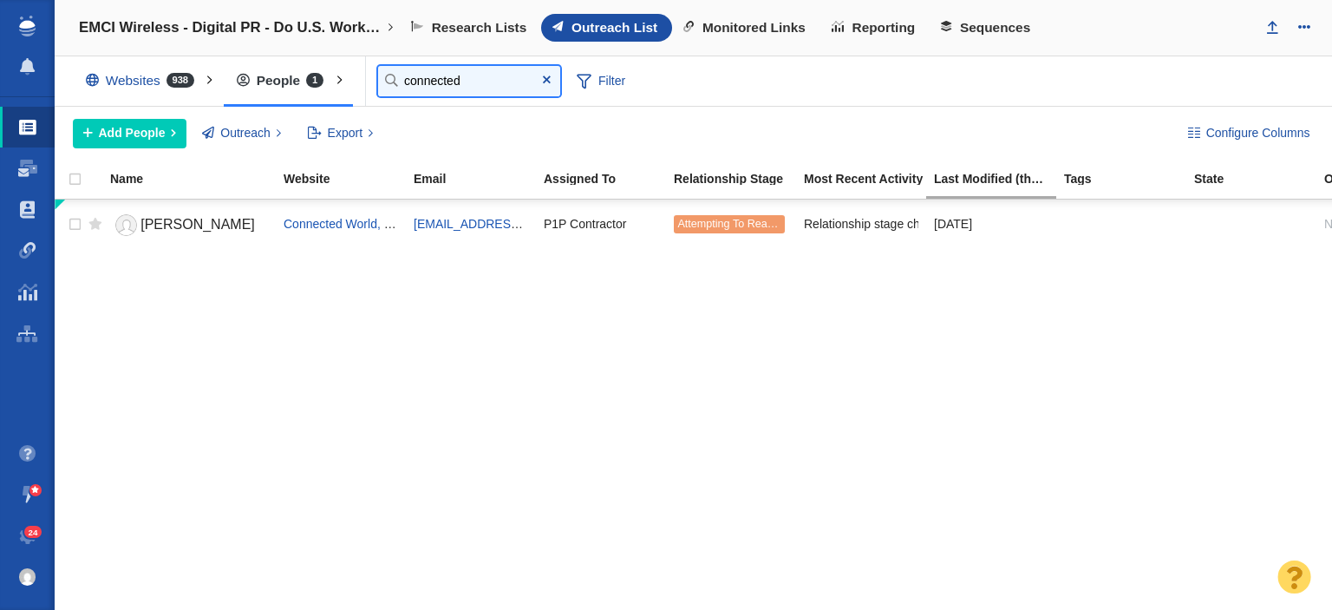
click at [409, 94] on input "connected" at bounding box center [469, 81] width 182 height 30
type input "bill you"
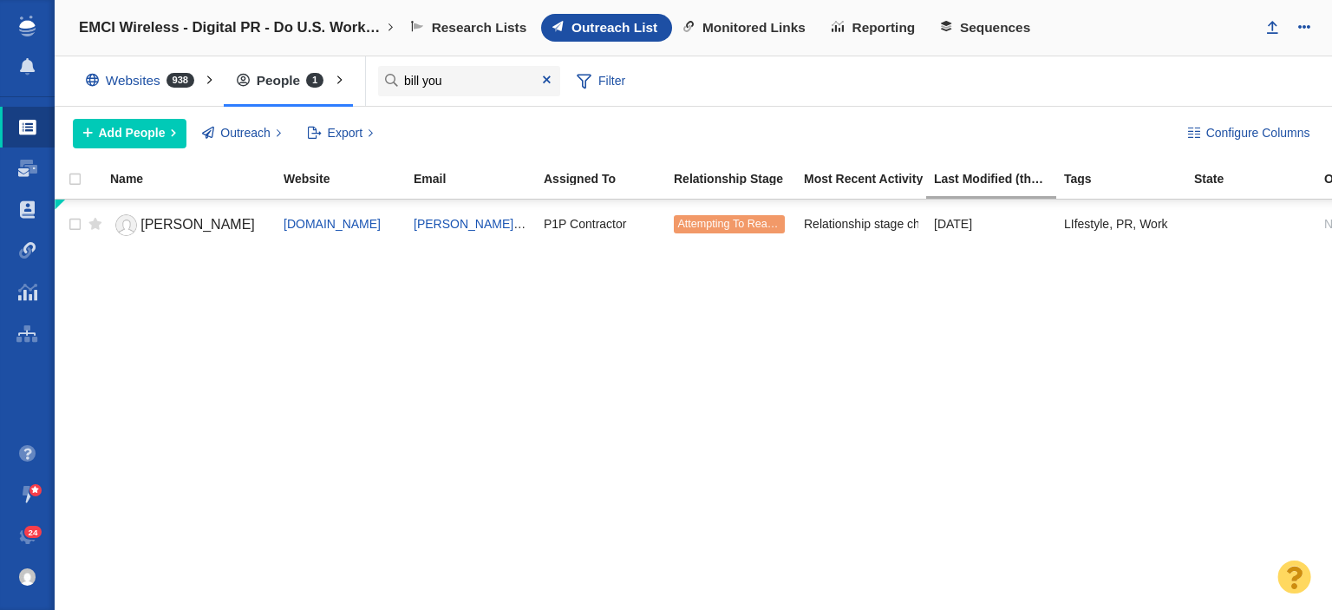
click at [135, 349] on div "Bill Young cbs17.com byoung@cbs17.com P1P Contractor Attempting To Reach (1 try…" at bounding box center [693, 405] width 1277 height 413
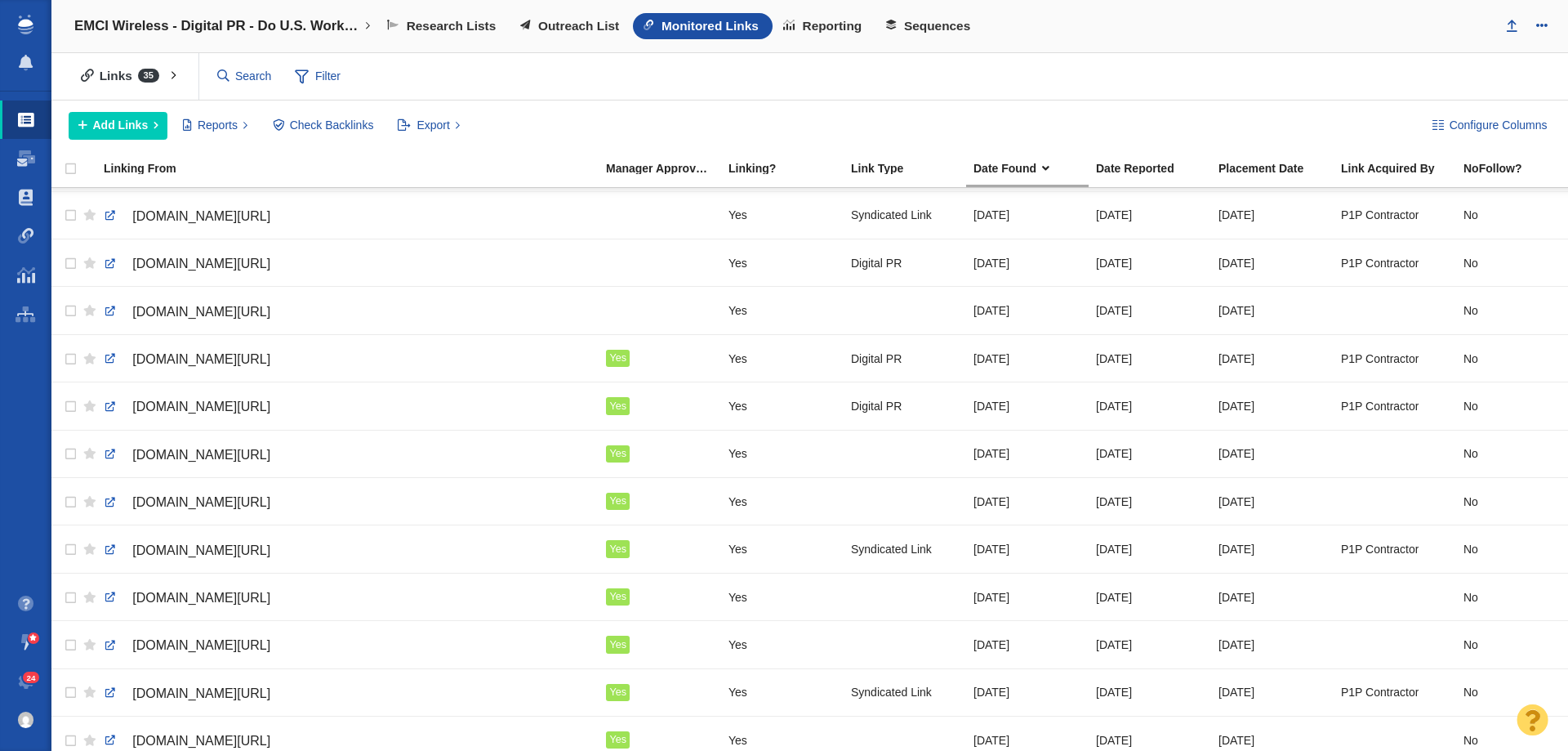
scroll to position [409, 0]
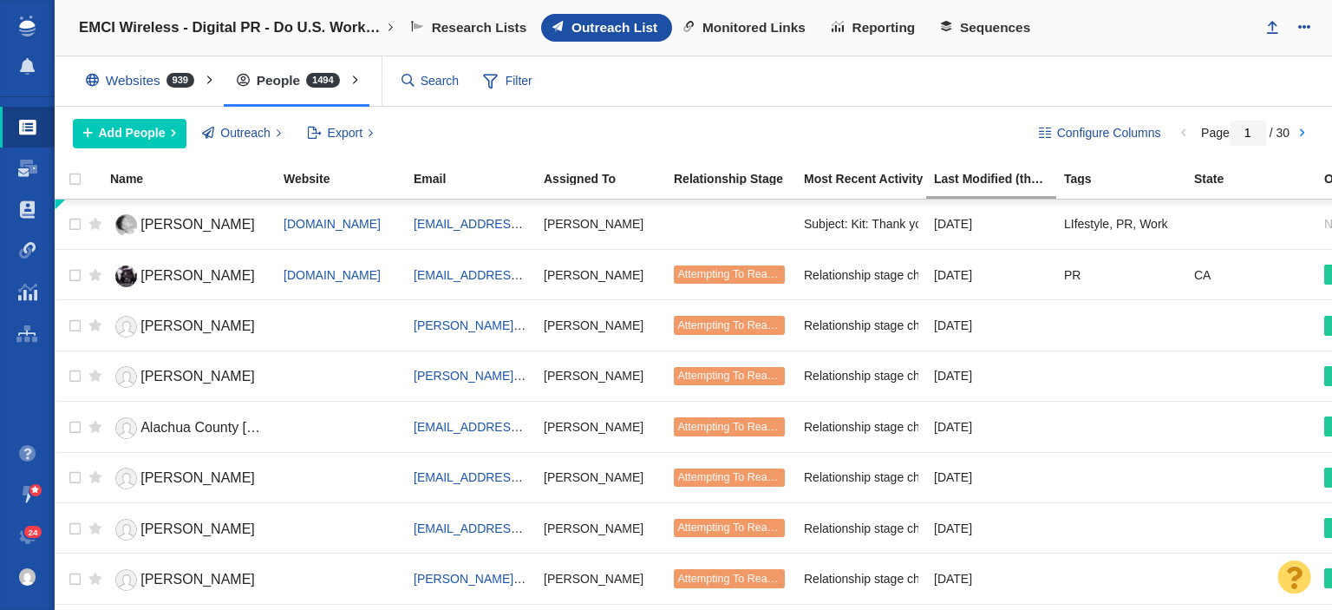
click at [1132, 70] on div "Websites 939 All Websites Assigned To Me Recently Viewed Starred Outreach schol…" at bounding box center [693, 81] width 1277 height 50
click at [725, 219] on div at bounding box center [731, 224] width 114 height 37
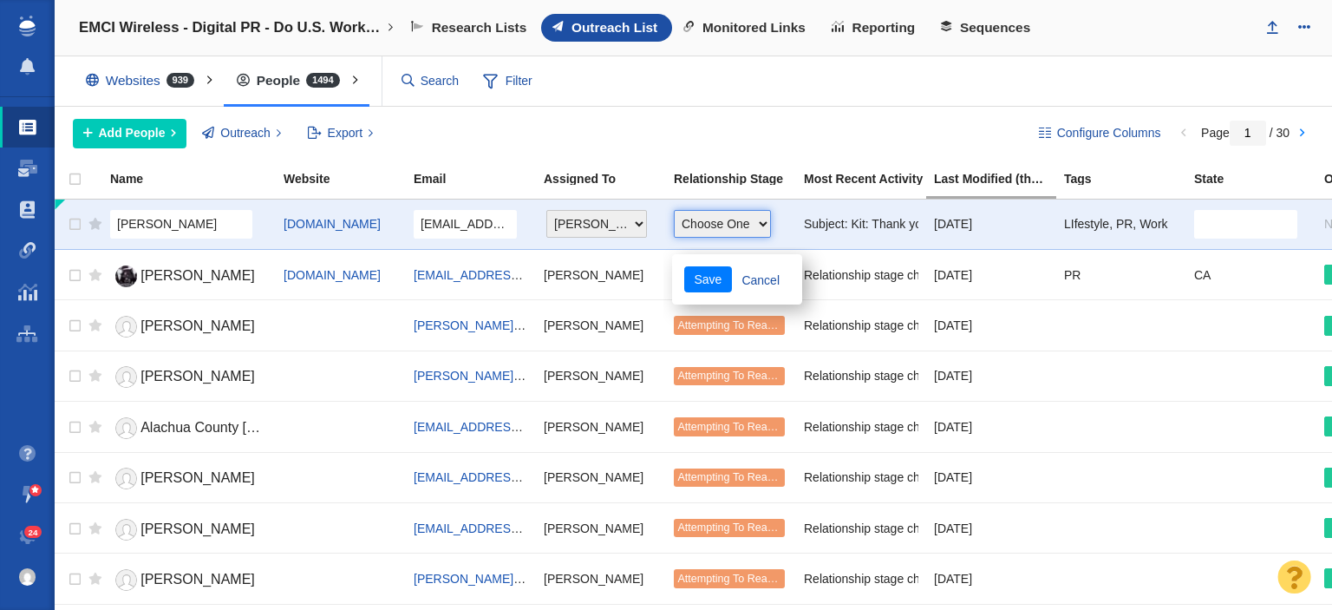
click at [701, 228] on select "Choose One Not Started Scheduled Attempting To Reach Paused Bounce Send Failure…" at bounding box center [722, 224] width 97 height 28
select select "2"
click at [674, 210] on select "Choose One Not Started Scheduled Attempting To Reach Paused Bounce Send Failure…" at bounding box center [722, 224] width 97 height 28
click at [685, 285] on button "Save" at bounding box center [708, 279] width 48 height 26
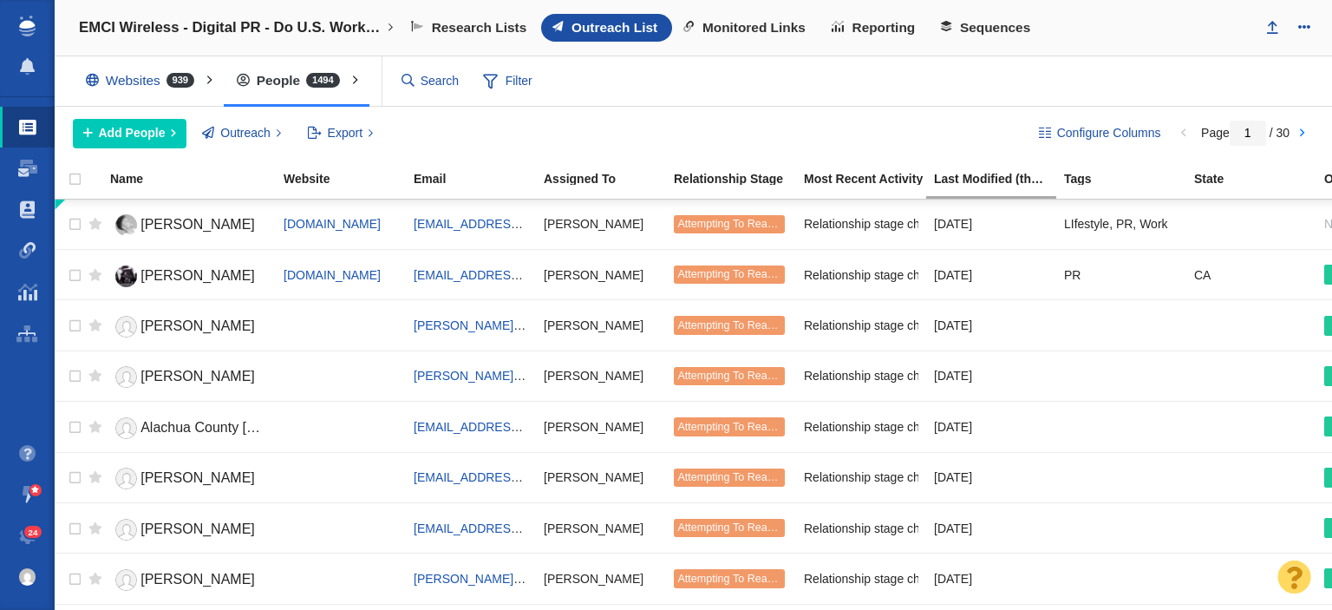
click at [1128, 29] on div "Research Lists Outreach List Monitored Links Reporting Sequences" at bounding box center [825, 28] width 851 height 28
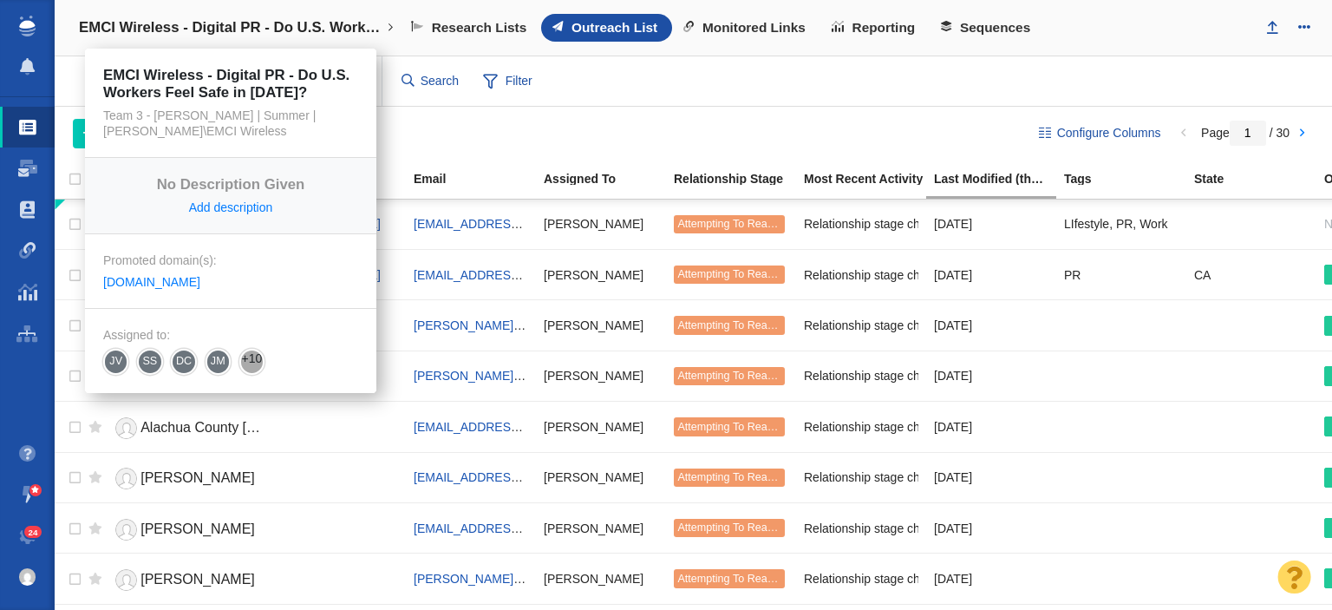
click at [279, 19] on h4 "EMCI Wireless - Digital PR - Do U.S. Workers Feel Safe in [DATE]?" at bounding box center [230, 27] width 303 height 17
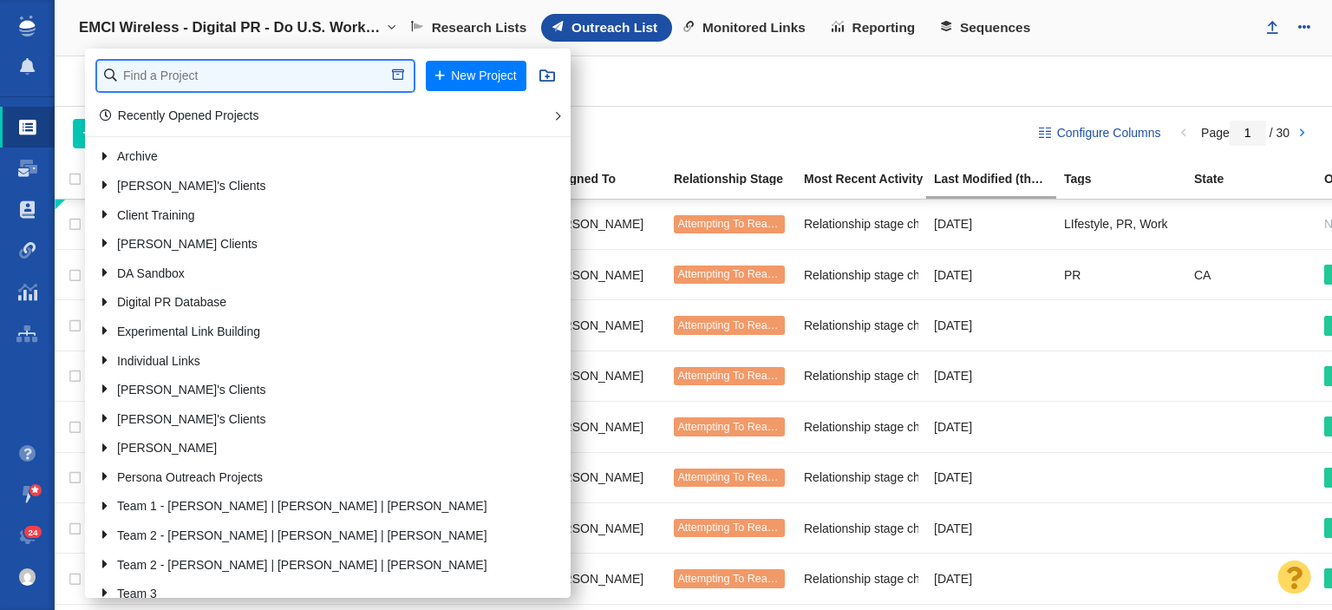
click at [173, 75] on input "text" at bounding box center [255, 76] width 317 height 30
type input "pv far"
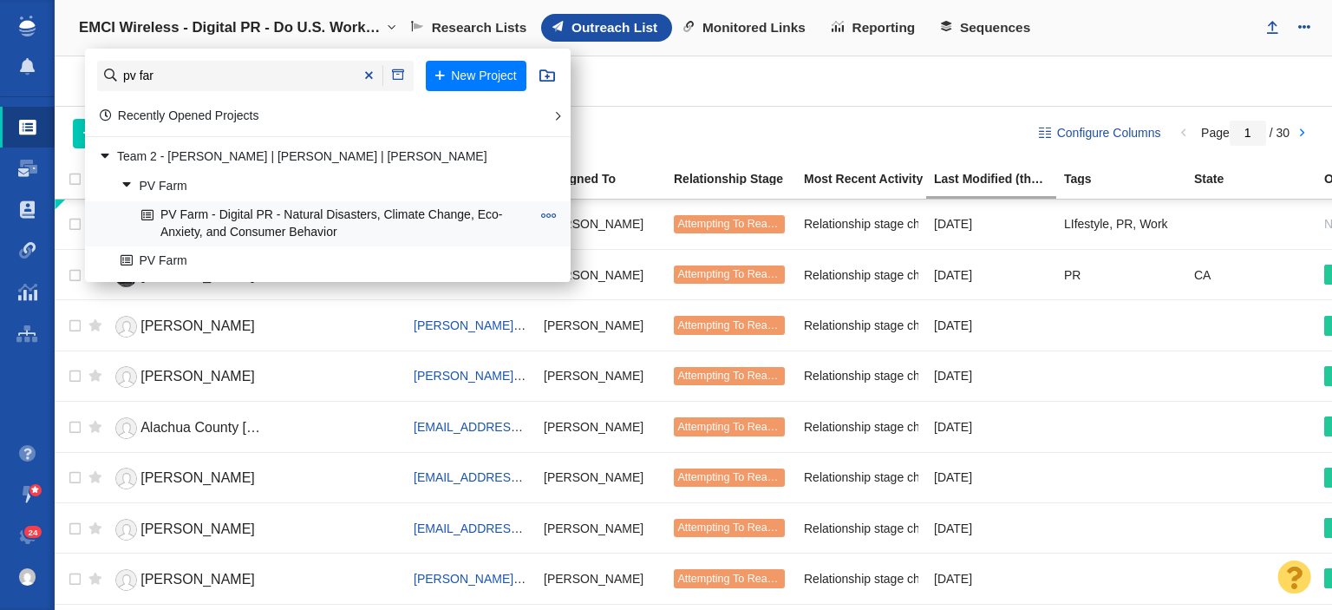
click at [290, 217] on link "PV Farm - Digital PR - Natural Disasters, Climate Change, Eco-Anxiety, and Cons…" at bounding box center [336, 223] width 398 height 43
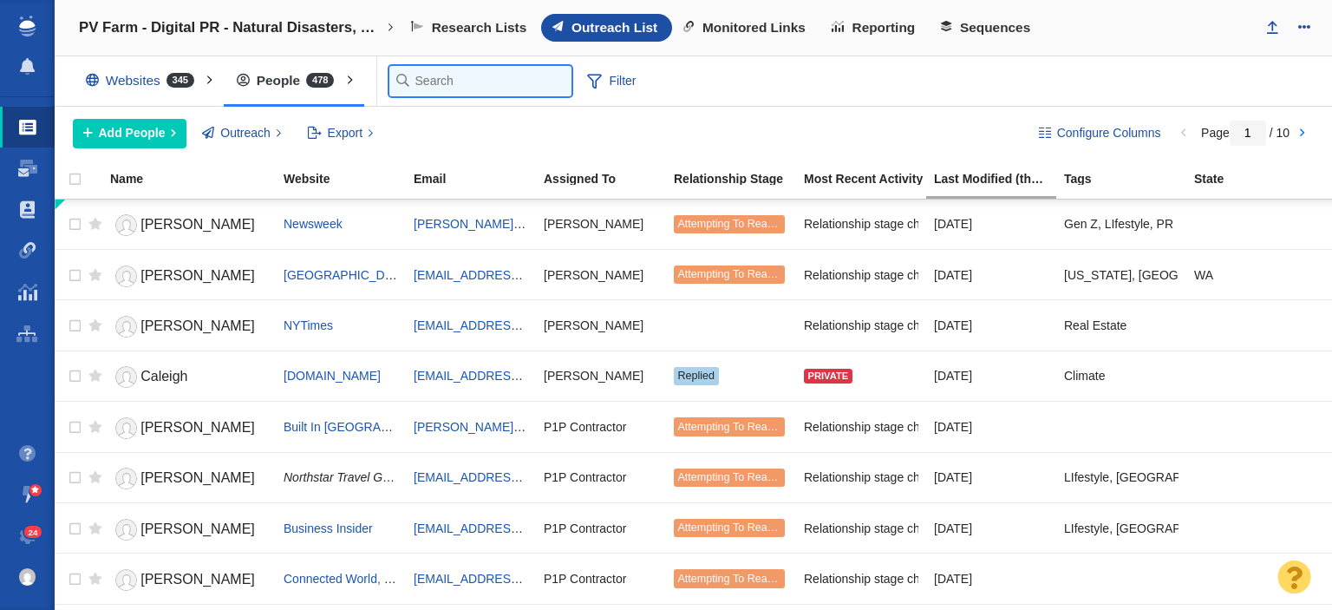
click at [438, 77] on input "text" at bounding box center [480, 81] width 182 height 30
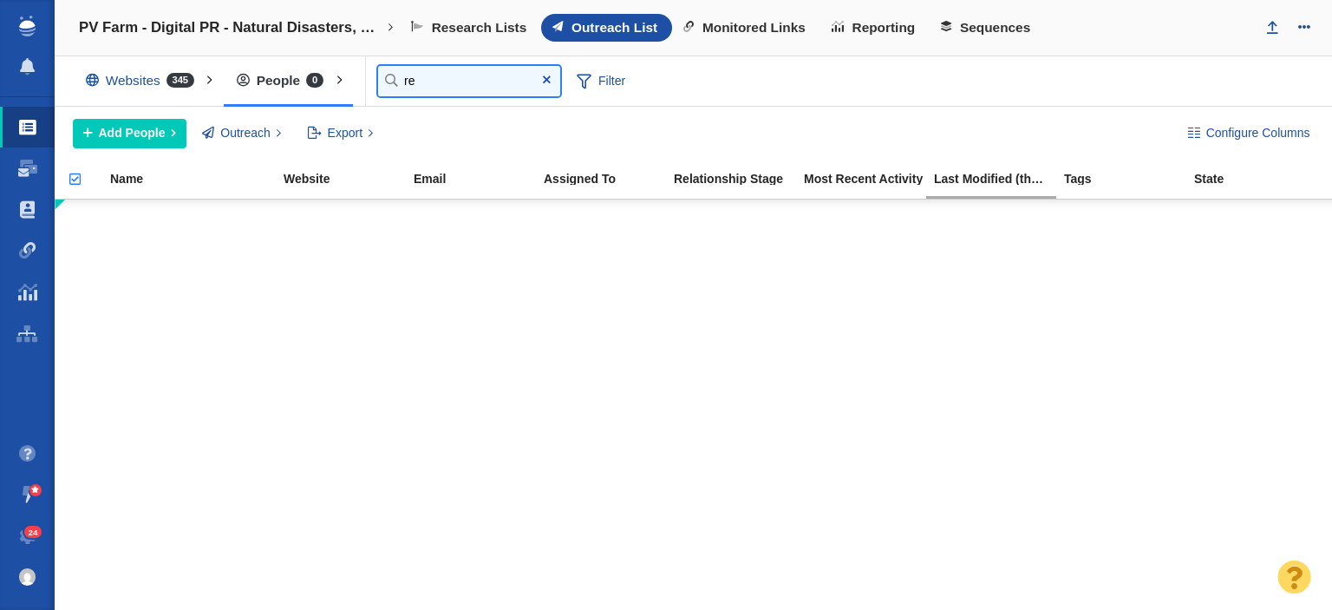
type input "r"
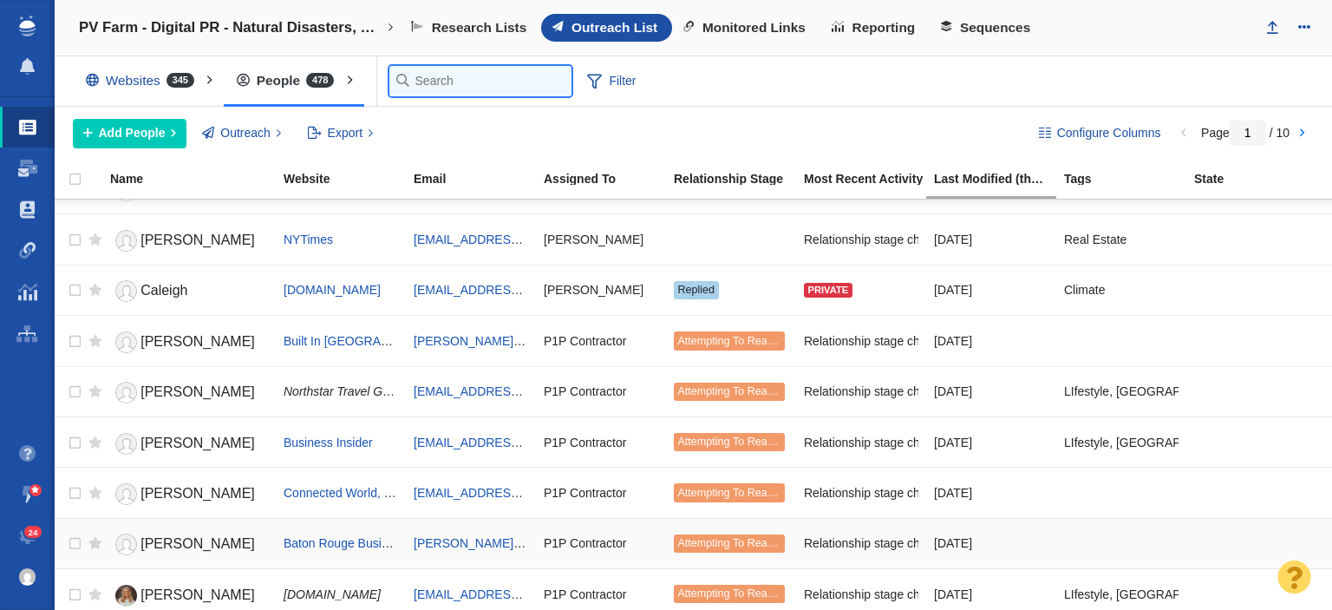
scroll to position [260, 0]
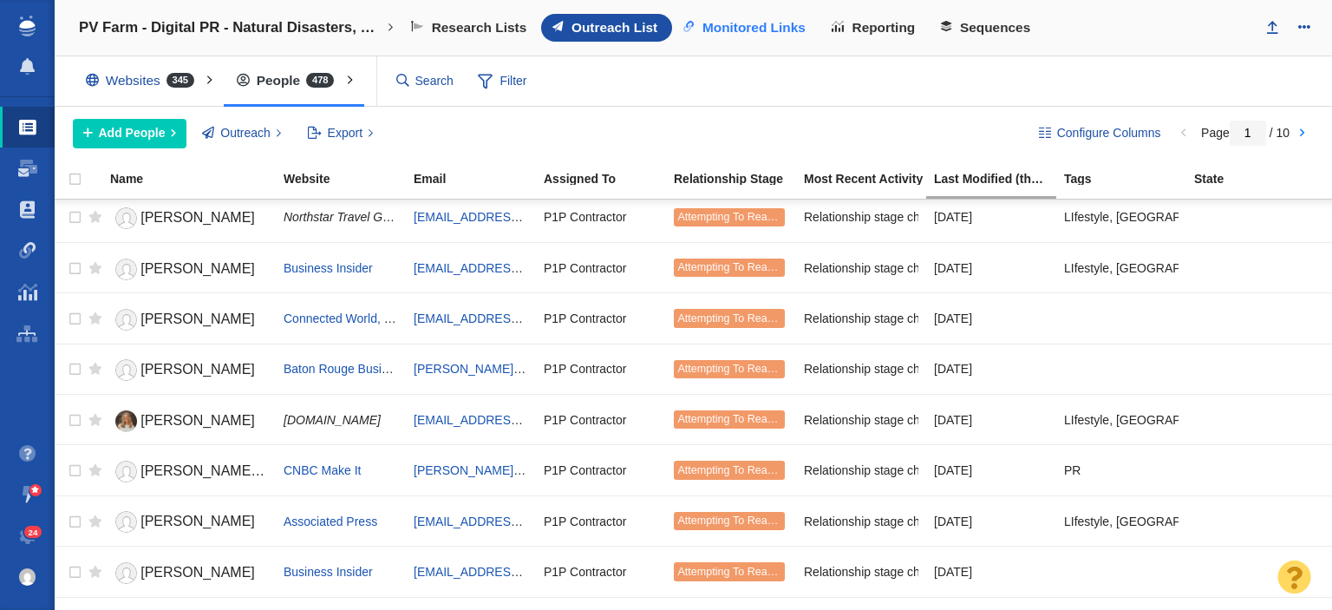
click at [762, 34] on span "Monitored Links" at bounding box center [753, 28] width 103 height 16
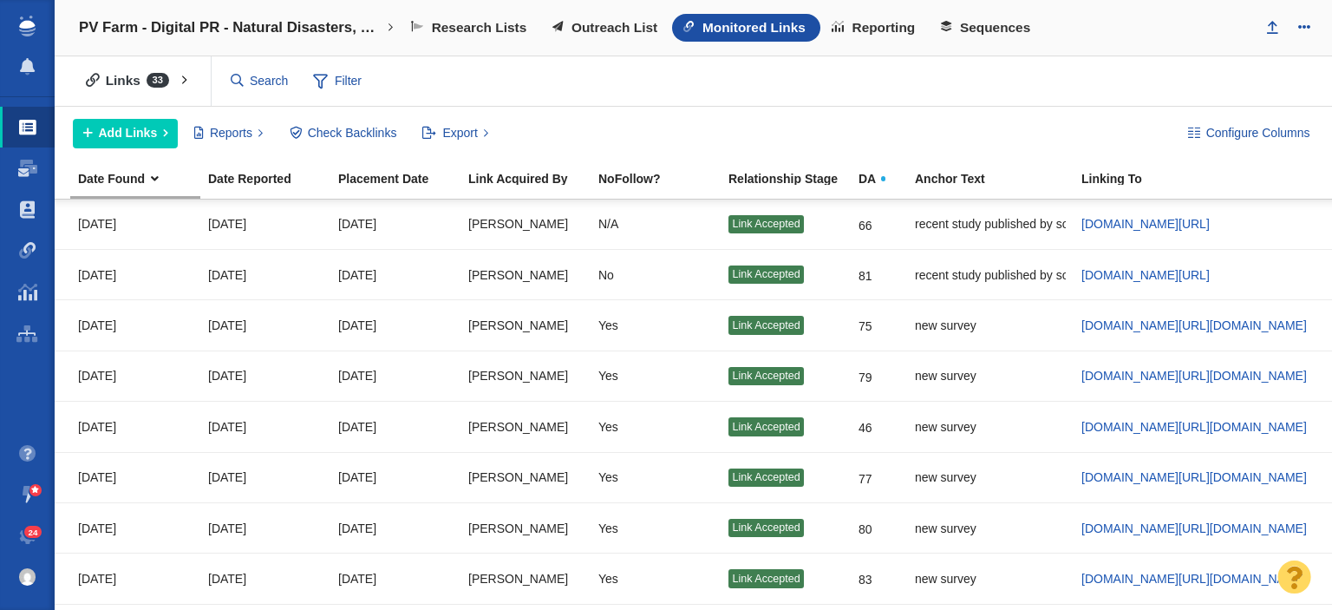
scroll to position [0, 1292]
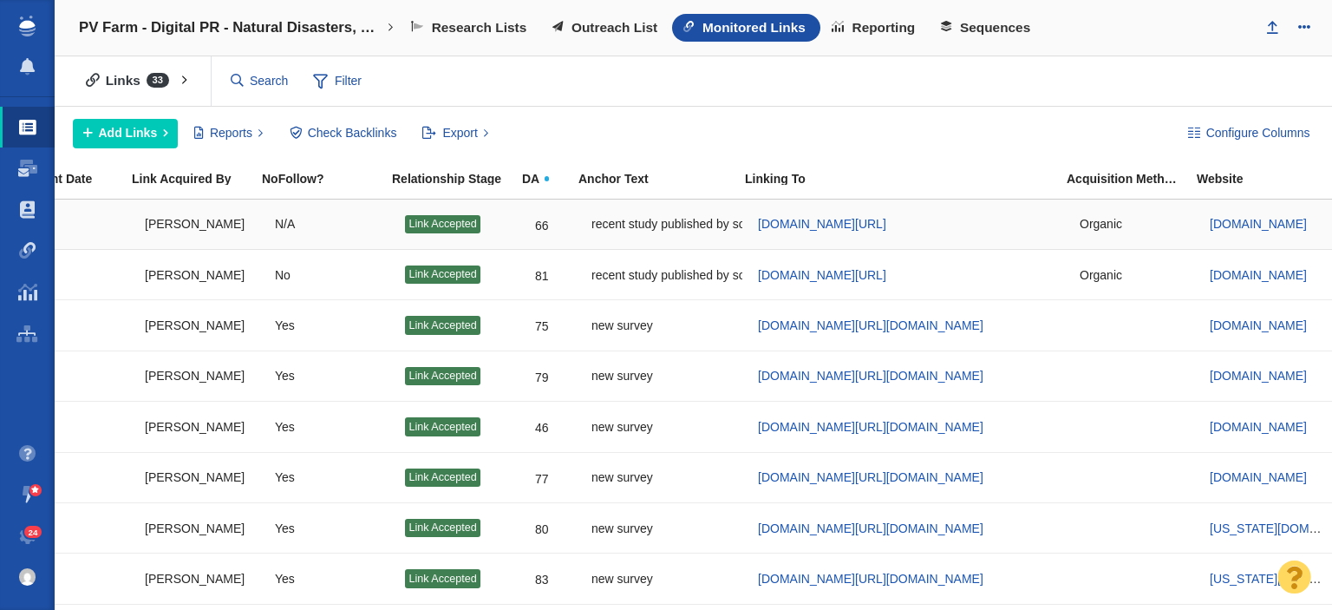
click at [951, 210] on div "www.pvfarm.io/blog/natural-disasters-climate-change-eco-anxiety-and-consumer-be…" at bounding box center [911, 224] width 306 height 37
click at [886, 225] on span "www.pvfarm.io/blog/natural-disasters-climate-change-eco-anxiety-and-consumer-be…" at bounding box center [822, 224] width 128 height 14
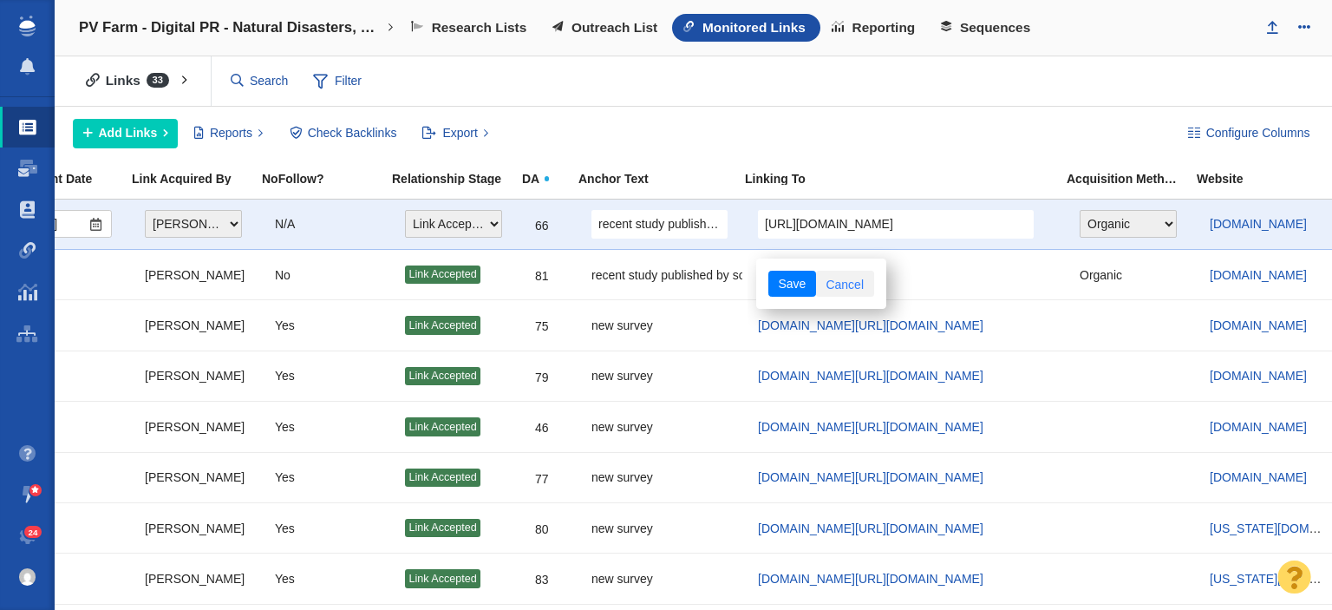
click at [837, 278] on link "Cancel" at bounding box center [845, 284] width 58 height 26
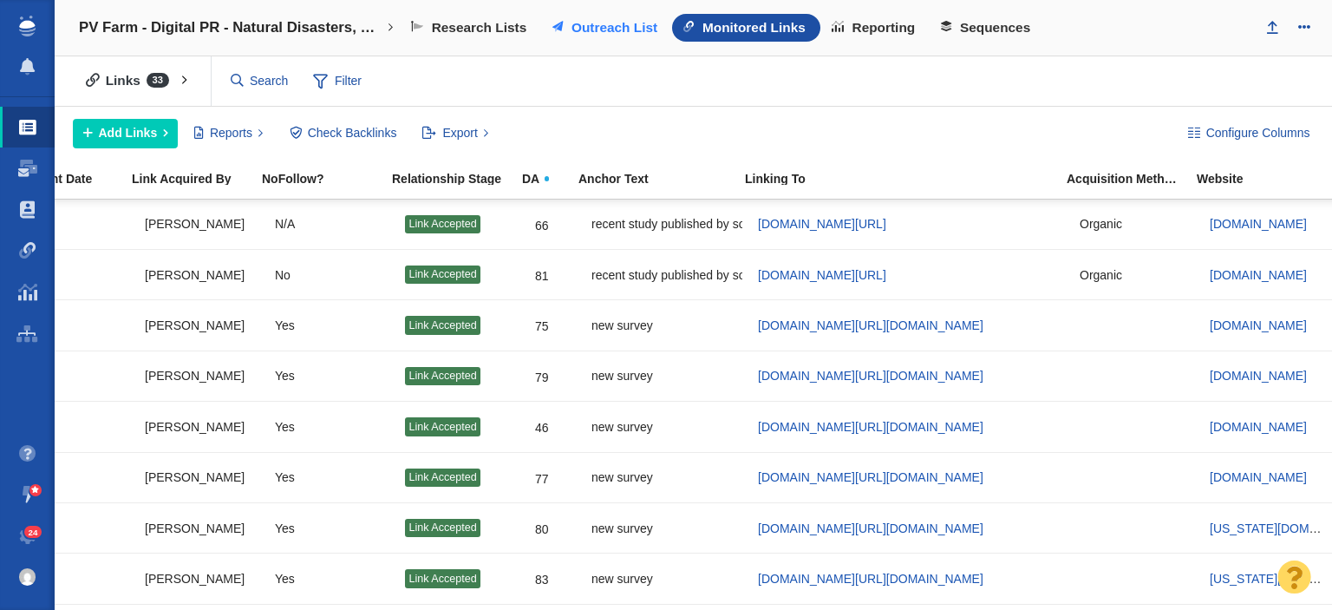
click at [608, 38] on link "Outreach List" at bounding box center [606, 28] width 131 height 28
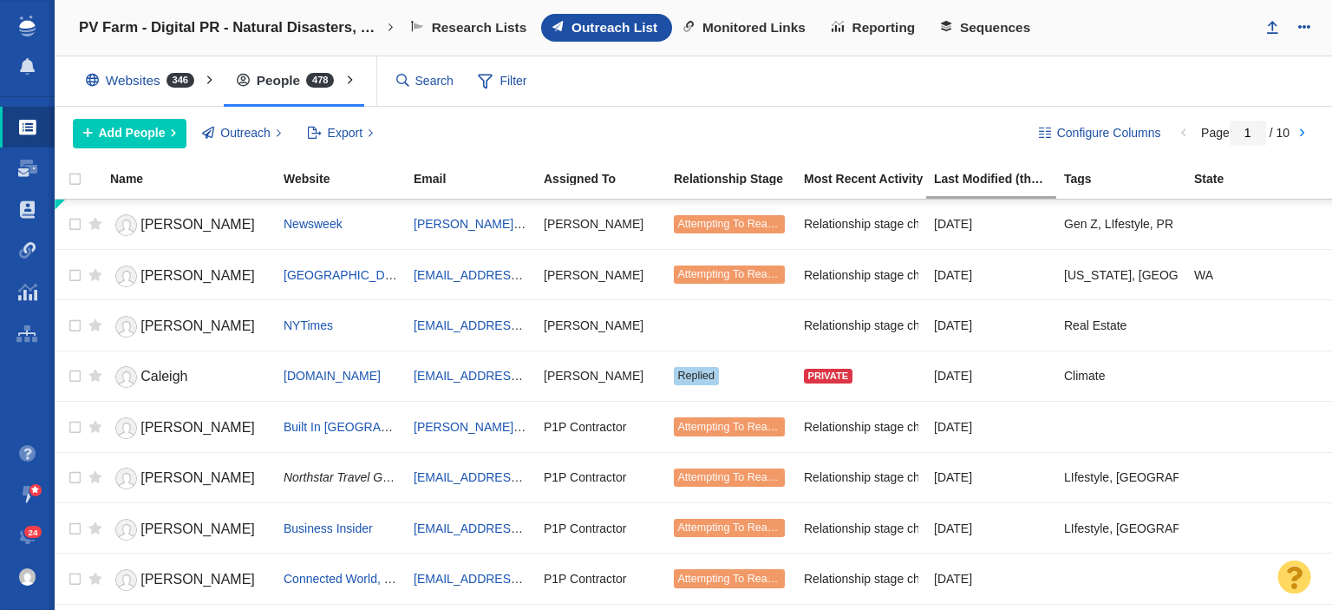
click at [160, 83] on div "Websites 346" at bounding box center [144, 81] width 142 height 40
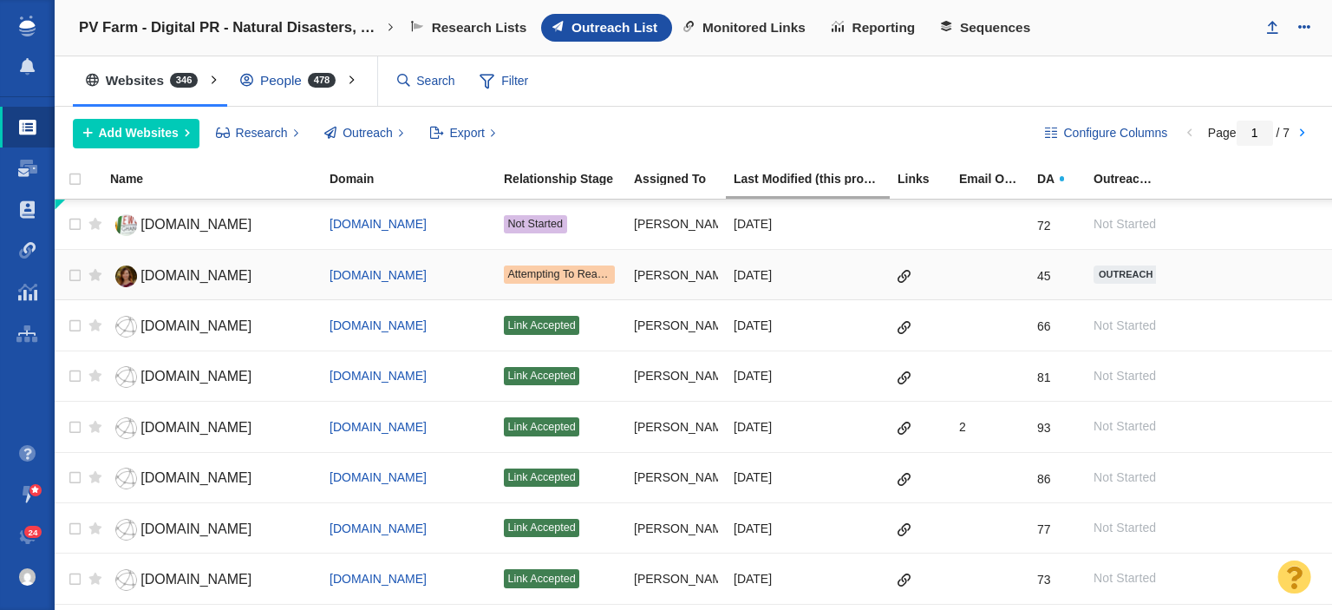
click at [165, 277] on span "[DOMAIN_NAME]" at bounding box center [195, 275] width 111 height 15
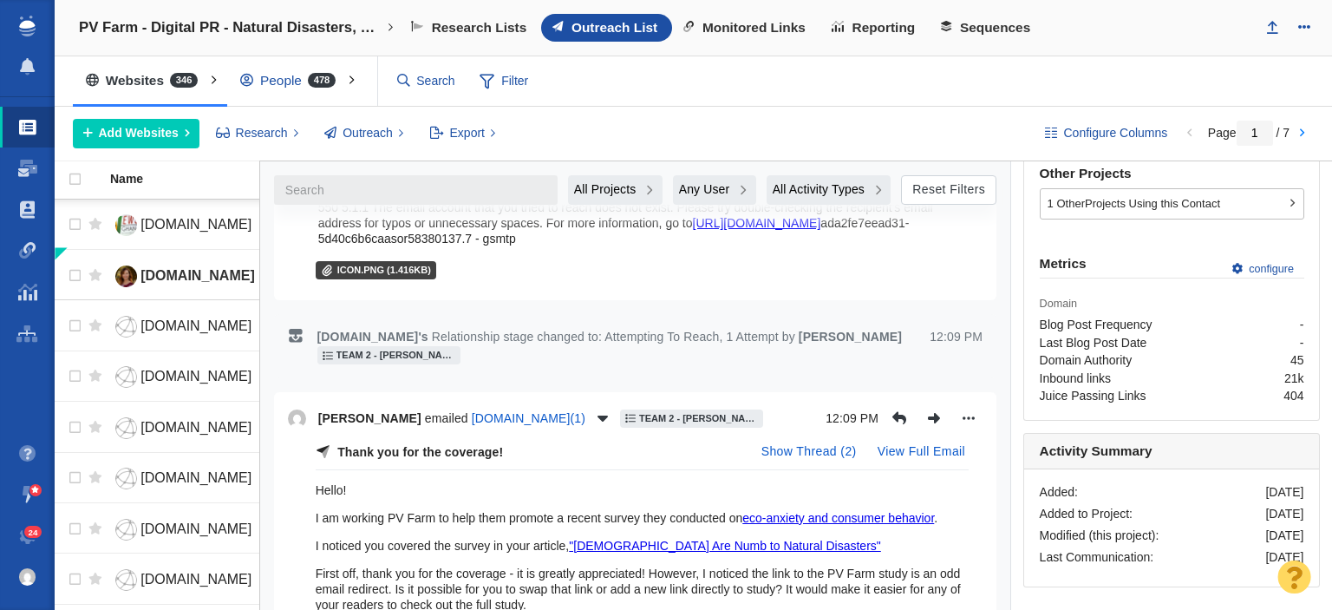
scroll to position [1041, 0]
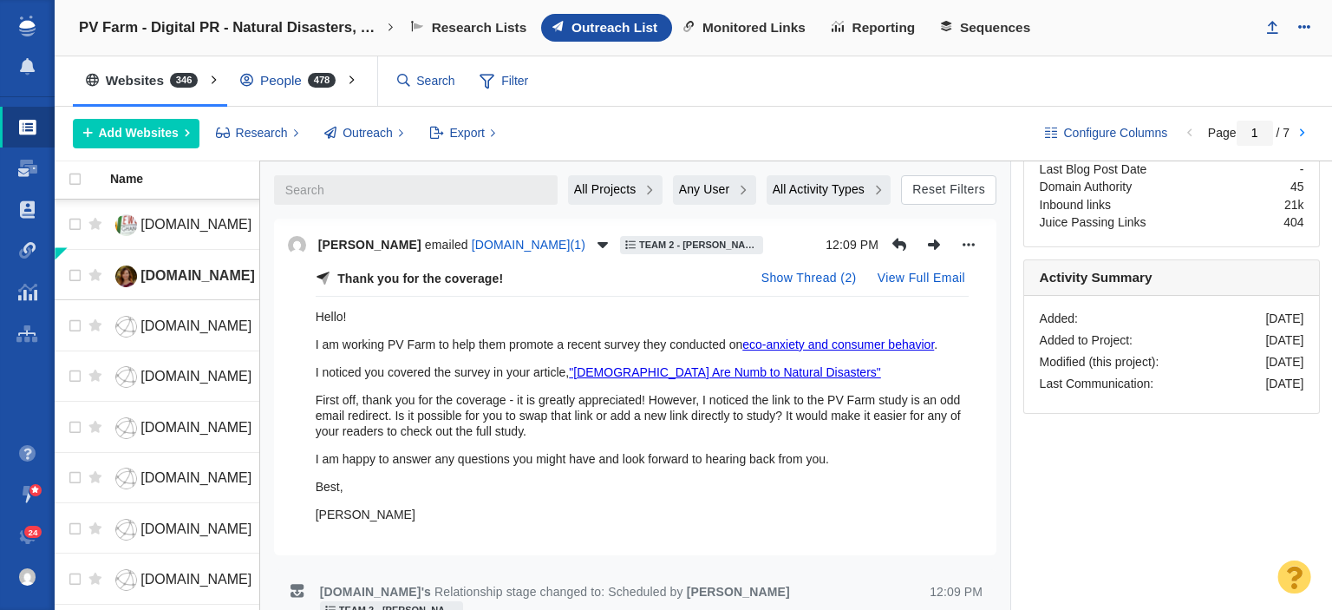
drag, startPoint x: 511, startPoint y: 270, endPoint x: 339, endPoint y: 270, distance: 171.7
click at [339, 270] on div "Thank you for the coverage! Show Thread ( 2 ) View Full Email" at bounding box center [642, 279] width 653 height 31
drag, startPoint x: 414, startPoint y: 509, endPoint x: 310, endPoint y: 314, distance: 221.5
click at [310, 314] on div "Thank you for the coverage! Show Thread ( 2 ) View Full Email Hello! I am worki…" at bounding box center [635, 402] width 695 height 277
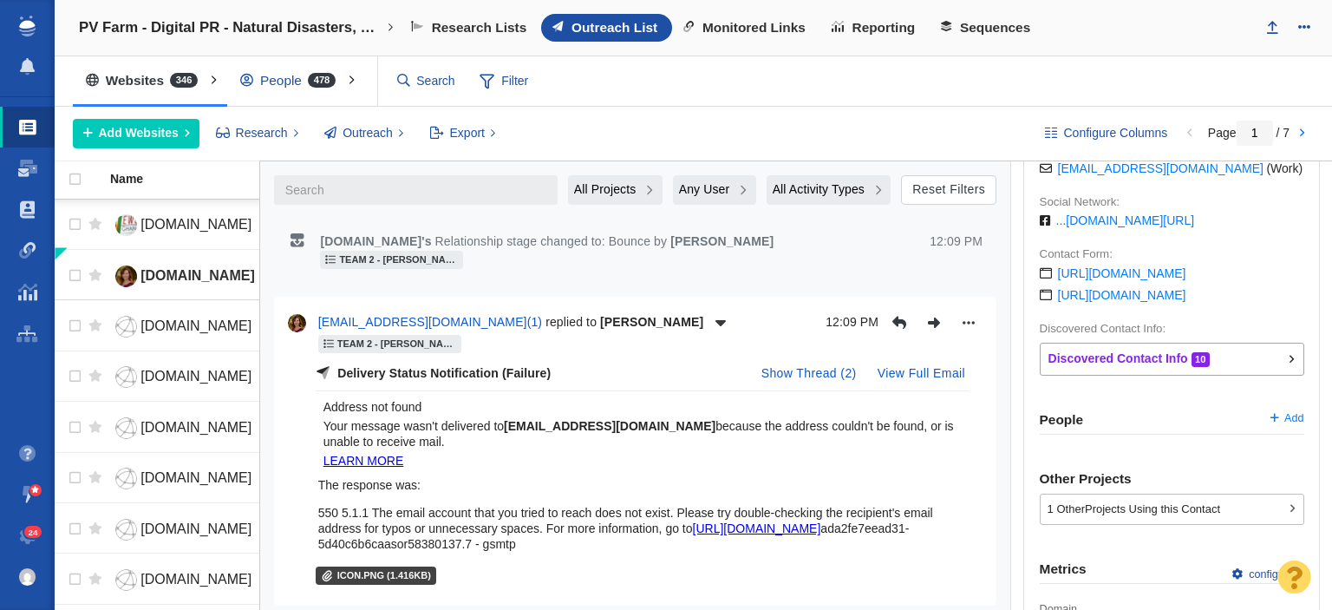
scroll to position [520, 0]
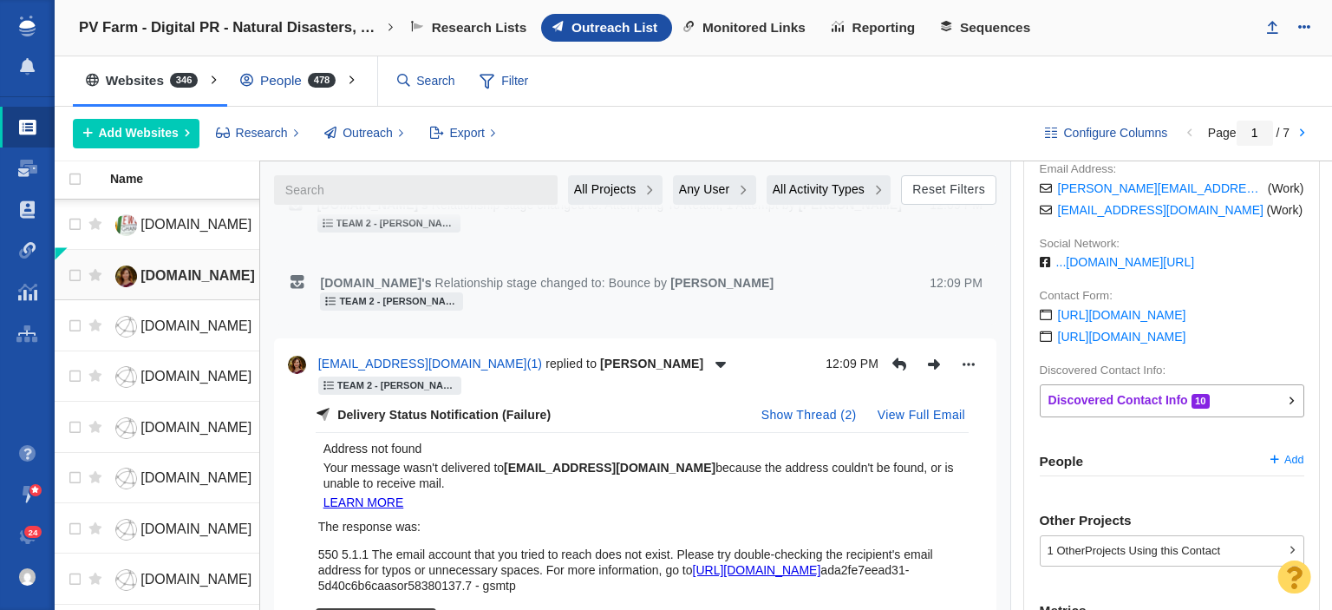
click at [169, 272] on span "retrofitmagazine.com" at bounding box center [197, 275] width 114 height 15
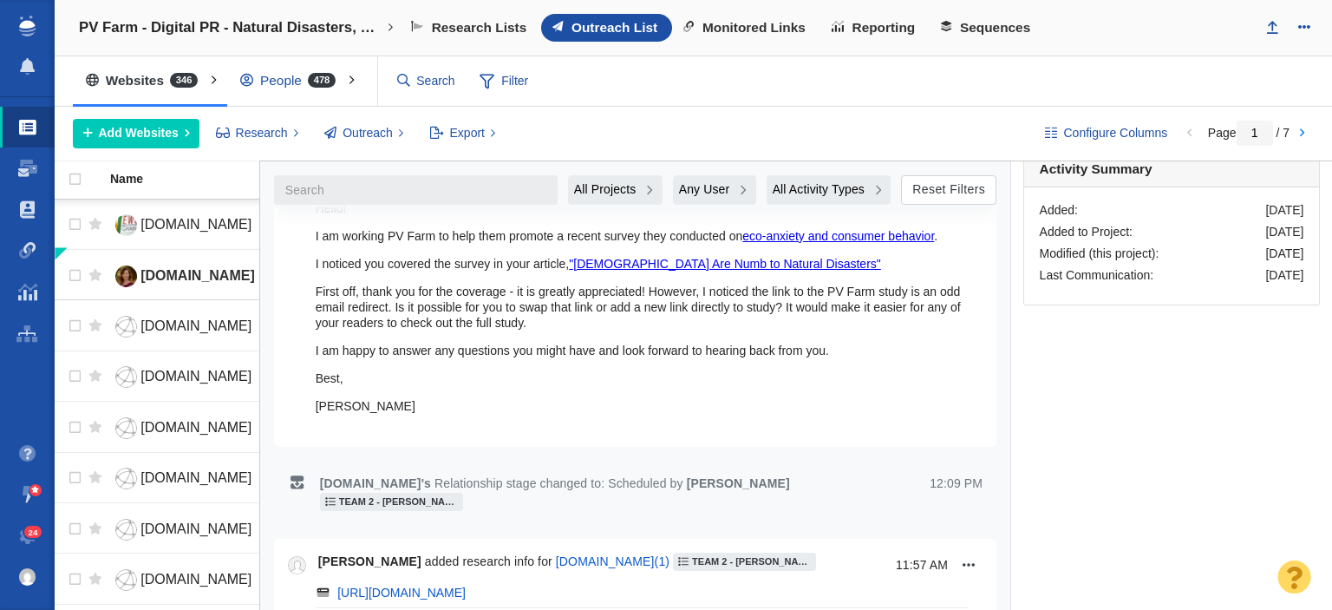
scroll to position [1322, 0]
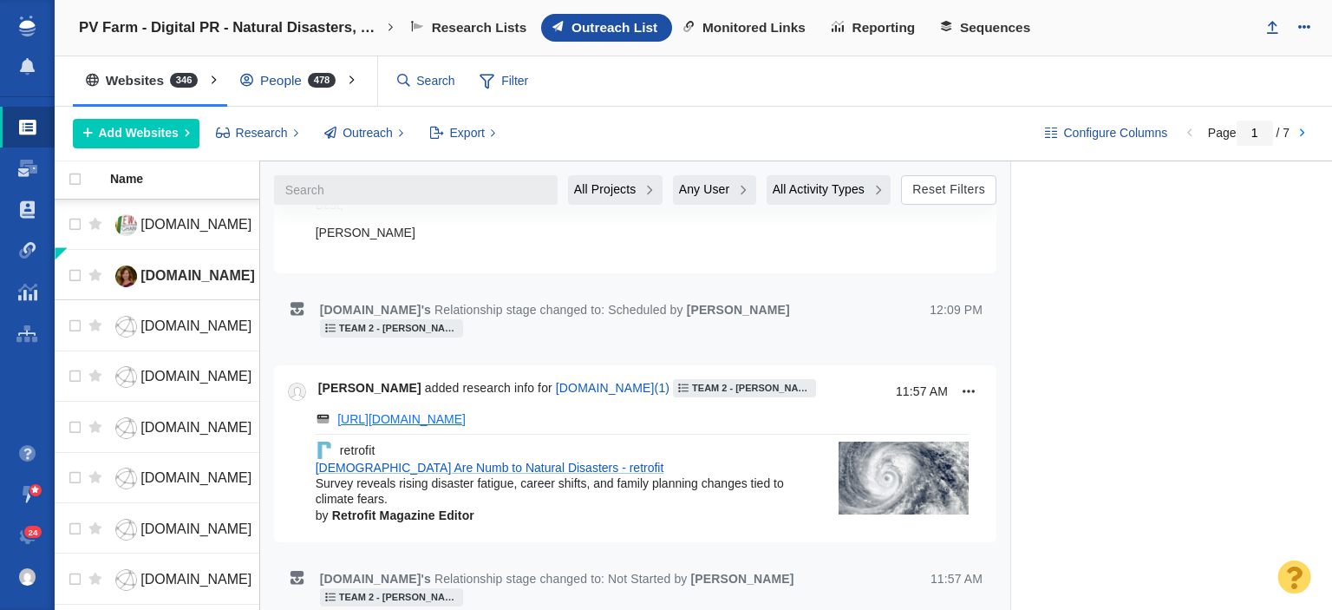
click at [466, 413] on link "https://retrofitmagazine.com/americans-are-numb-to-natural-disasters/" at bounding box center [401, 419] width 128 height 16
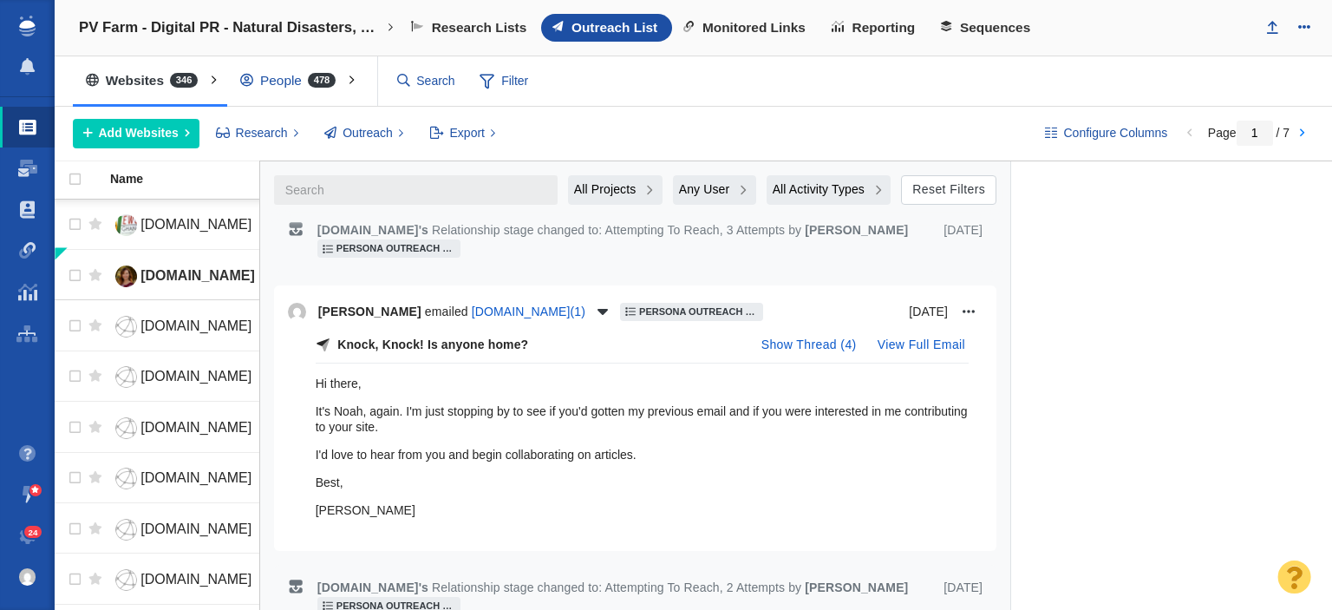
scroll to position [2536, 0]
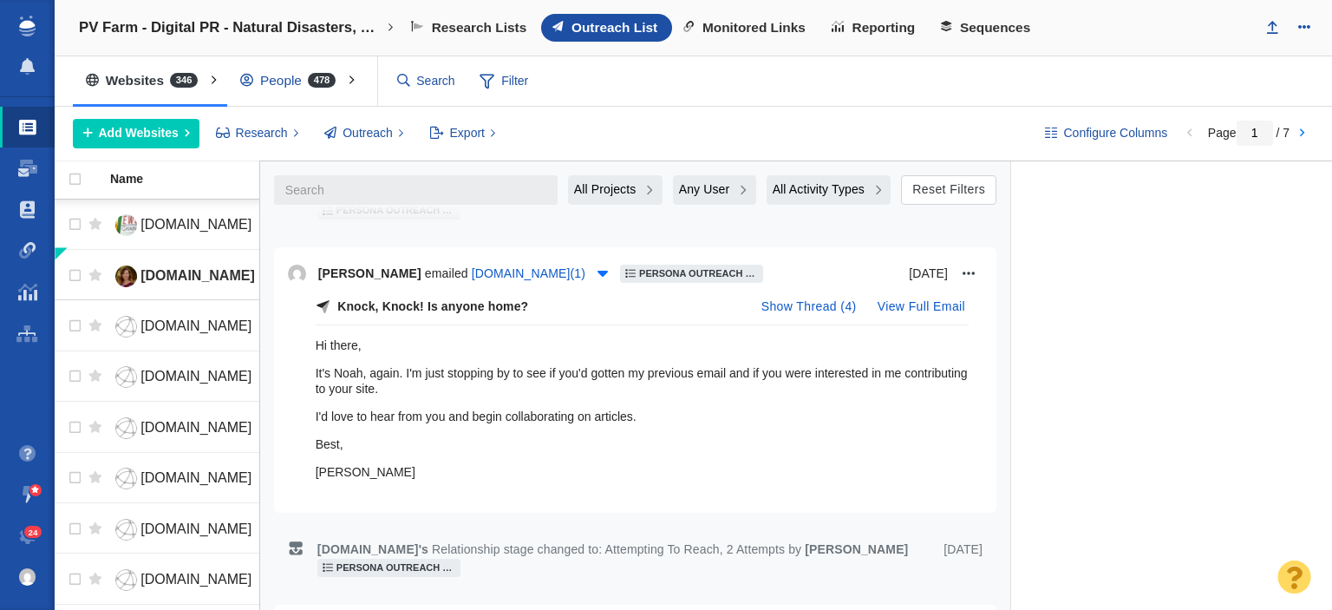
click at [597, 271] on icon "button" at bounding box center [602, 274] width 10 height 6
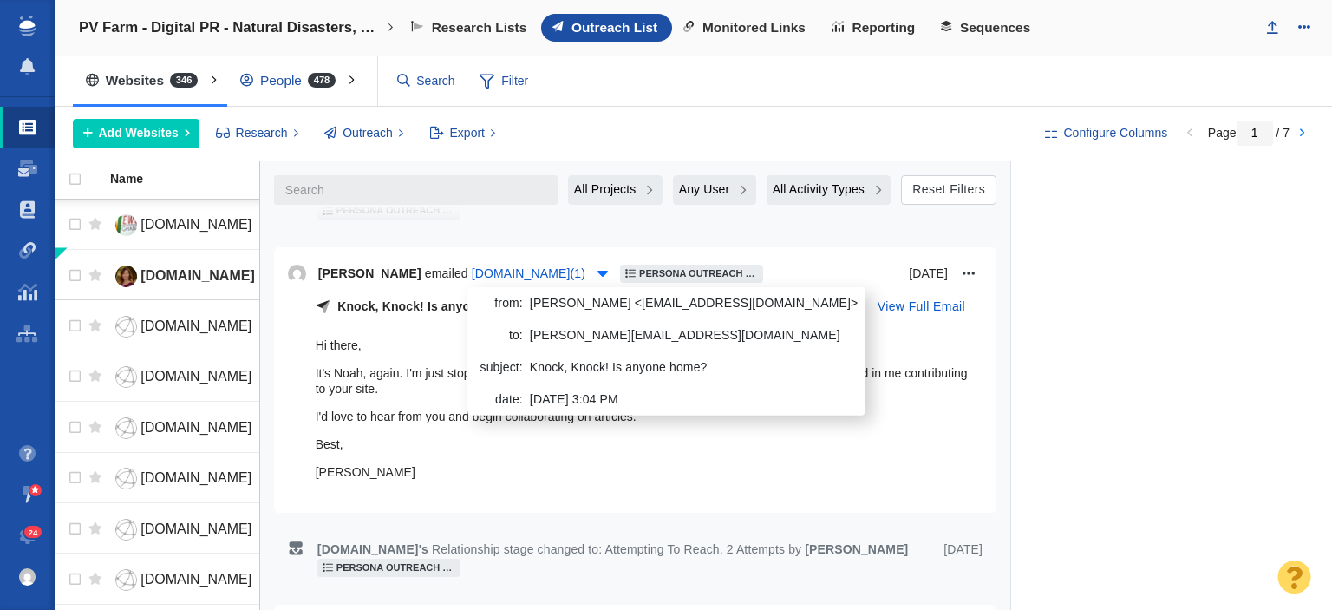
click at [597, 271] on icon "button" at bounding box center [602, 274] width 10 height 6
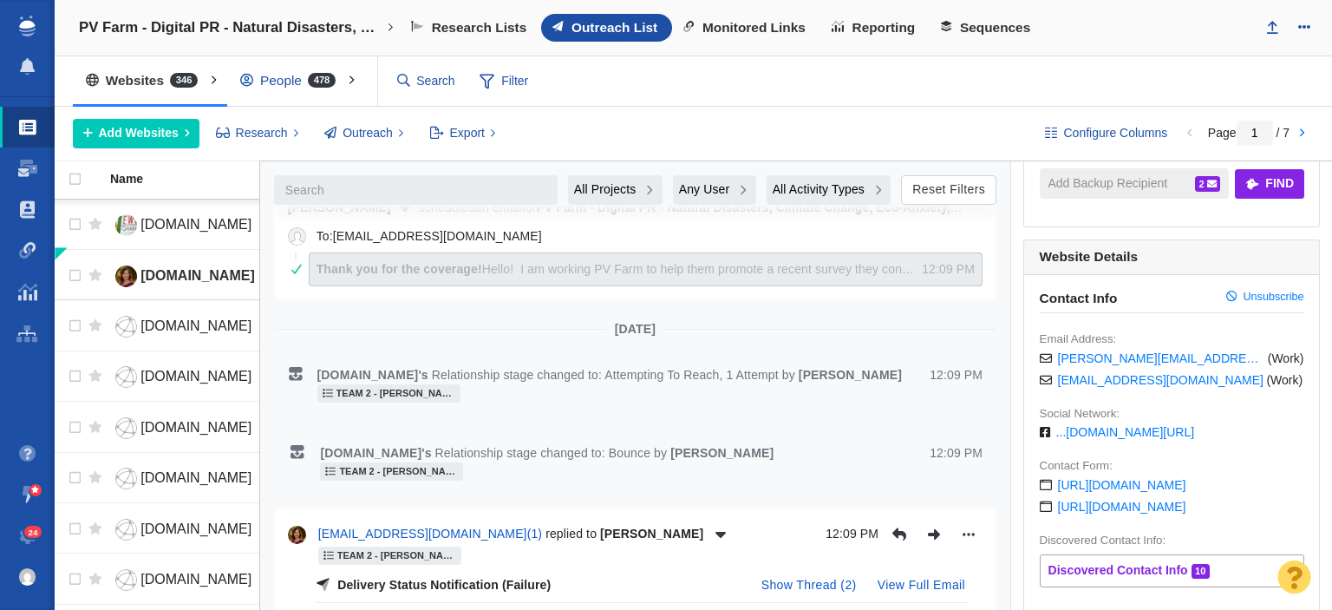
scroll to position [369, 0]
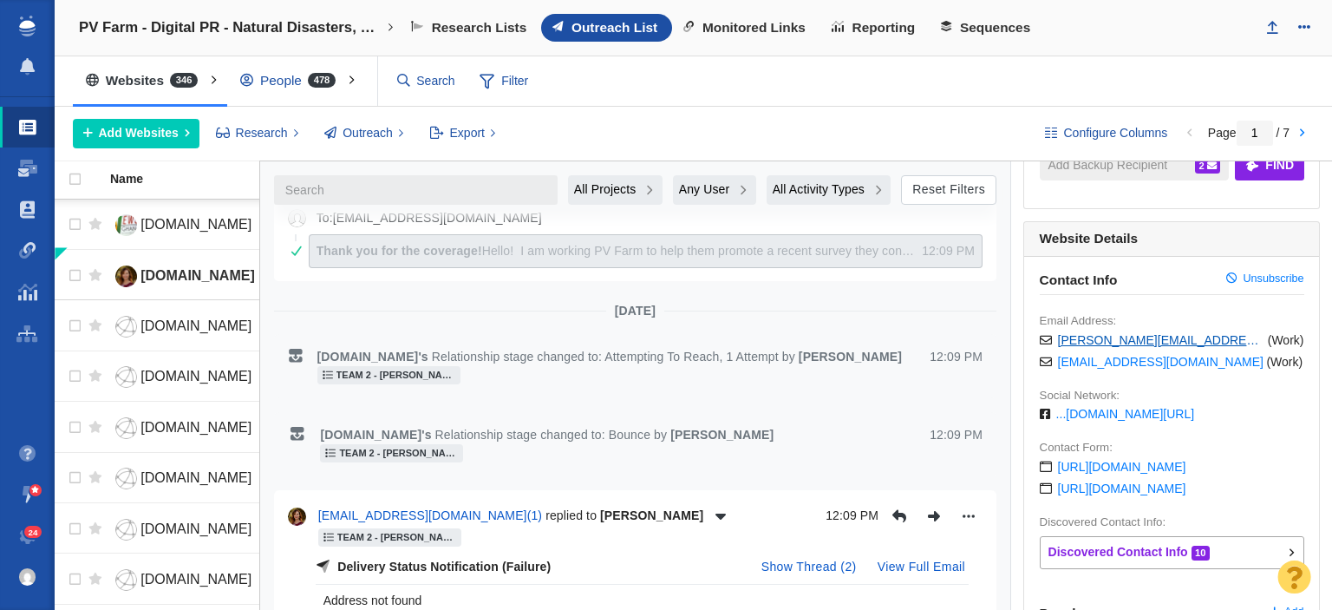
click at [1085, 335] on link "christina@retrofitmagazine.com" at bounding box center [1161, 340] width 207 height 16
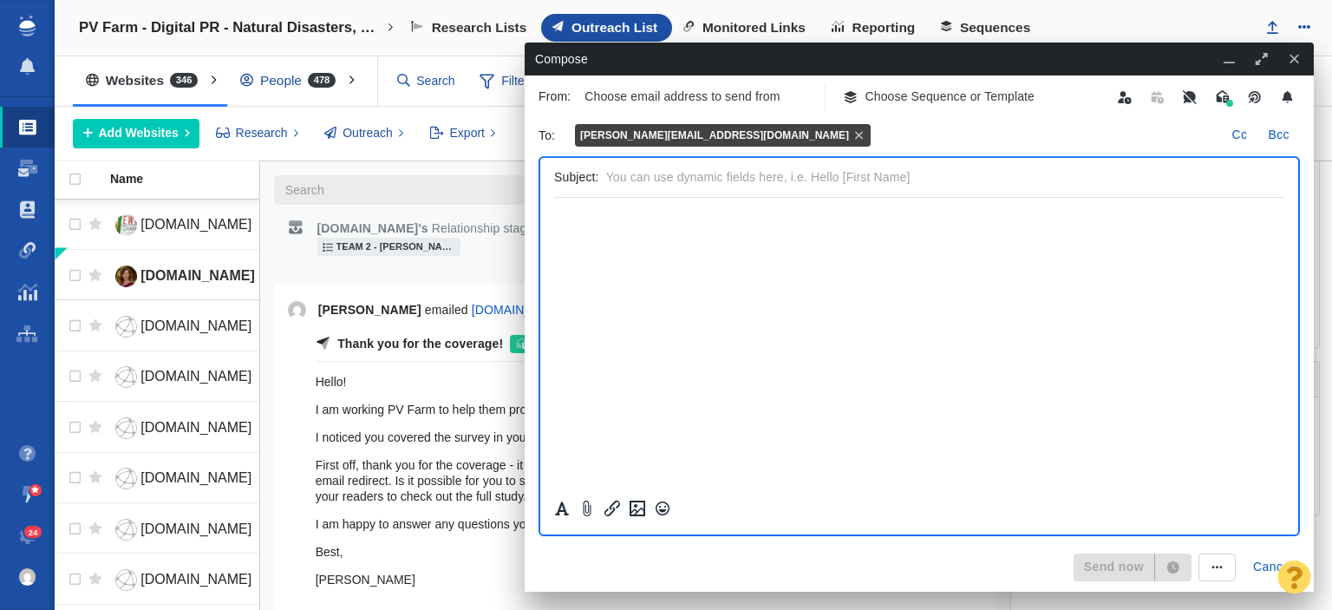
scroll to position [0, 0]
drag, startPoint x: 388, startPoint y: 570, endPoint x: 307, endPoint y: 374, distance: 212.2
click at [307, 374] on div "Thank you for the coverage! 1 Show Thread ( 2 ) View Full Email Hello! I am wor…" at bounding box center [635, 468] width 695 height 277
click at [626, 238] on html "﻿" at bounding box center [919, 218] width 730 height 41
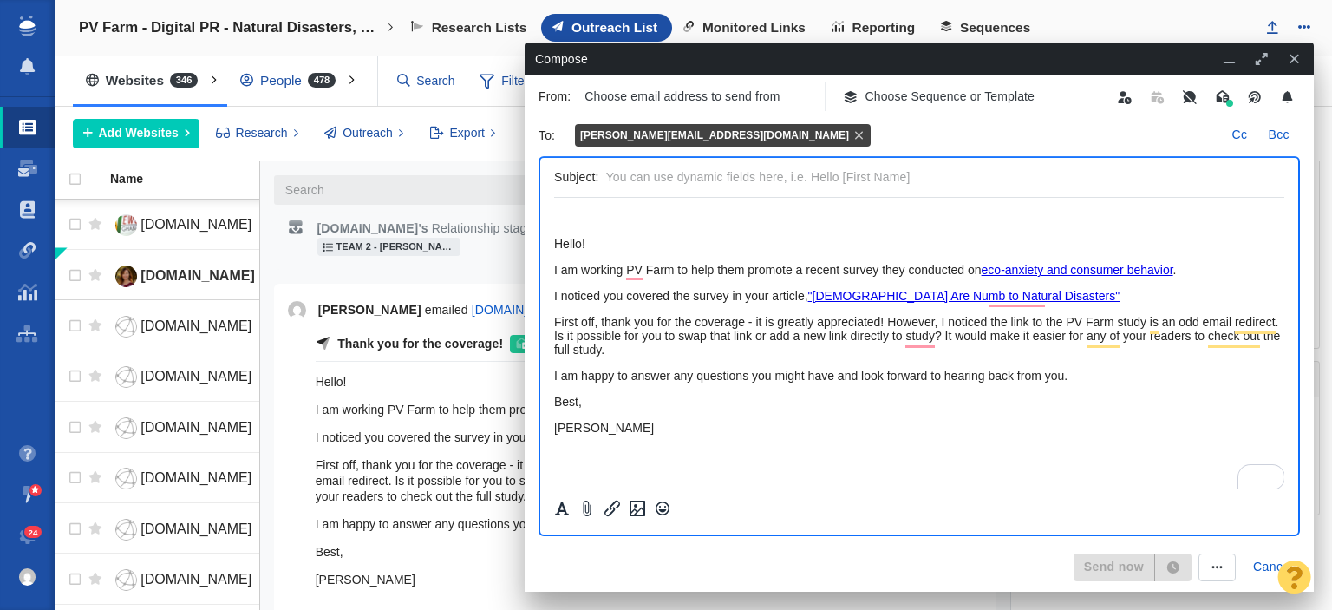
click at [600, 225] on p "﻿" at bounding box center [919, 218] width 730 height 13
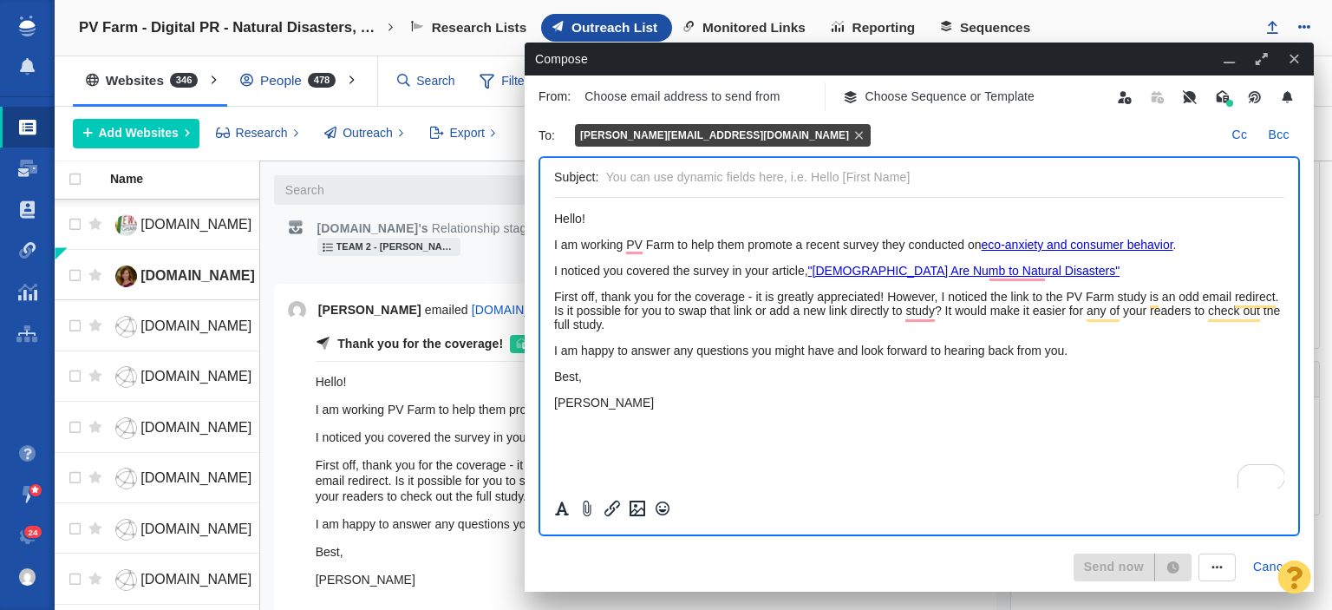
click at [427, 335] on p "Thank you for the coverage!" at bounding box center [420, 344] width 166 height 18
drag, startPoint x: 499, startPoint y: 333, endPoint x: 462, endPoint y: 334, distance: 37.3
click at [462, 335] on p "Thank you for the coverage!" at bounding box center [420, 344] width 166 height 18
drag, startPoint x: 504, startPoint y: 333, endPoint x: 337, endPoint y: 343, distance: 166.8
click at [337, 343] on div "Thank you for the coverage! 1" at bounding box center [429, 344] width 227 height 18
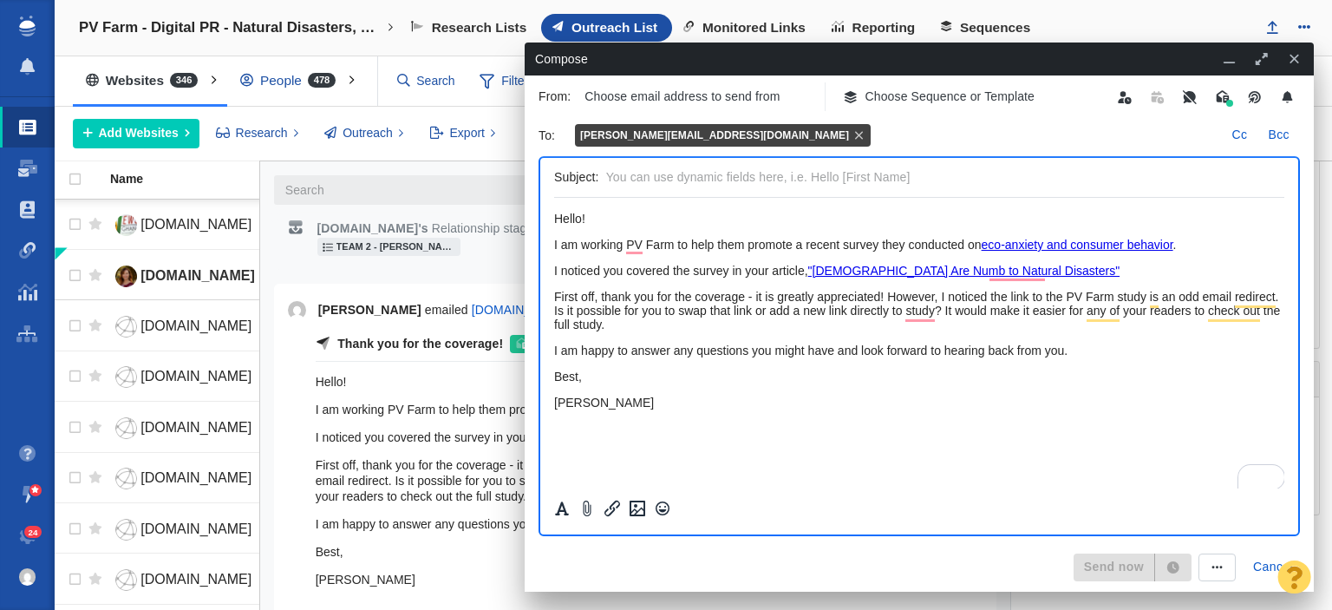
click at [682, 181] on input "text" at bounding box center [941, 177] width 671 height 25
paste input "Thank you for the coverage!"
click at [610, 173] on input "Thank you for the coverage!" at bounding box center [941, 177] width 671 height 25
type input "Thank you for the coverage!"
click at [582, 219] on p "Hello!" at bounding box center [919, 219] width 730 height 14
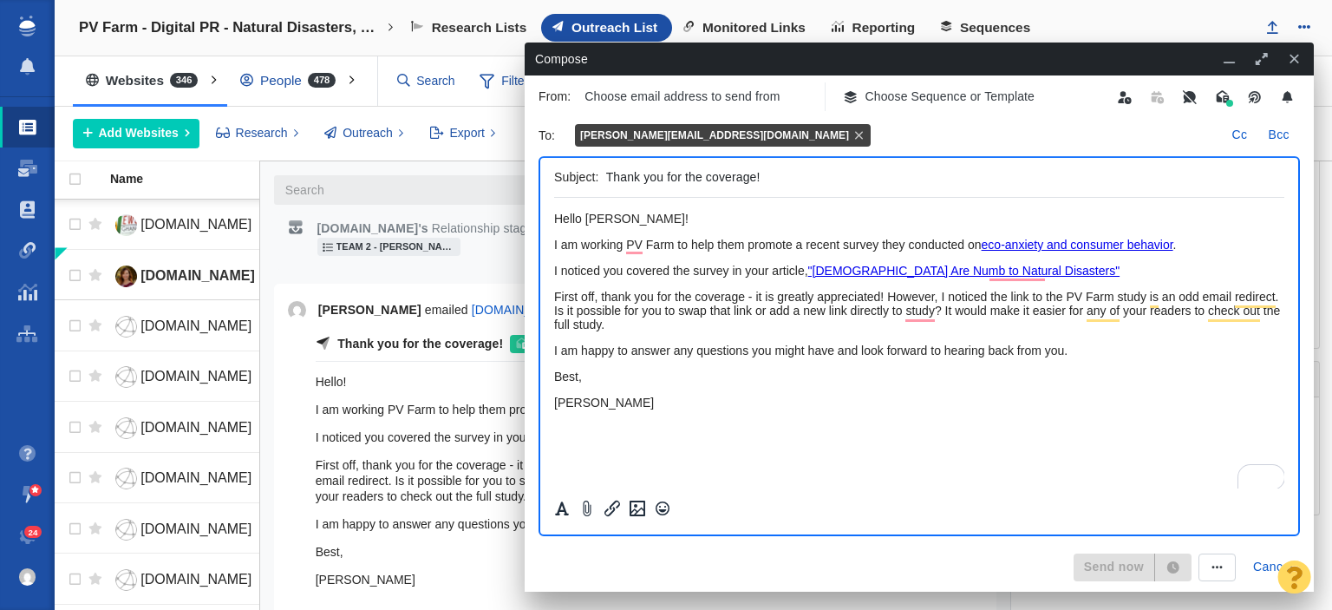
click at [604, 173] on div "Subject: Thank you for the coverage!" at bounding box center [919, 178] width 730 height 40
click at [610, 174] on input "Thank you for the coverage!" at bounding box center [941, 177] width 671 height 25
type input "Christina: Thank you for the coverage!"
click at [689, 346] on body "Hello Christina! I am working PV Farm to help them promote a recent survey they…" at bounding box center [919, 311] width 730 height 198
click at [647, 244] on p "I am working PV Farm to help them promote a recent survey they conducted on eco…" at bounding box center [919, 245] width 730 height 14
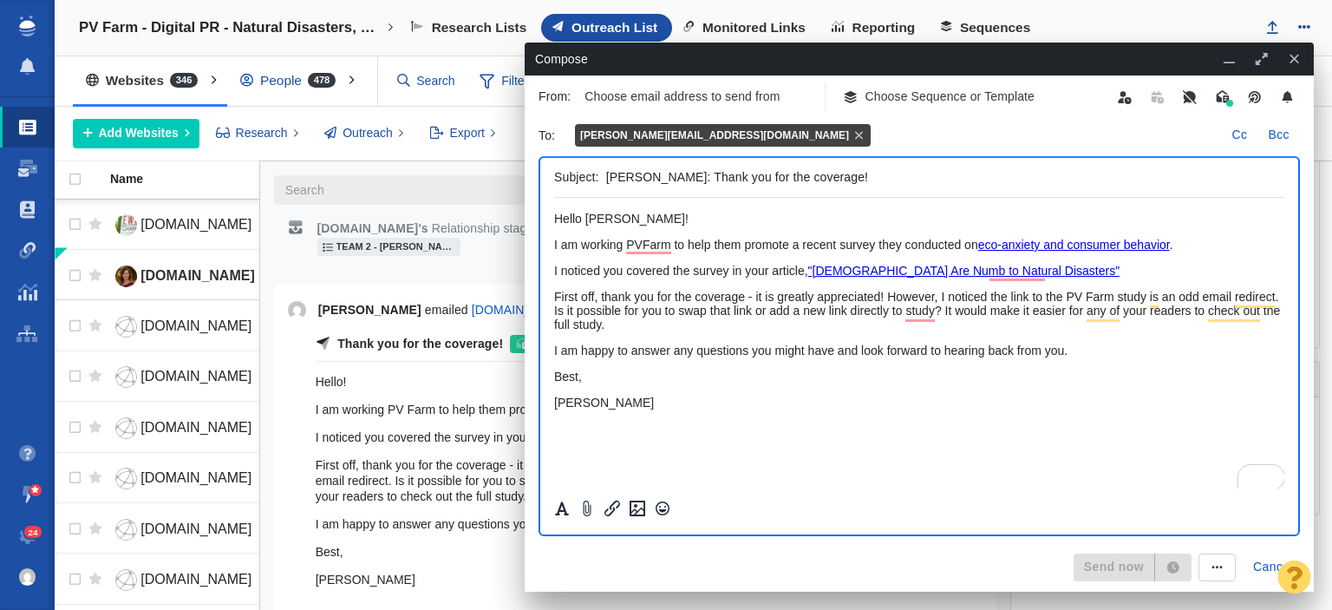
click at [1074, 244] on link "eco-anxiety and consumer behavior" at bounding box center [1074, 245] width 192 height 14
click at [900, 319] on p "First off, thank you for the coverage - it is greatly appreciated! However, I n…" at bounding box center [919, 311] width 730 height 42
click at [716, 99] on p "Choose email address to send from" at bounding box center [681, 97] width 195 height 18
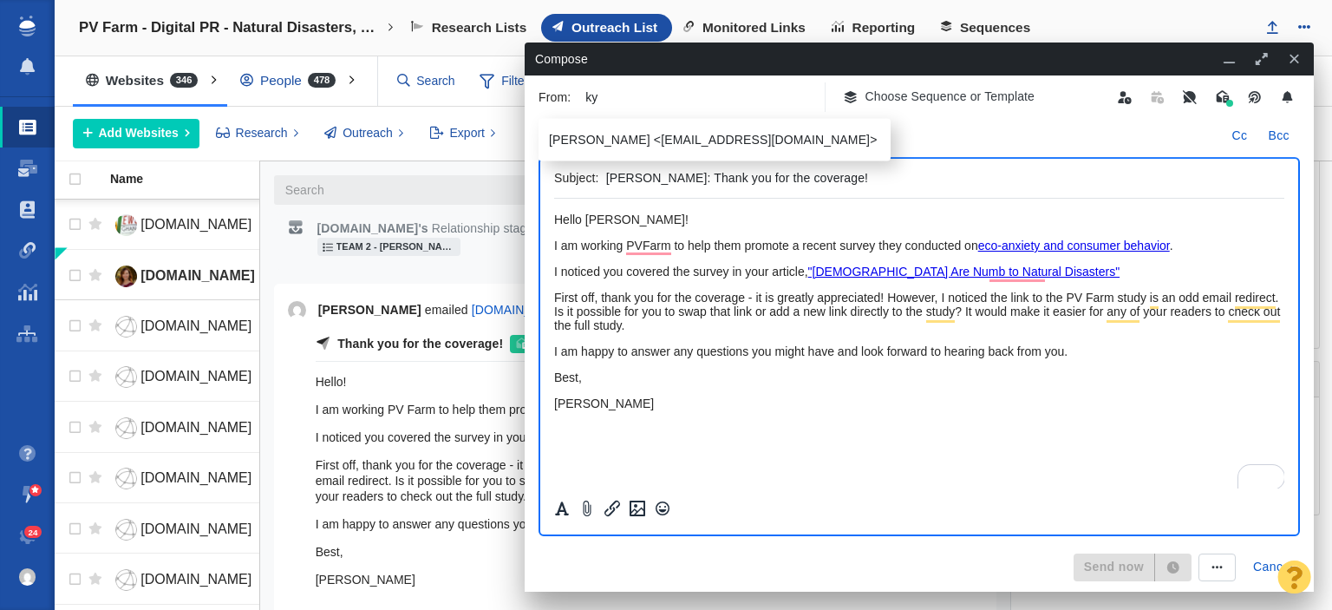
type input "ky"
click at [756, 140] on p "Kyle Ochsner <kochsner@pageonepower.com>" at bounding box center [713, 140] width 328 height 18
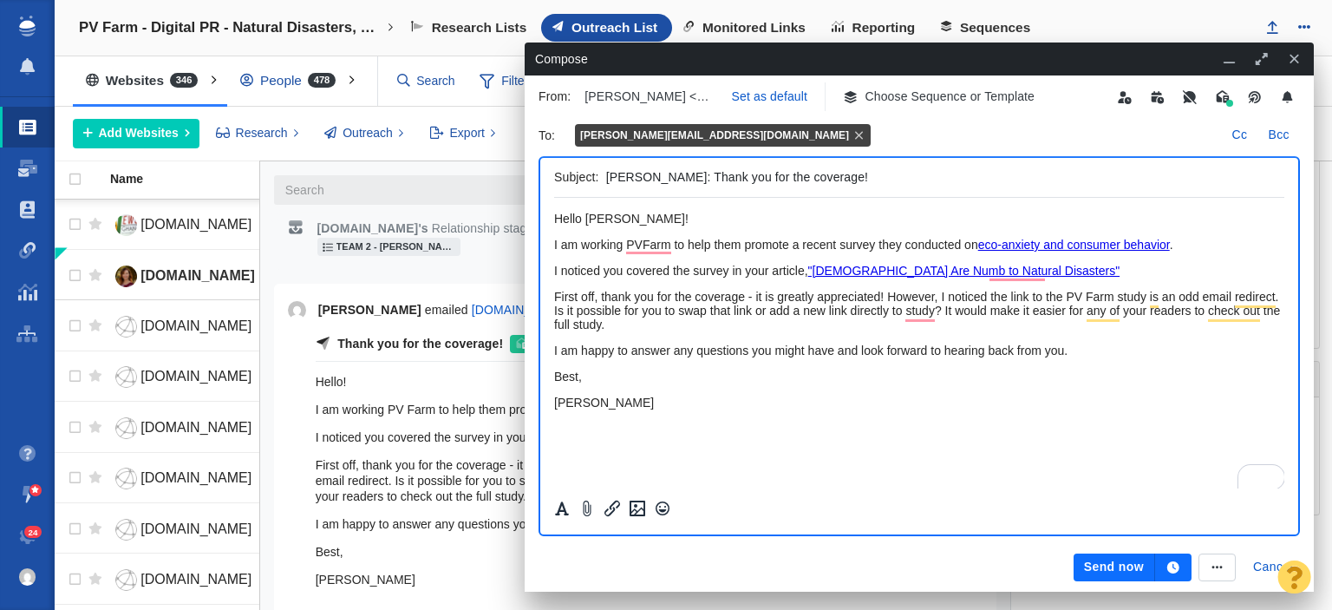
click at [1101, 560] on button "Send now" at bounding box center [1115, 567] width 82 height 28
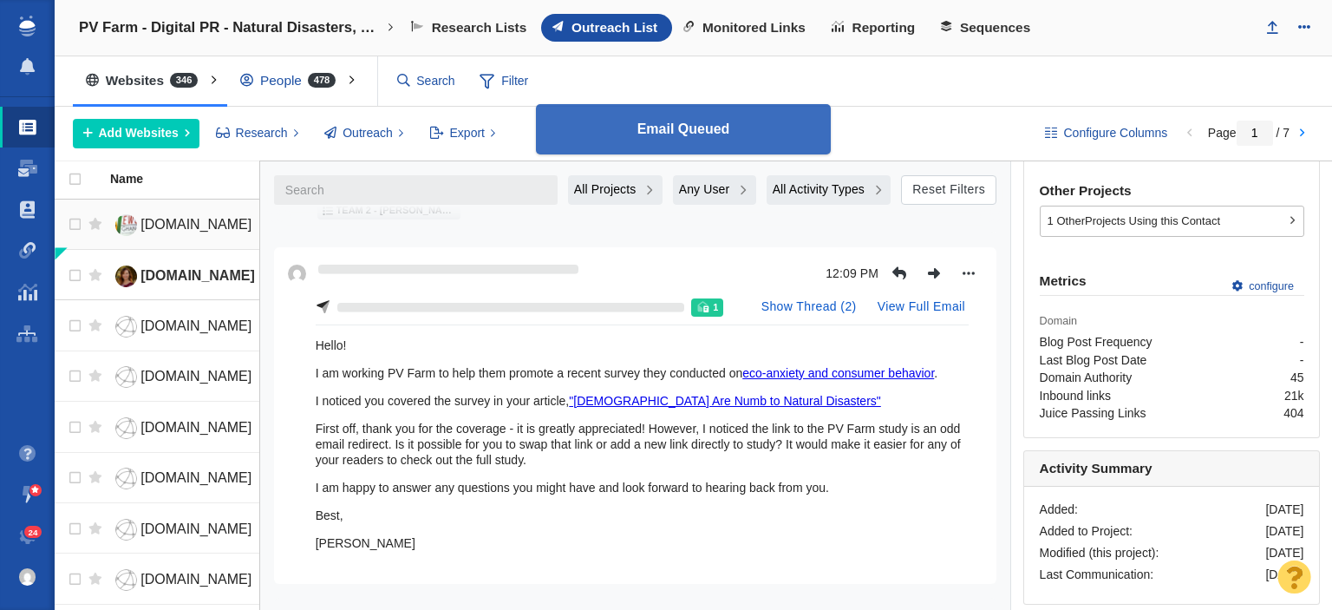
scroll to position [975, 0]
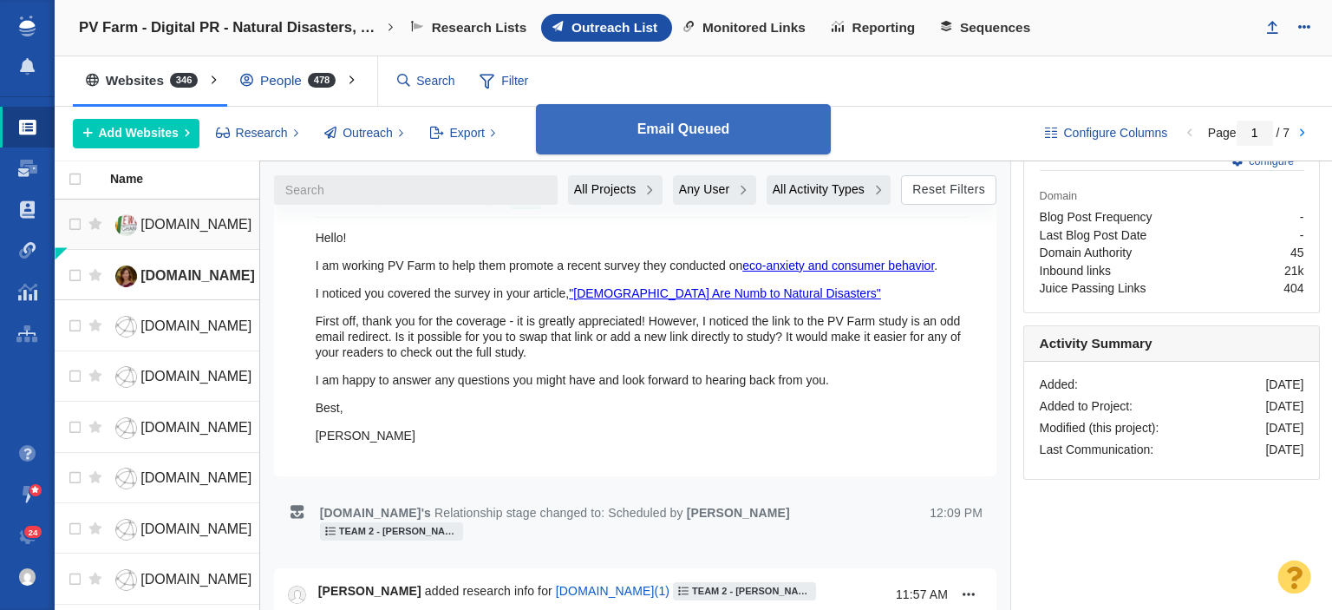
click at [165, 226] on span "newsghana.com.gh" at bounding box center [195, 224] width 111 height 15
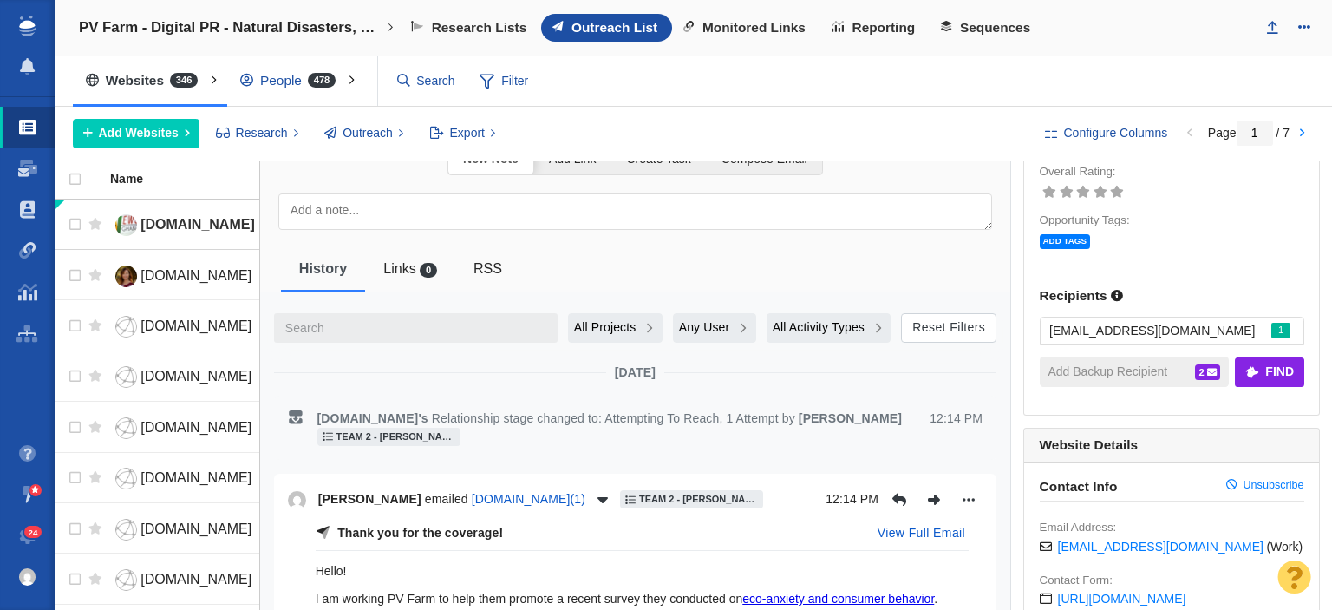
scroll to position [0, 0]
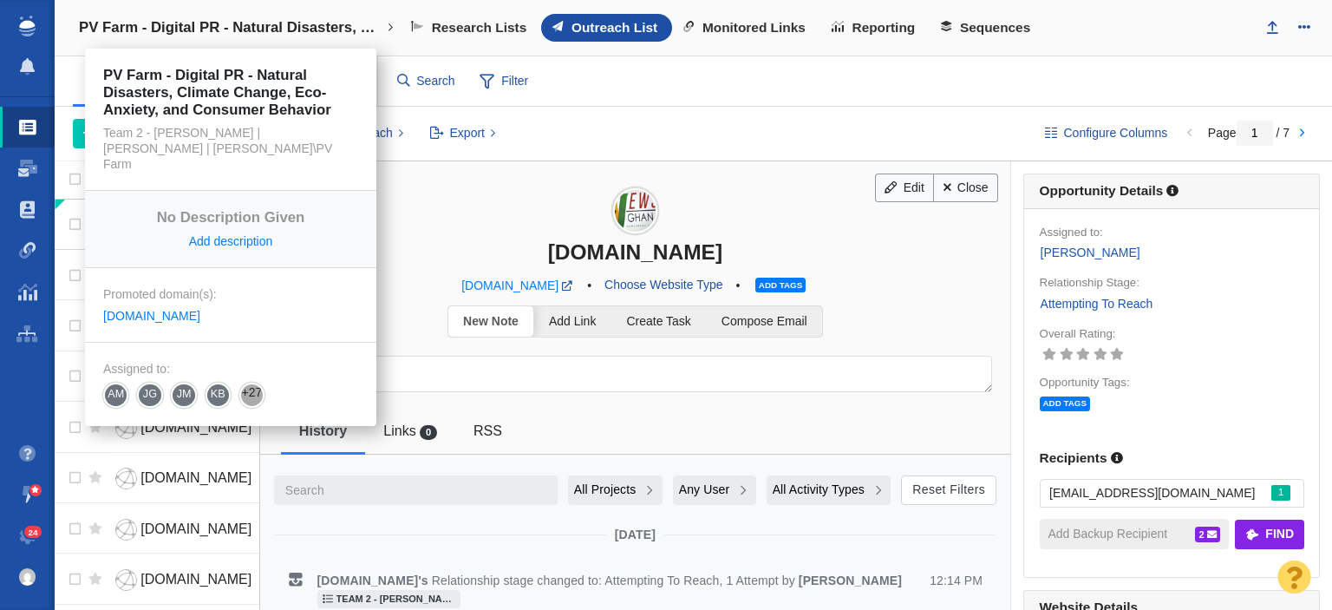
click at [291, 23] on h4 "PV Farm - Digital PR - Natural Disasters, Climate Change, Eco-Anxiety, and Cons…" at bounding box center [230, 27] width 303 height 17
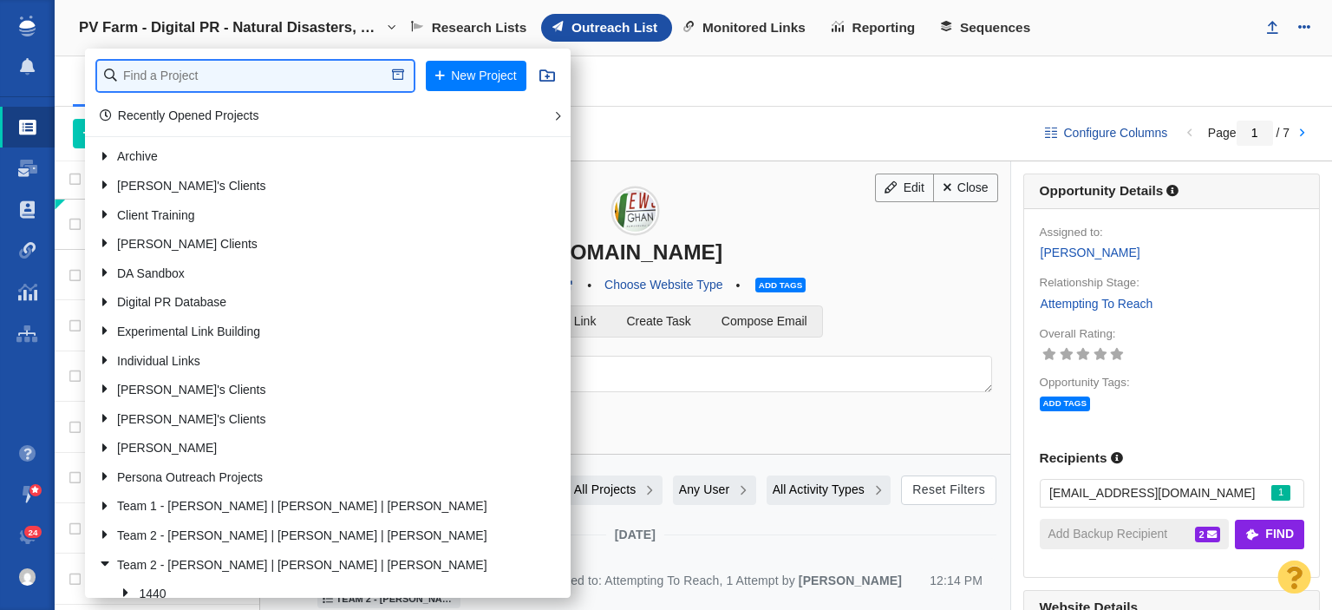
click at [300, 80] on input "text" at bounding box center [255, 76] width 317 height 30
type input "ready set"
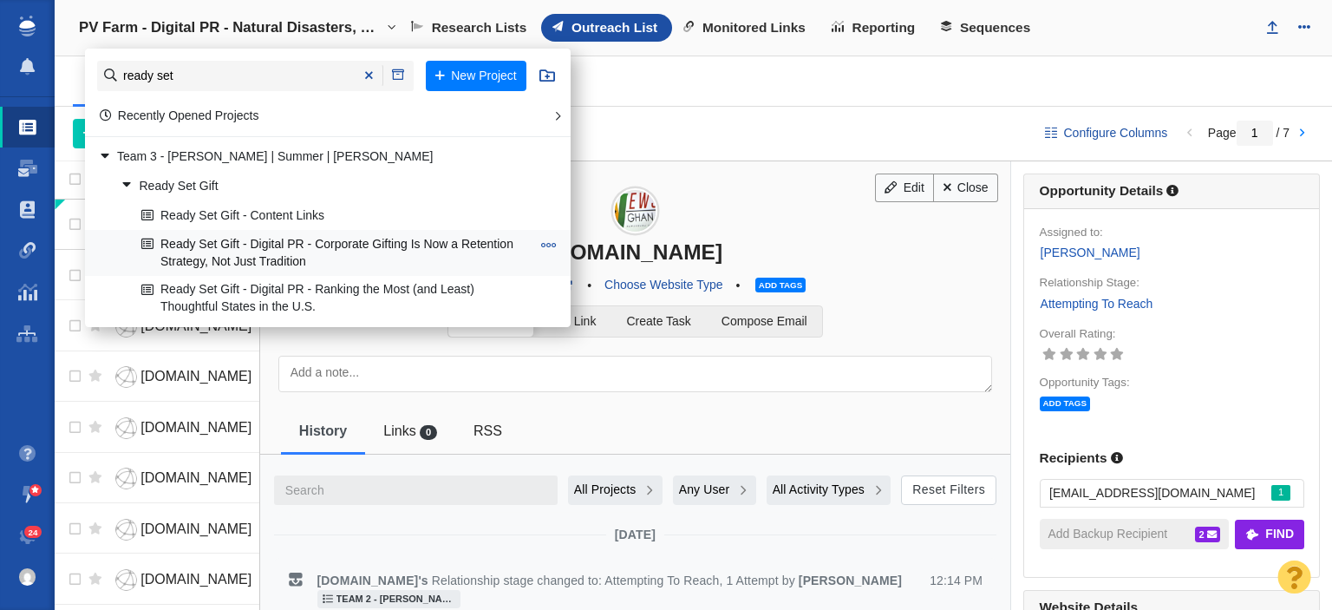
click at [361, 238] on link "Ready Set Gift - Digital PR - Corporate Gifting Is Now a Retention Strategy, No…" at bounding box center [336, 252] width 398 height 43
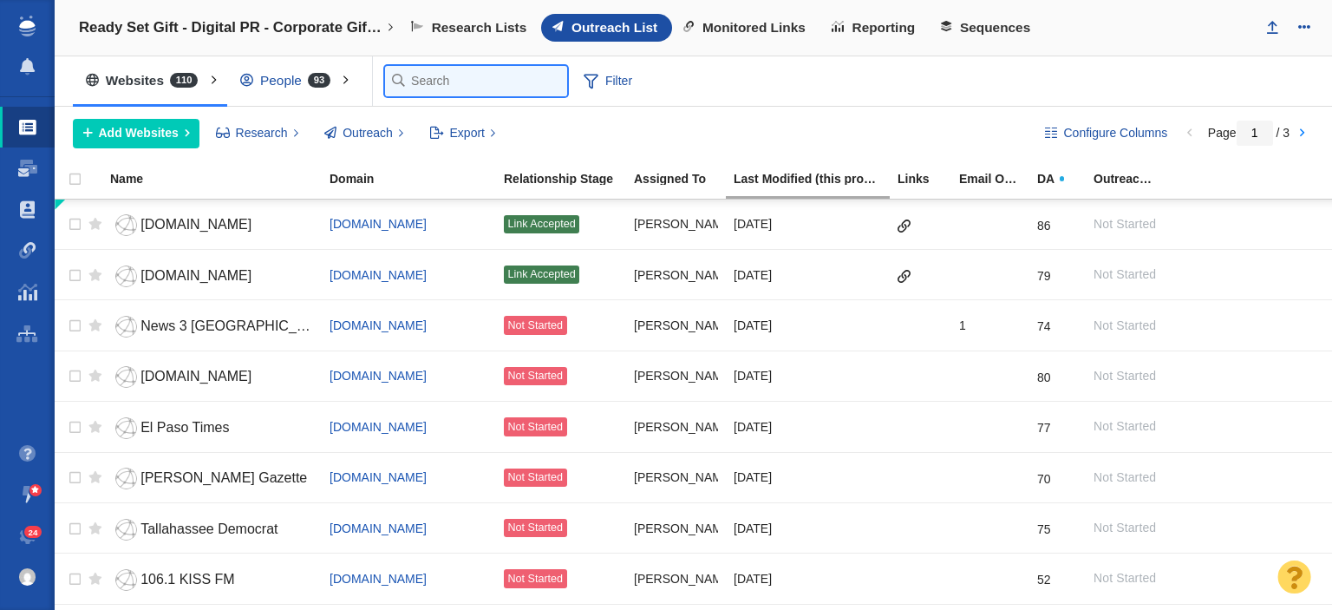
click at [410, 89] on input "text" at bounding box center [476, 81] width 182 height 30
click at [289, 88] on div "People 93" at bounding box center [289, 81] width 124 height 40
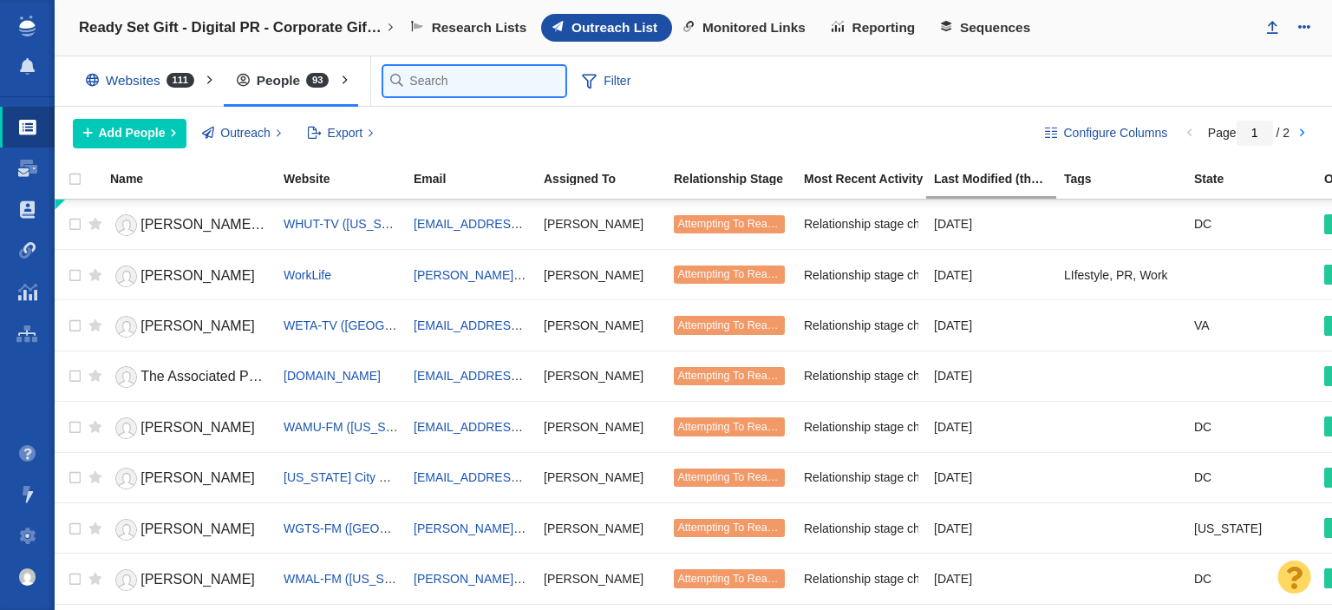
click at [418, 89] on input "text" at bounding box center [474, 81] width 182 height 30
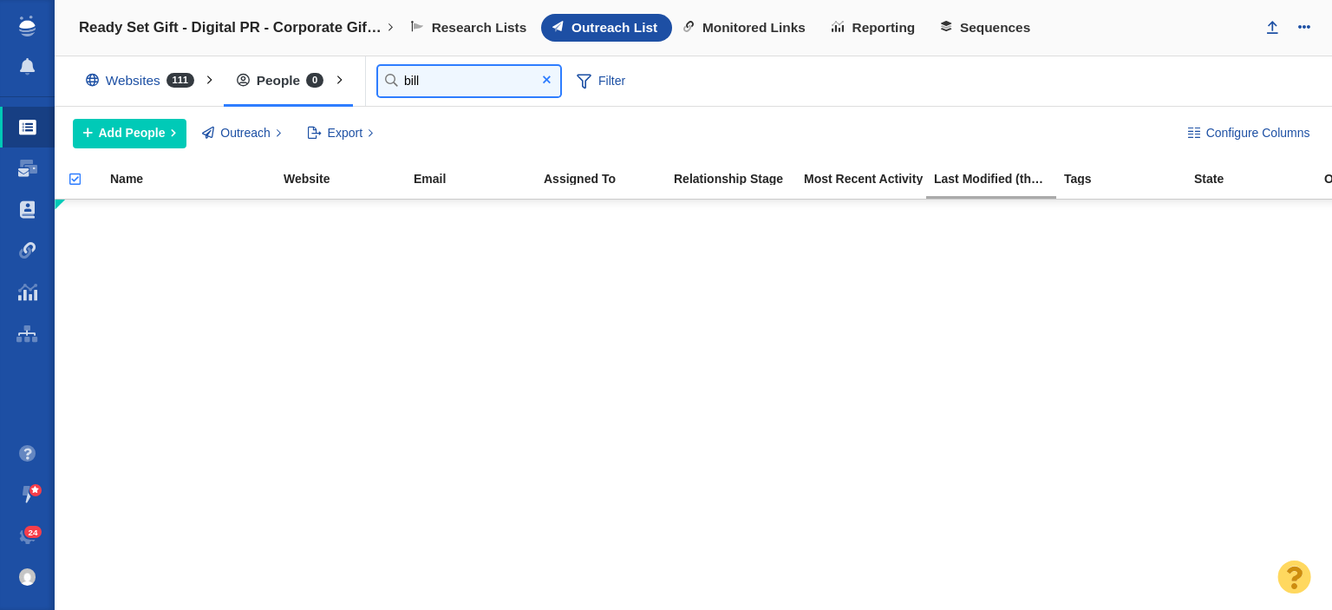
type input "bill"
click at [549, 81] on span at bounding box center [546, 80] width 28 height 23
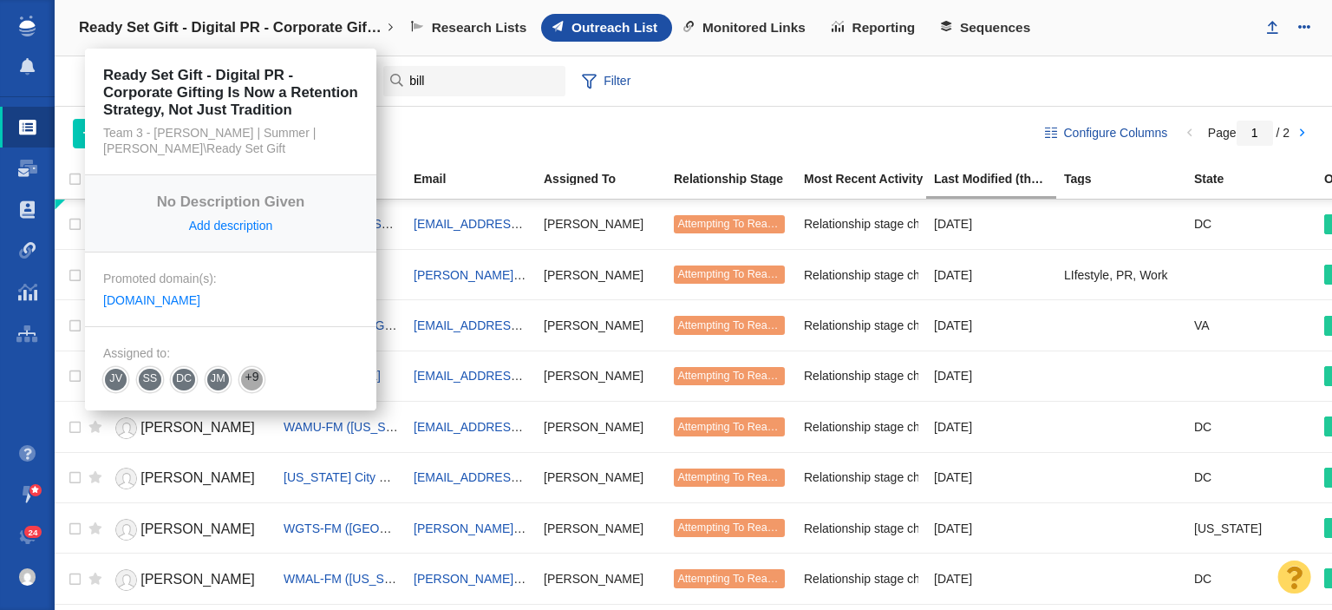
click at [229, 41] on link "Ready Set Gift - Digital PR - Corporate Gifting Is Now a Retention Strategy, No…" at bounding box center [236, 28] width 339 height 42
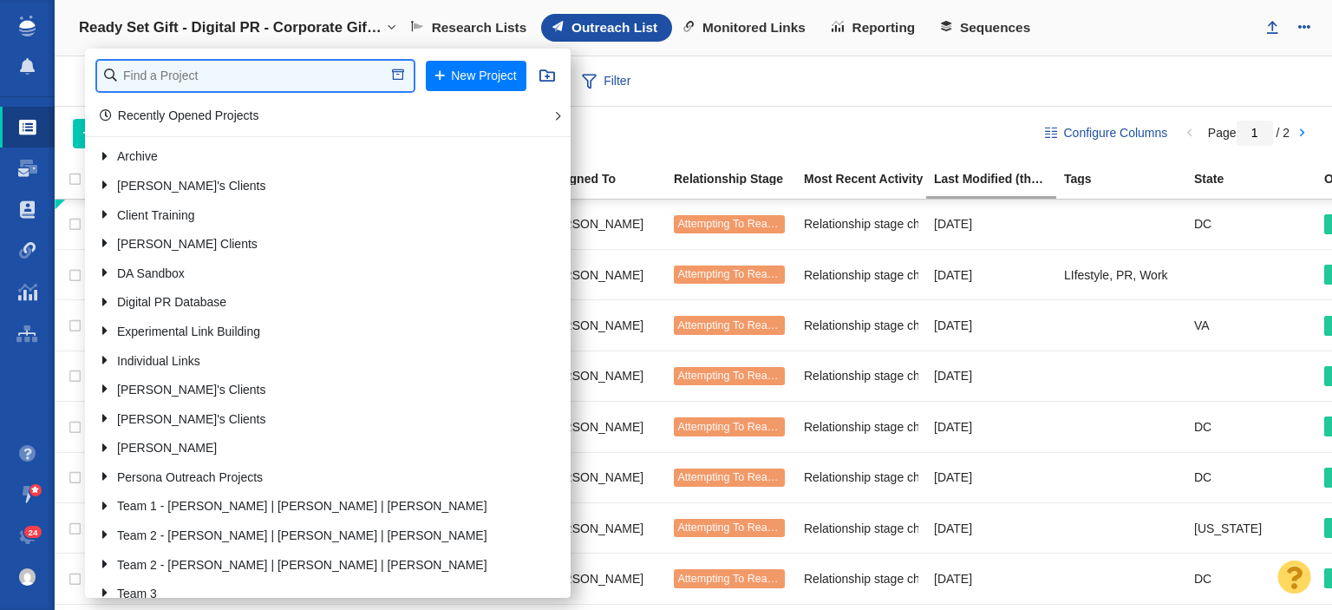
click at [251, 84] on input "text" at bounding box center [255, 76] width 317 height 30
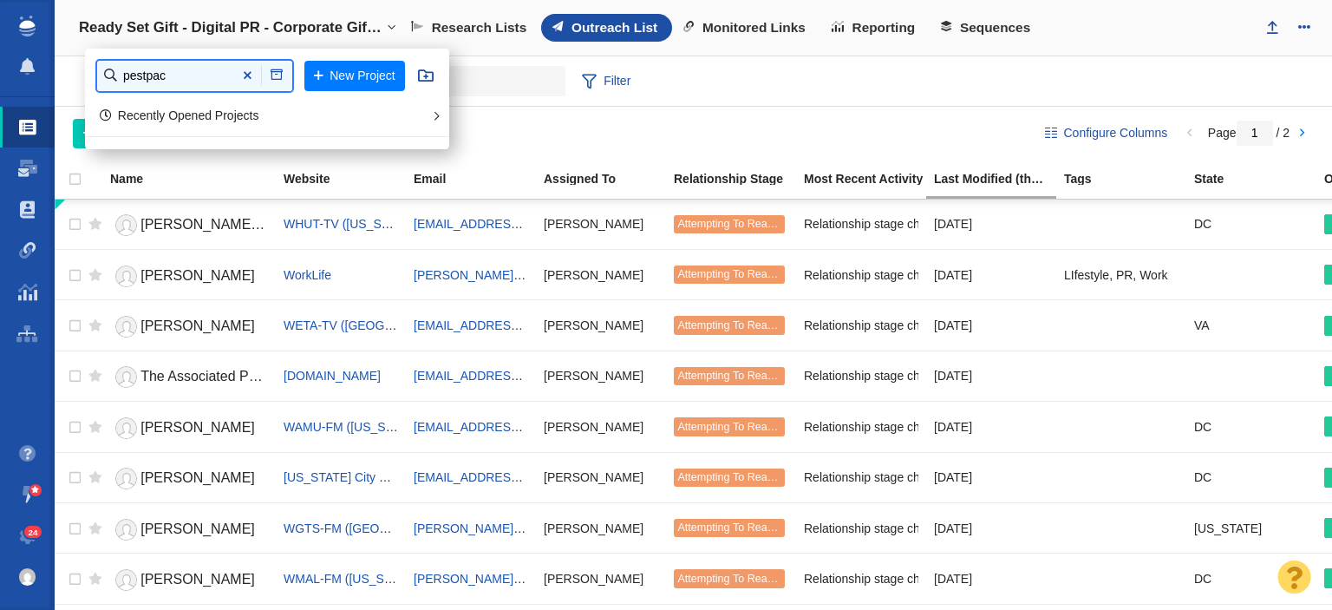
type input "pestpac"
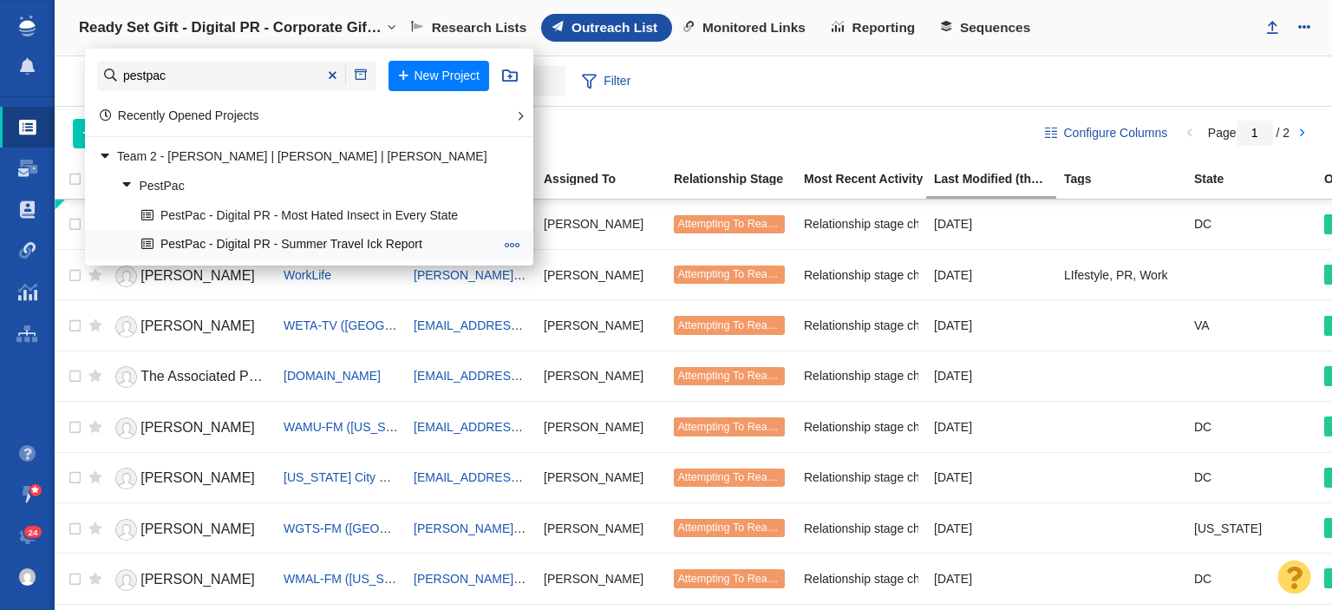
click at [263, 243] on link "PestPac - Digital PR - Summer Travel Ick Report" at bounding box center [317, 245] width 361 height 27
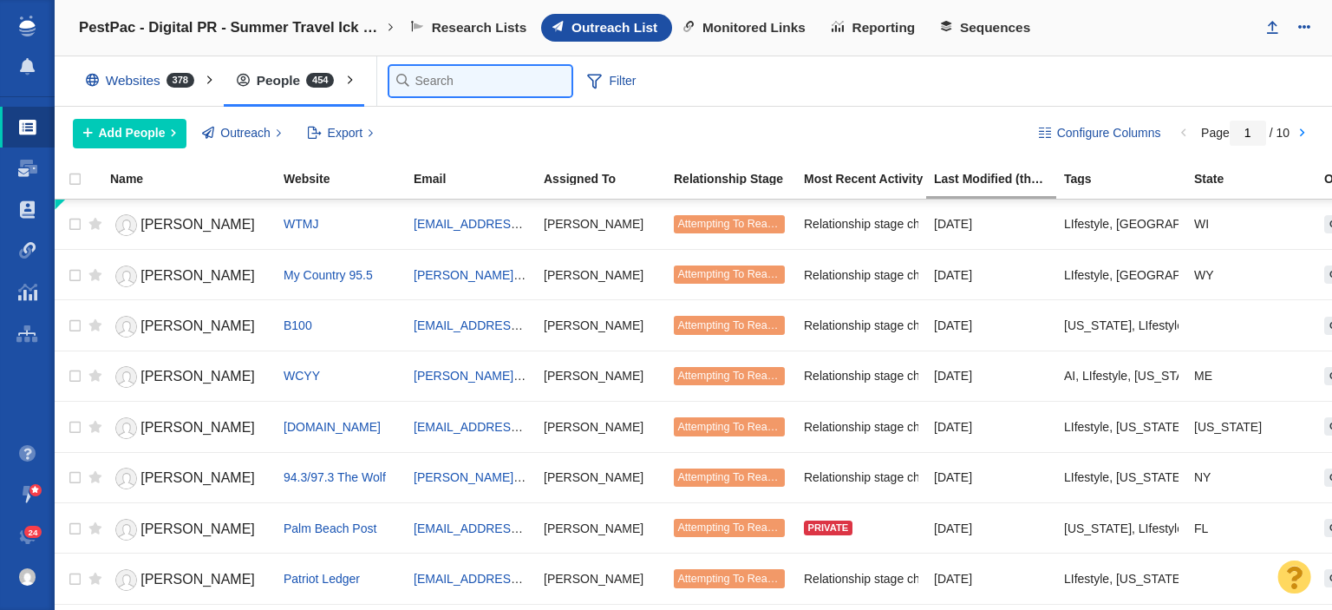
click at [417, 93] on input "text" at bounding box center [480, 81] width 182 height 30
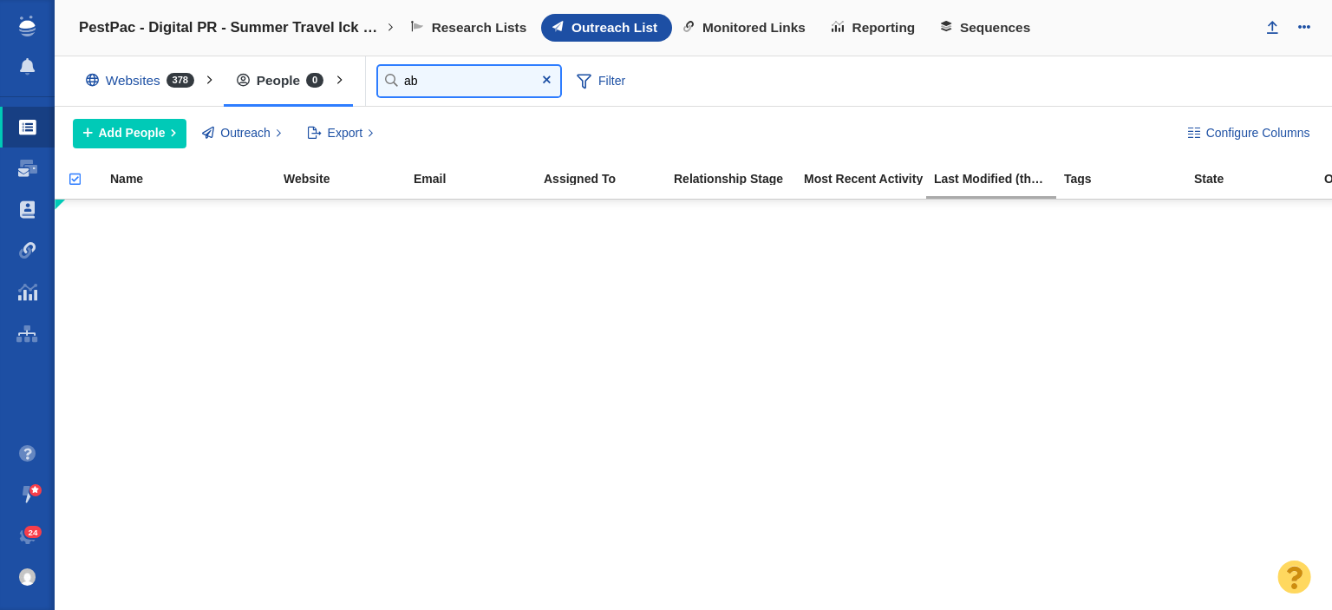
type input "a"
